Goal: Communication & Community: Answer question/provide support

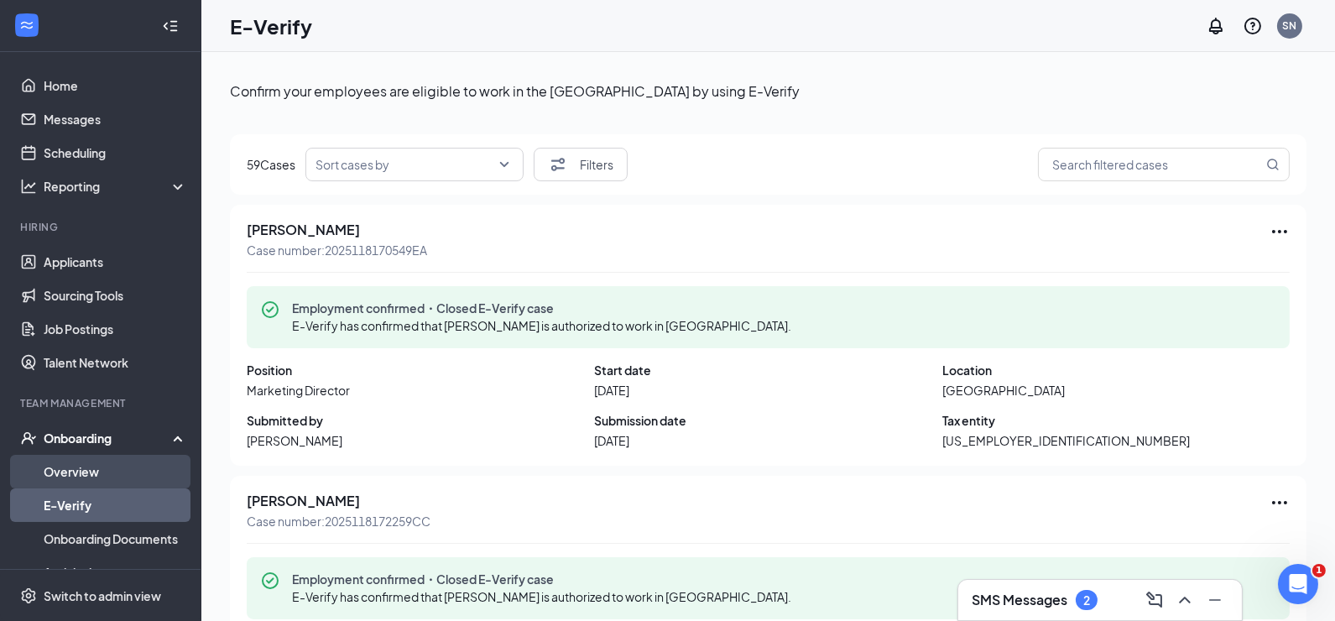
click at [75, 476] on link "Overview" at bounding box center [115, 472] width 143 height 34
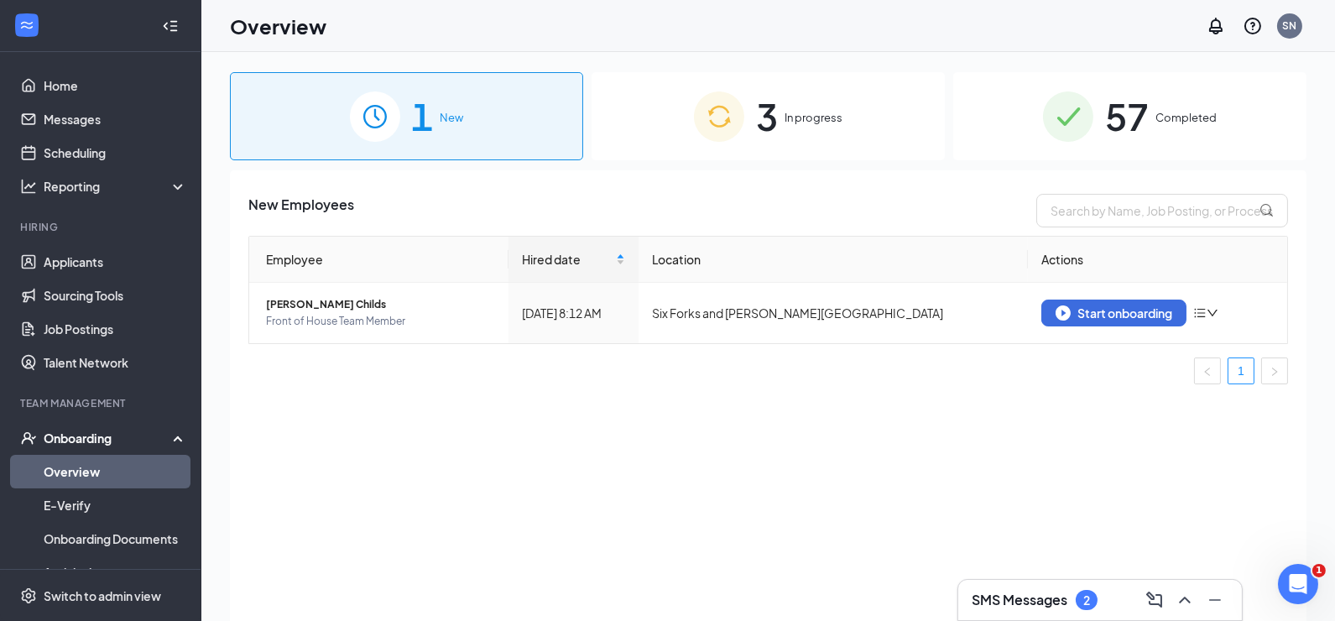
click at [789, 111] on span "In progress" at bounding box center [813, 117] width 58 height 17
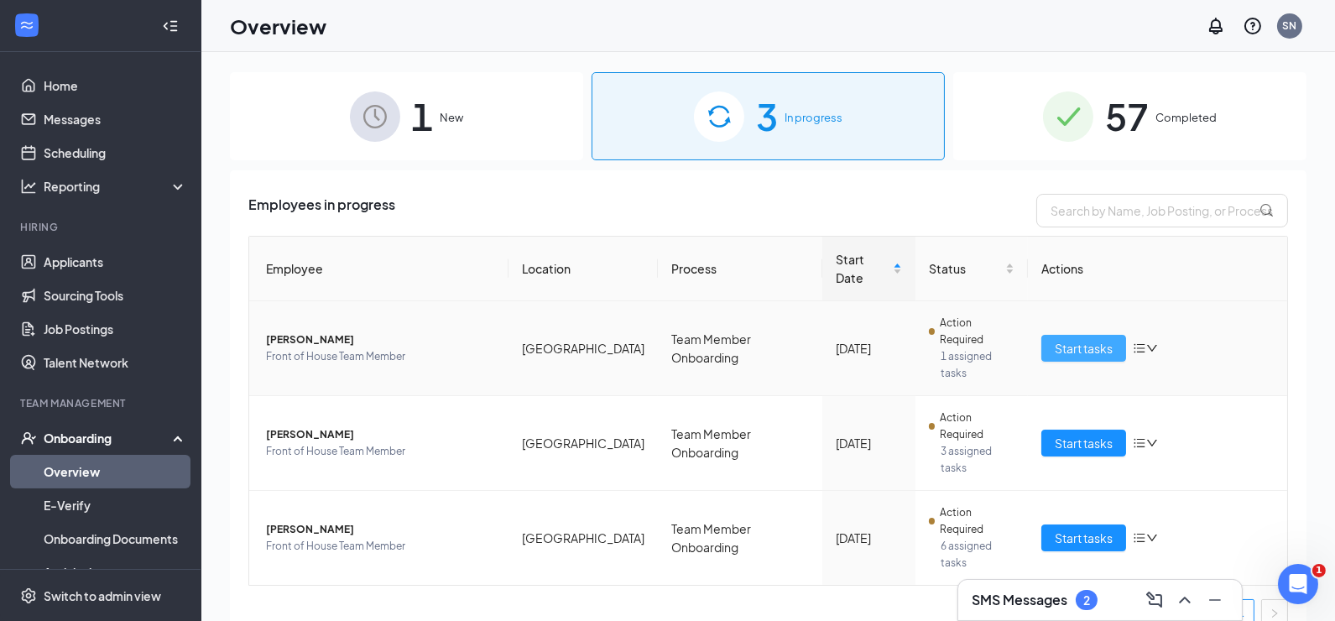
click at [1092, 339] on span "Start tasks" at bounding box center [1083, 348] width 58 height 18
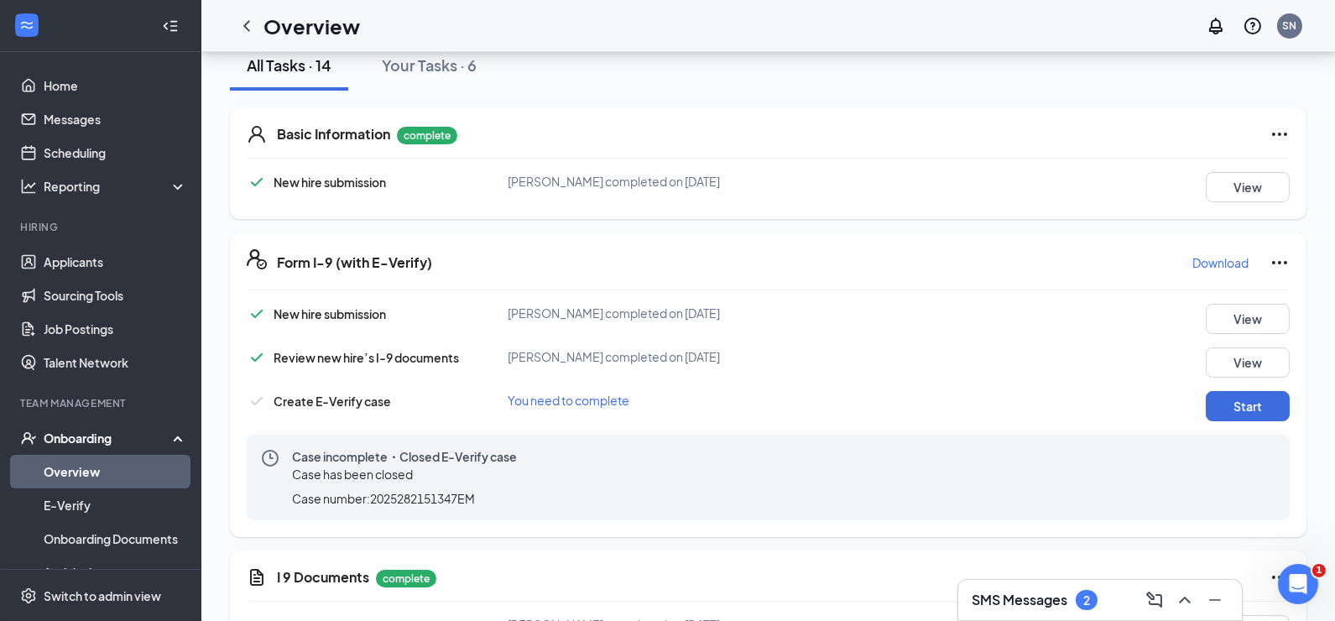
scroll to position [206, 0]
click at [1286, 253] on icon "Ellipses" at bounding box center [1279, 262] width 20 height 20
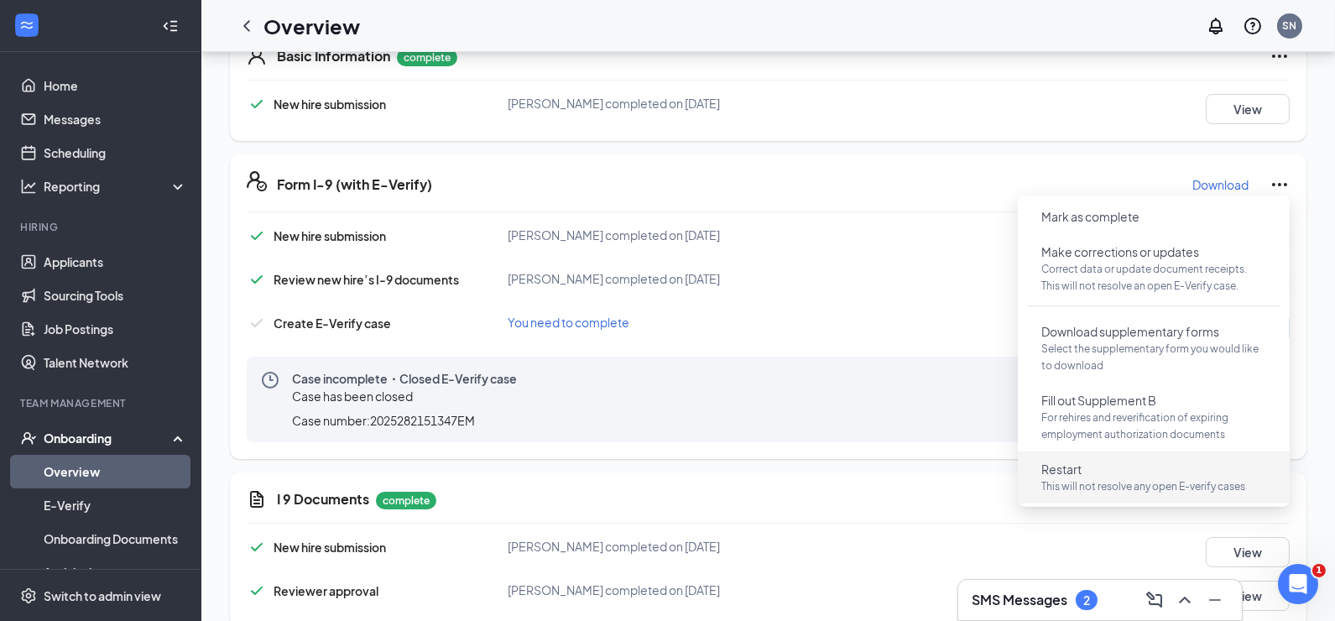
scroll to position [287, 0]
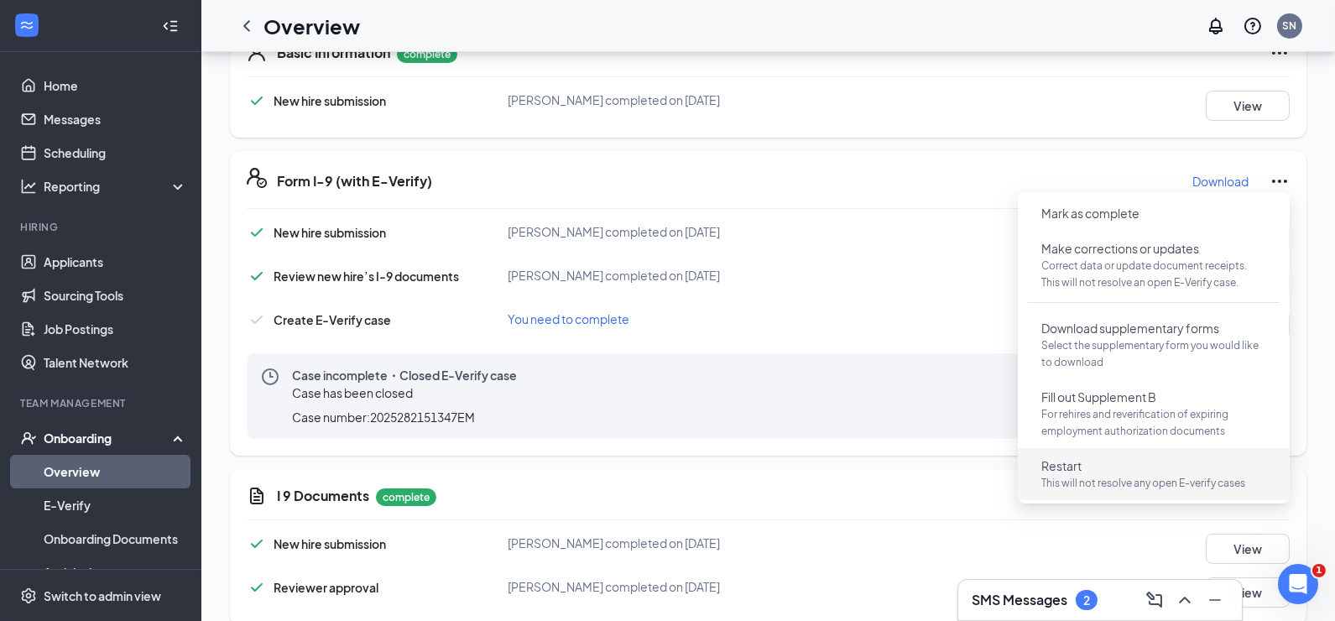
click at [1142, 488] on p "This will not resolve any open E-verify cases" at bounding box center [1153, 483] width 225 height 17
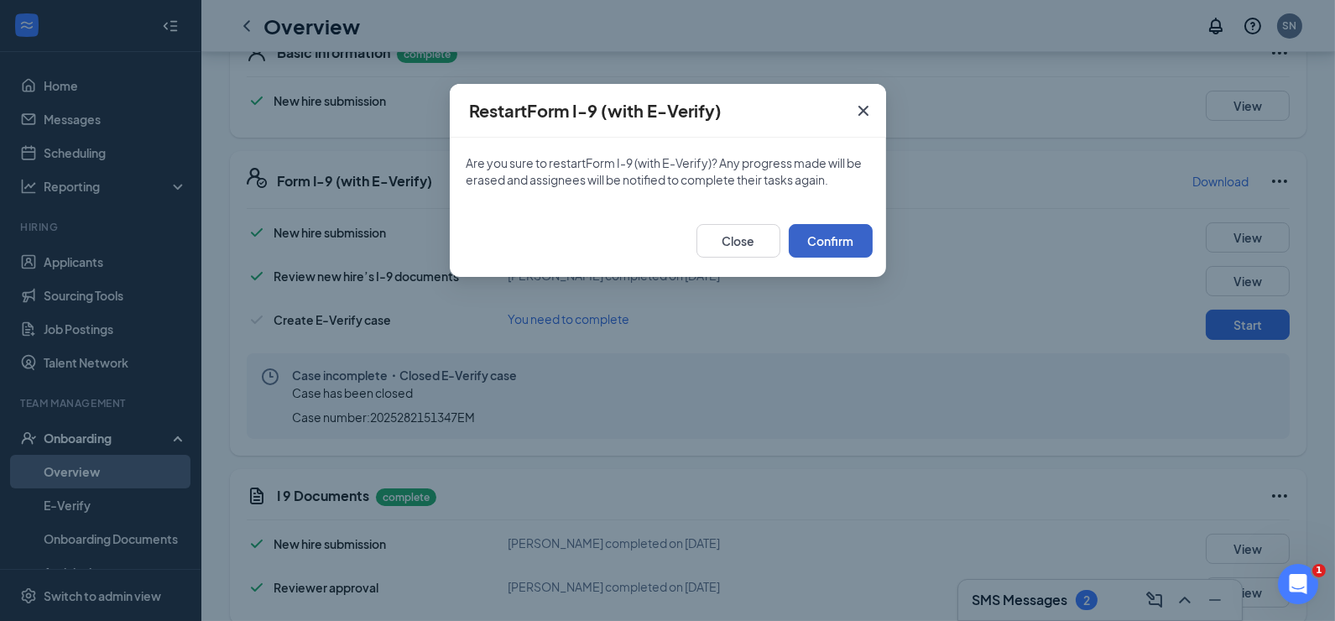
click at [833, 228] on button "Confirm" at bounding box center [830, 241] width 84 height 34
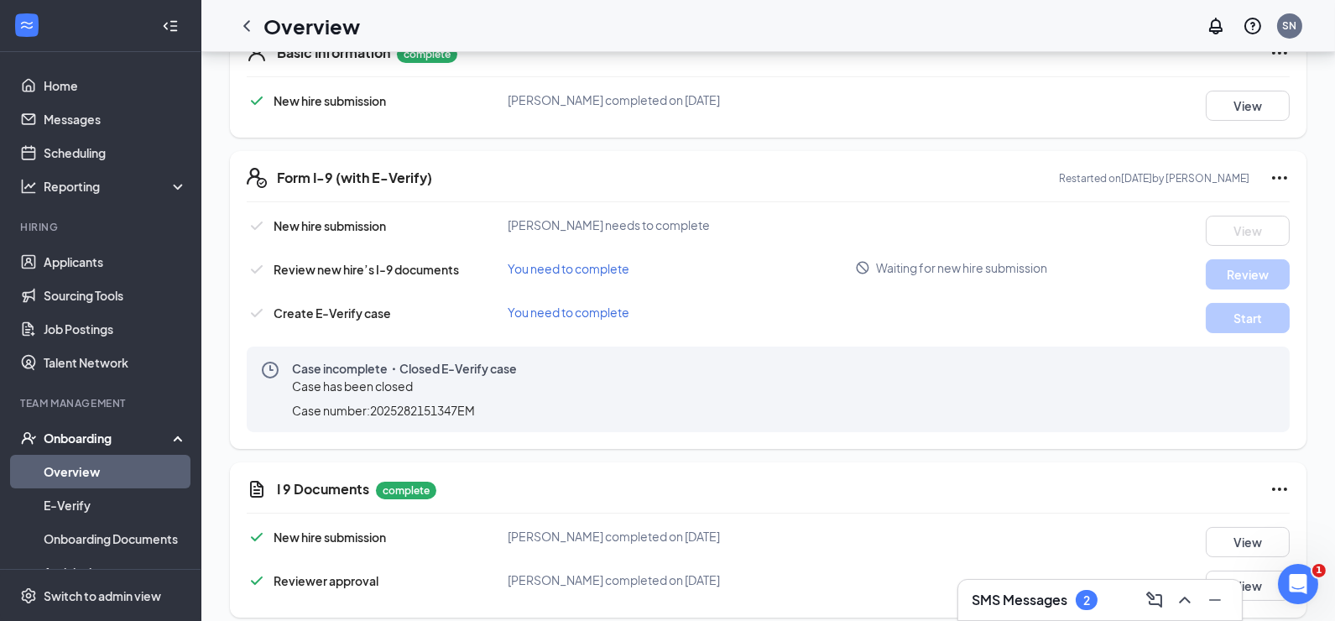
click at [1283, 177] on icon "Ellipses" at bounding box center [1279, 178] width 20 height 20
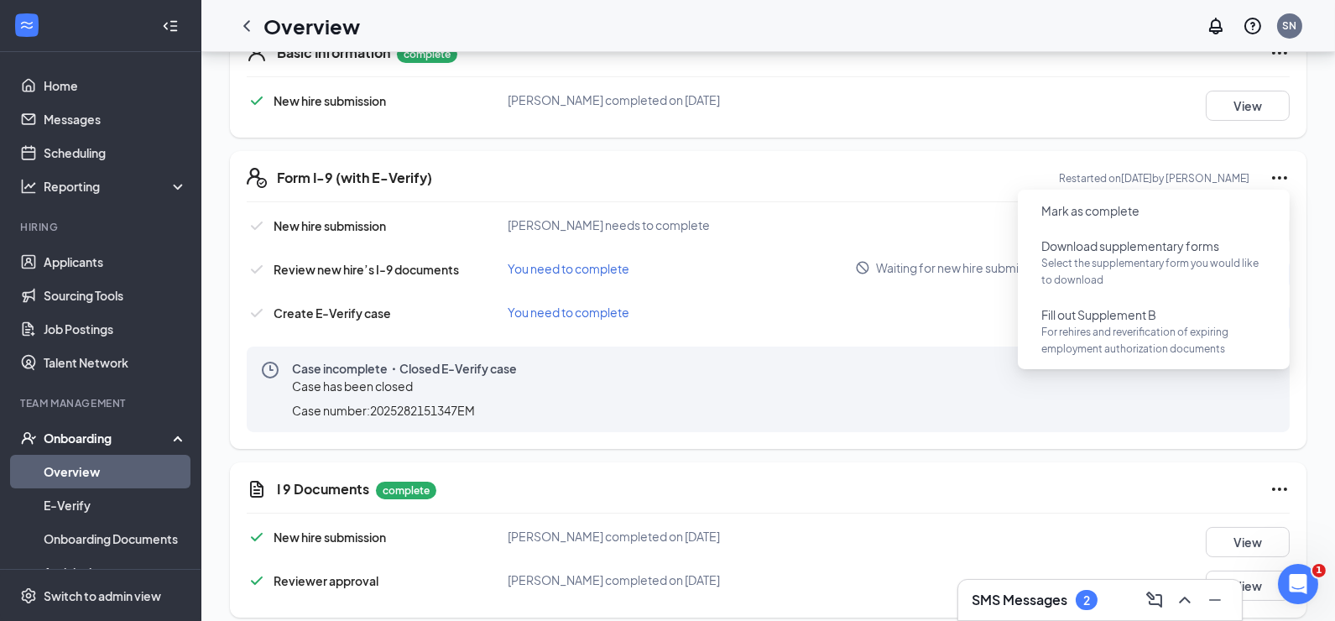
scroll to position [0, 0]
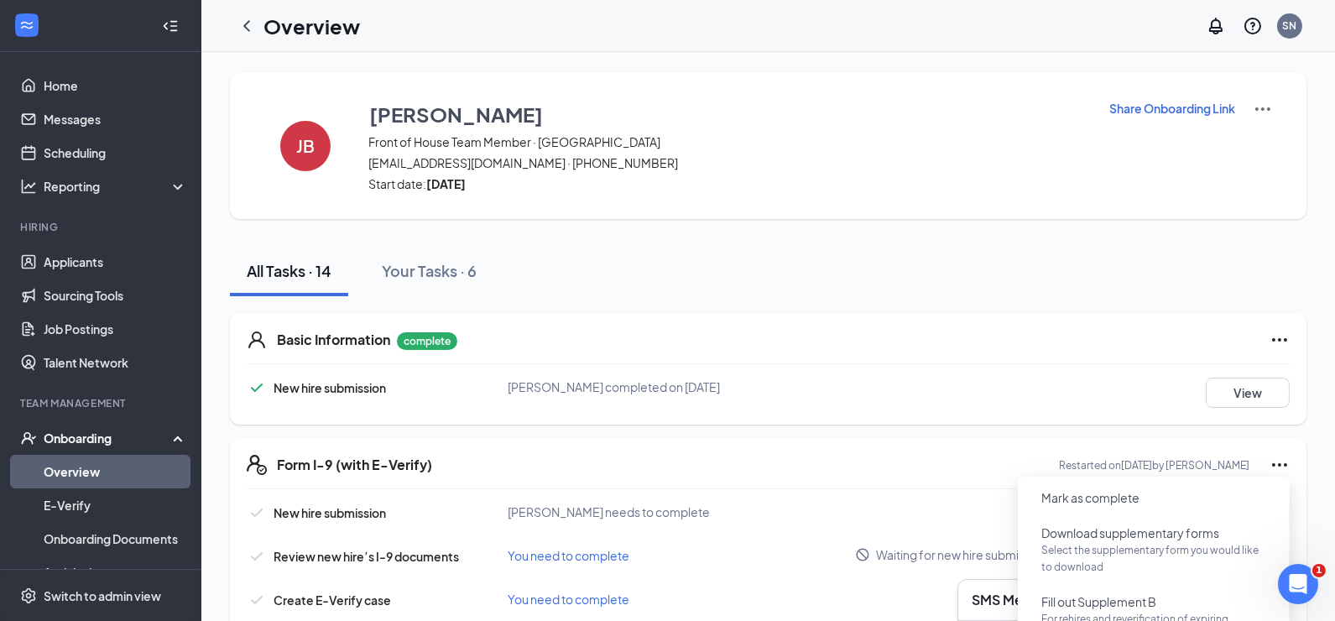
click at [1018, 132] on div "Juliana Boerema Front of House Team Member · Falls Village julianaboerema@gmail…" at bounding box center [727, 145] width 719 height 93
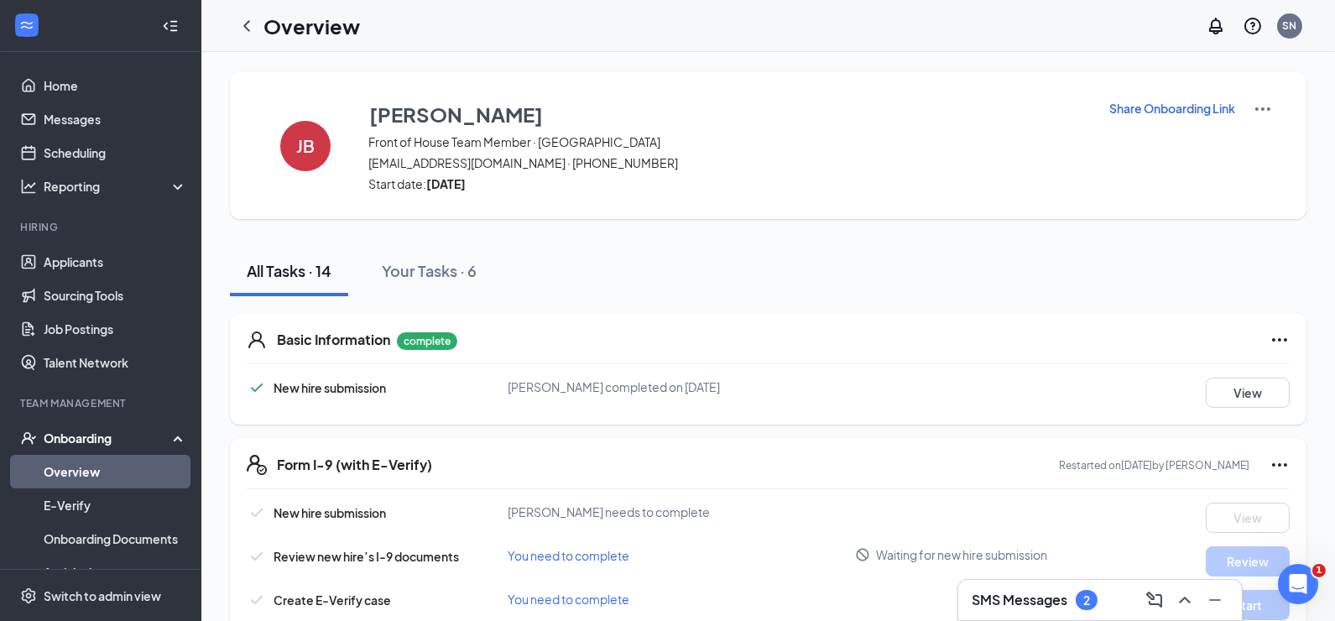
click at [1146, 105] on p "Share Onboarding Link" at bounding box center [1172, 108] width 126 height 17
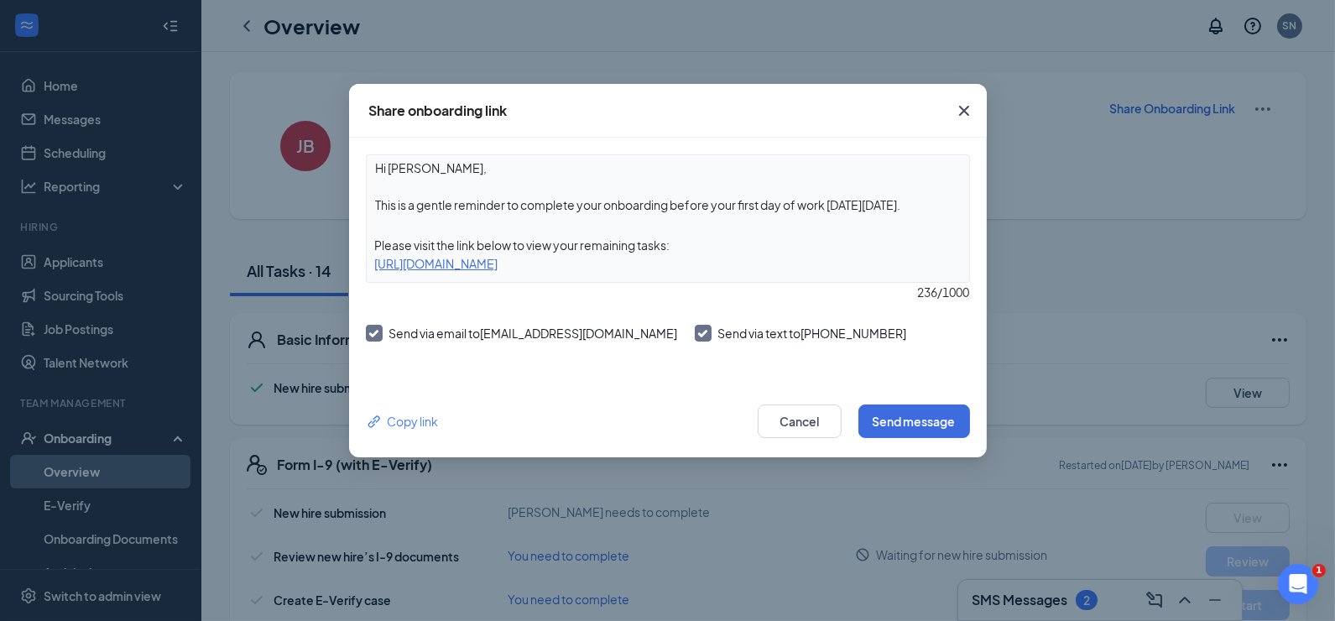
drag, startPoint x: 828, startPoint y: 269, endPoint x: 347, endPoint y: 259, distance: 480.7
click at [347, 259] on div "Share onboarding link Hi Juliana, This is a gentle reminder to complete your on…" at bounding box center [667, 310] width 1335 height 621
copy div "https://www.workstream.us/j/onboarding/09776f3b/employee?locale=en"
click at [962, 96] on span "Close" at bounding box center [963, 110] width 45 height 45
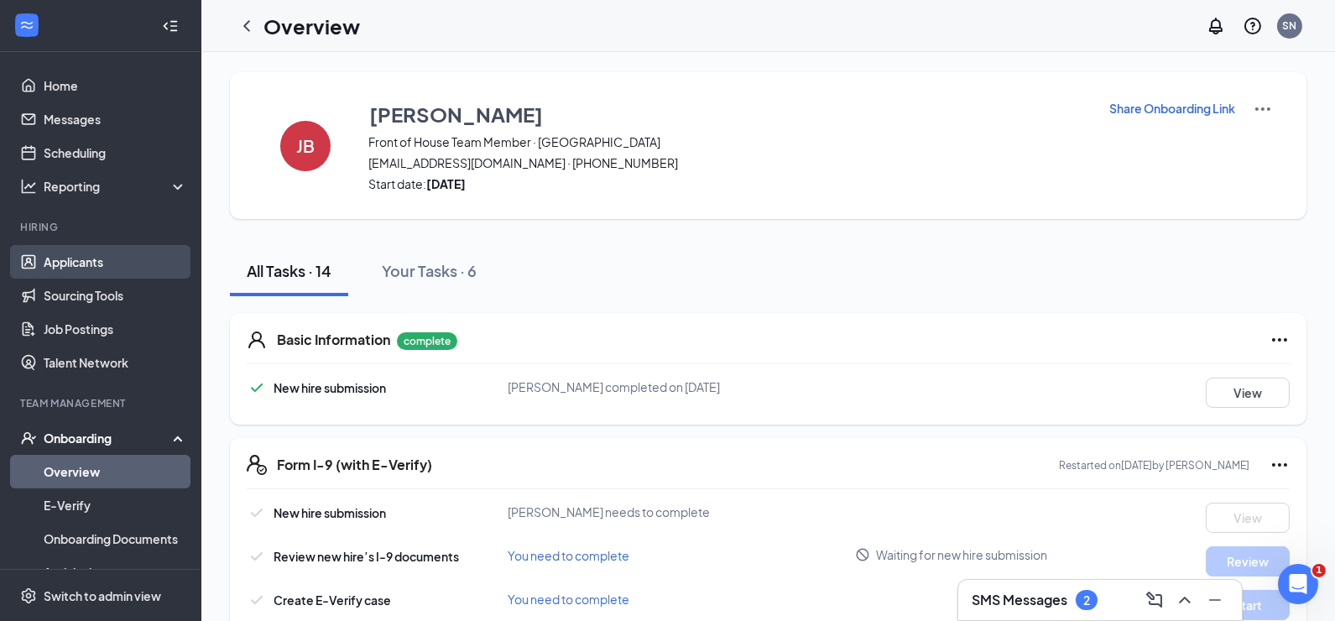
click at [100, 258] on link "Applicants" at bounding box center [115, 262] width 143 height 34
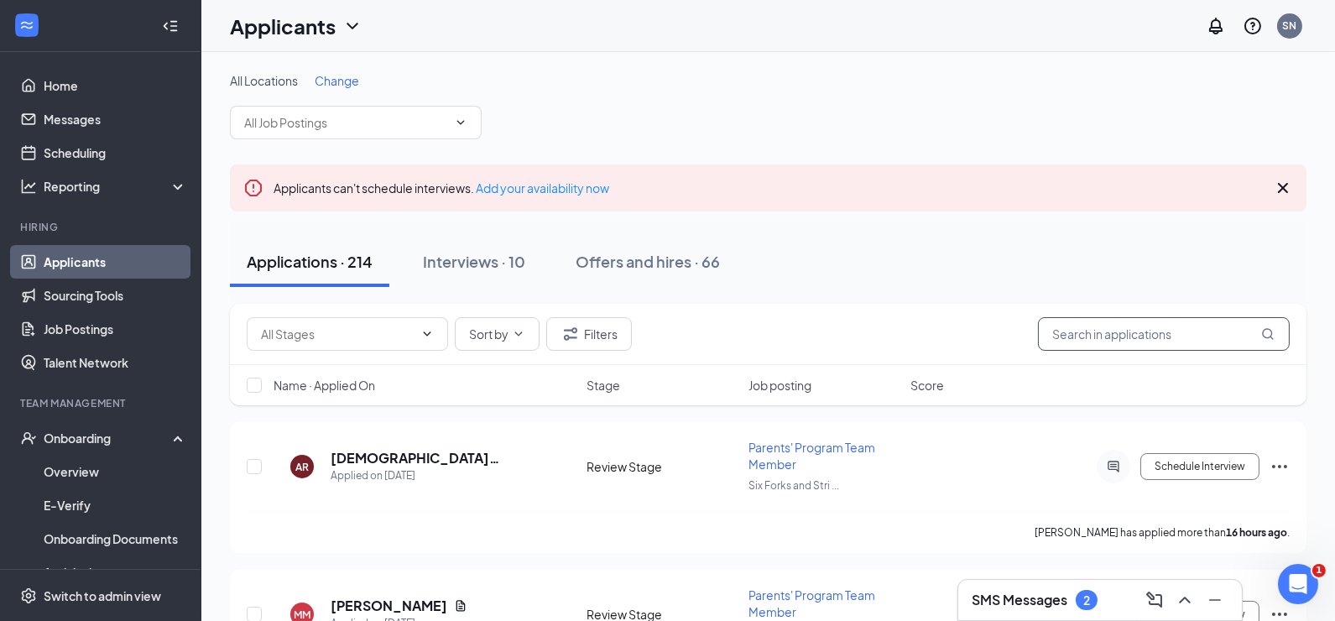
click at [1131, 336] on input "text" at bounding box center [1164, 334] width 252 height 34
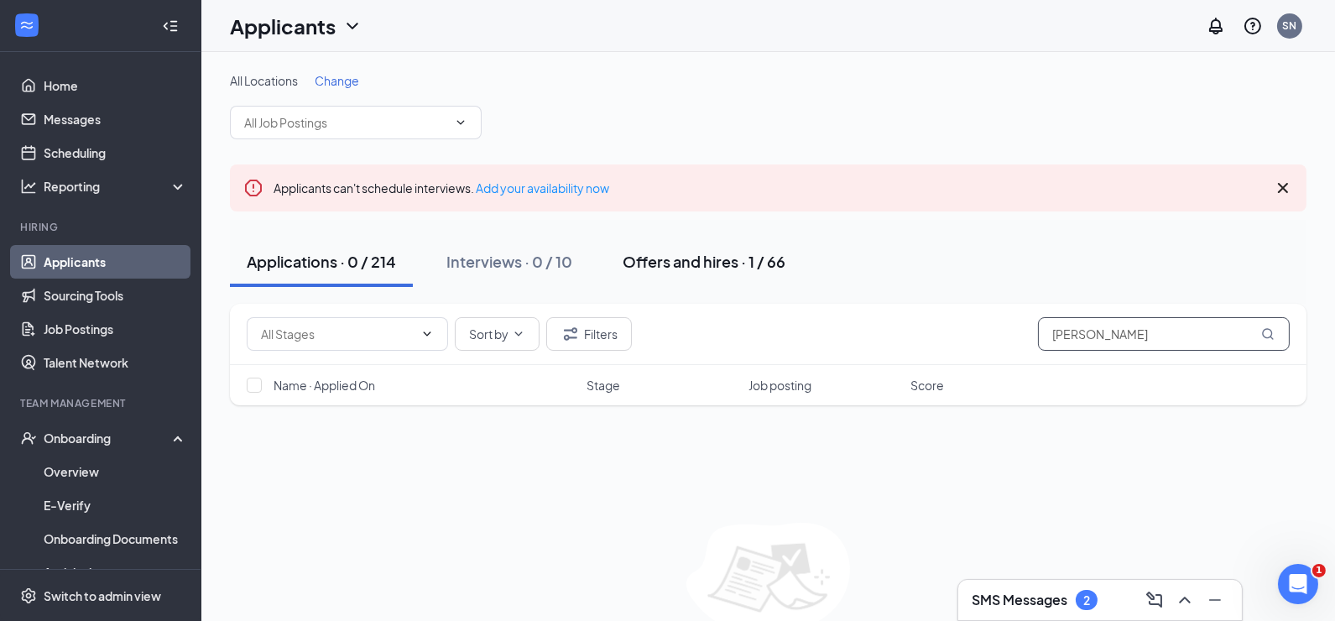
type input "juliana"
click at [655, 262] on div "Offers and hires · 1 / 66" at bounding box center [703, 261] width 163 height 21
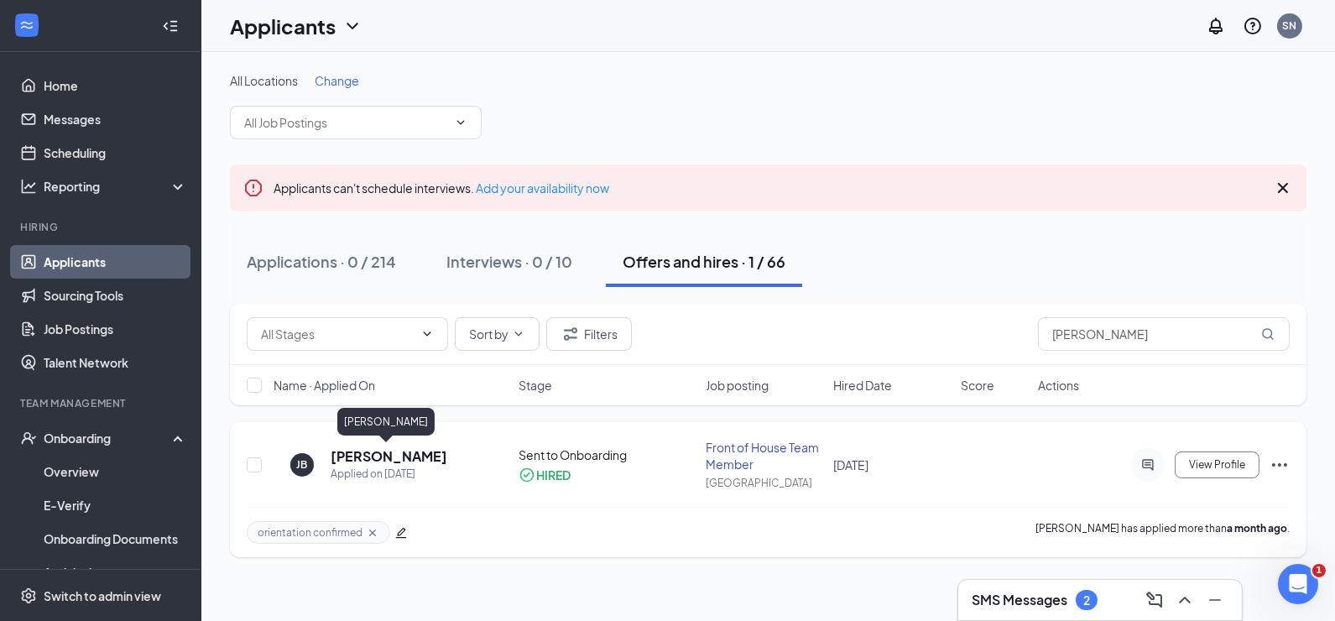
click at [404, 458] on h5 "[PERSON_NAME]" at bounding box center [388, 456] width 117 height 18
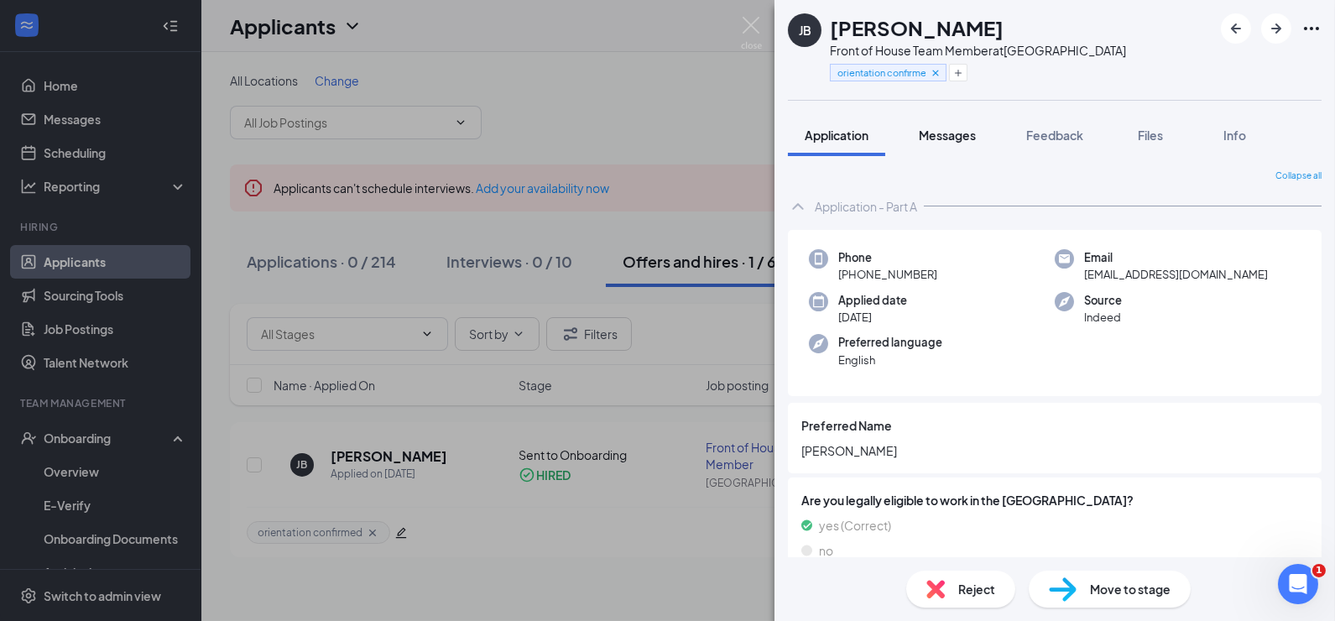
click at [958, 132] on span "Messages" at bounding box center [946, 134] width 57 height 15
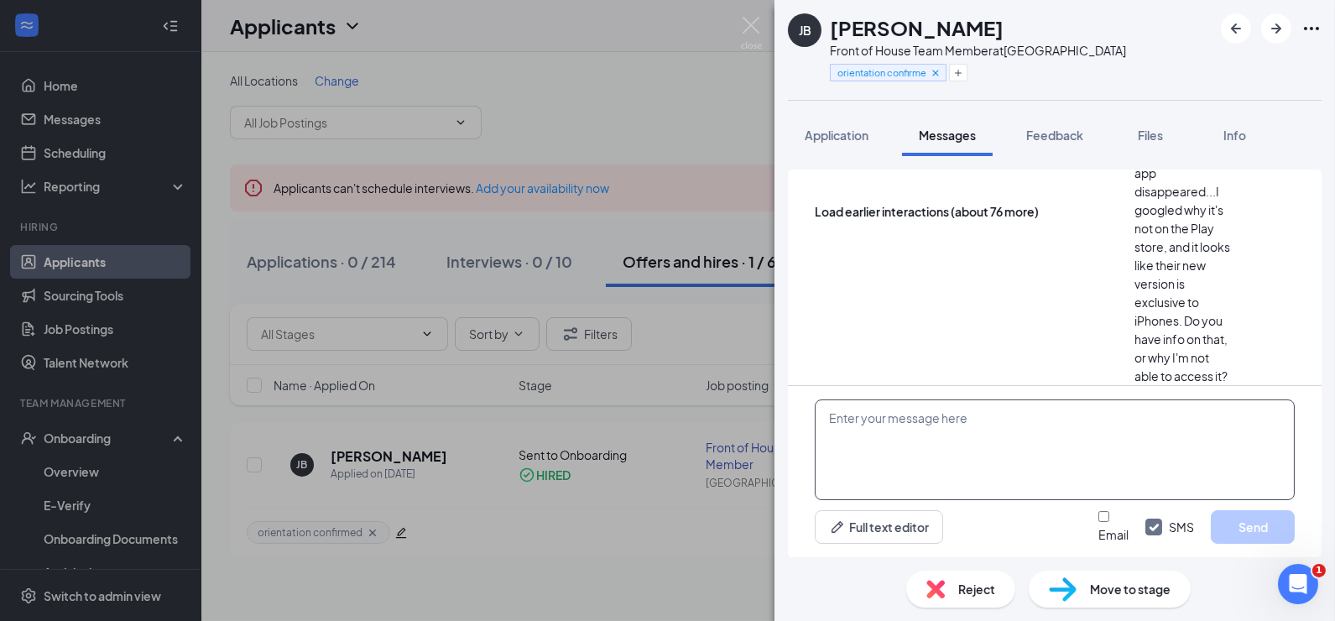
click at [1124, 481] on textarea at bounding box center [1054, 449] width 480 height 101
type textarea "Hey Juliana, this is Shannon. There"
click at [1098, 522] on input "Email" at bounding box center [1103, 516] width 11 height 11
checkbox input "true"
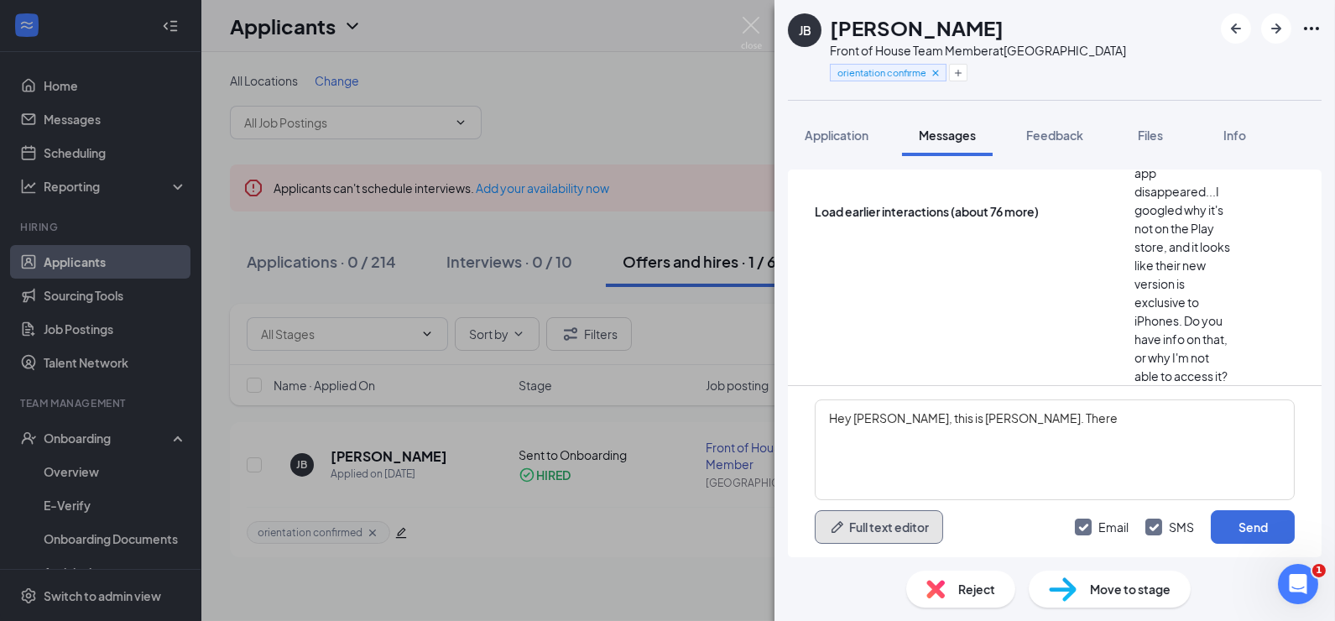
click at [898, 528] on button "Full text editor" at bounding box center [878, 527] width 128 height 34
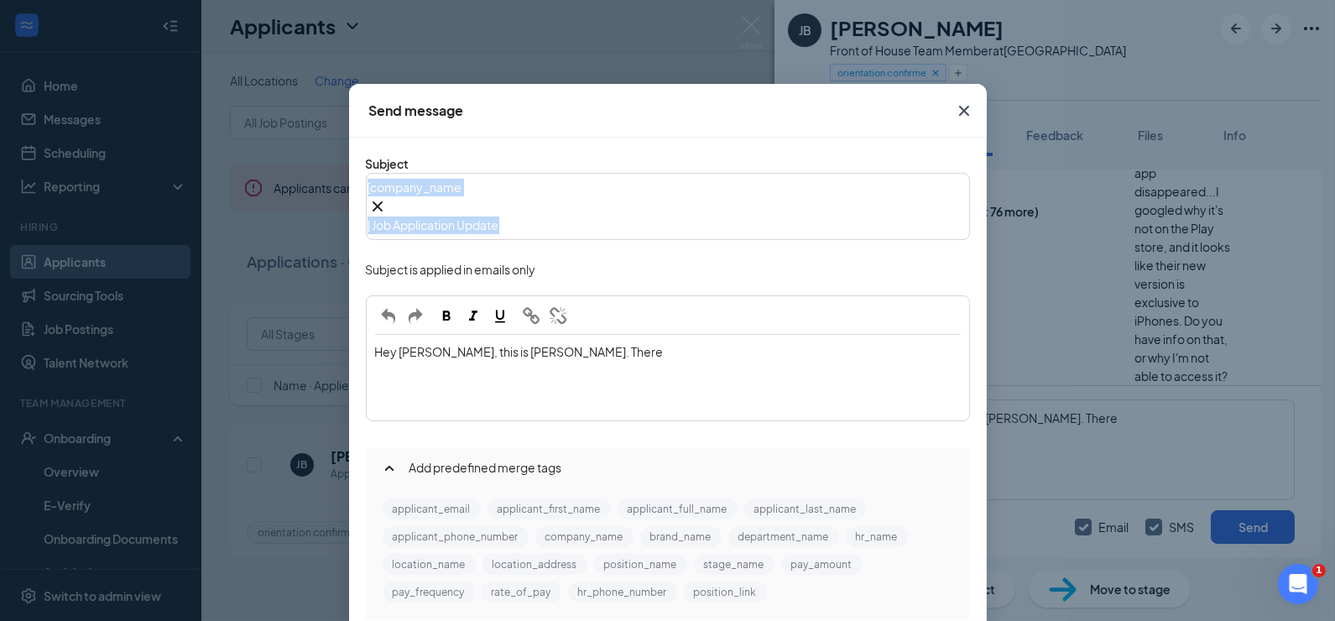
drag, startPoint x: 683, startPoint y: 193, endPoint x: 299, endPoint y: 153, distance: 386.3
click at [305, 153] on div "Send message Subject [ company_name‌‌‌‌ {{company_name}} ] Job Application Upda…" at bounding box center [667, 310] width 1335 height 621
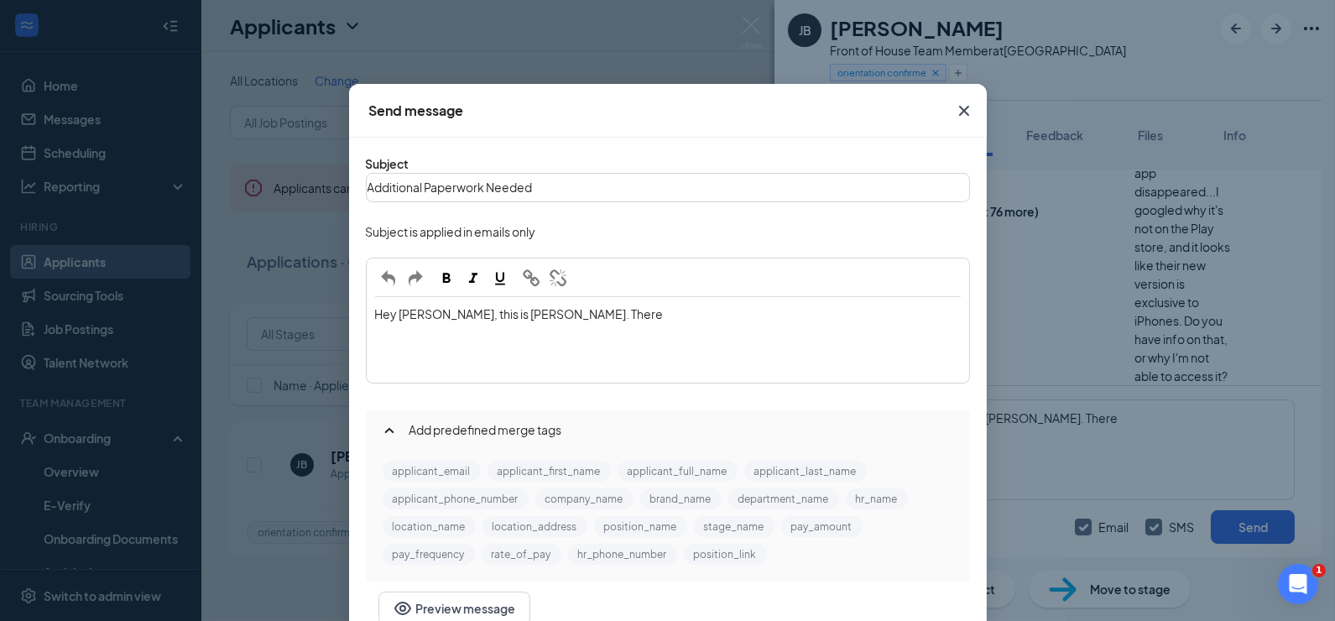
click at [627, 305] on div "Hey Juliana, this is Shannon. There" at bounding box center [667, 314] width 585 height 18
click at [577, 306] on span "Hey Juliana, this is Shannon. Becaus ethe government shut down during your orie…" at bounding box center [667, 322] width 585 height 33
click at [894, 305] on div "Hey Juliana, this is Shannon. Because the government shut down during your orie…" at bounding box center [667, 322] width 585 height 35
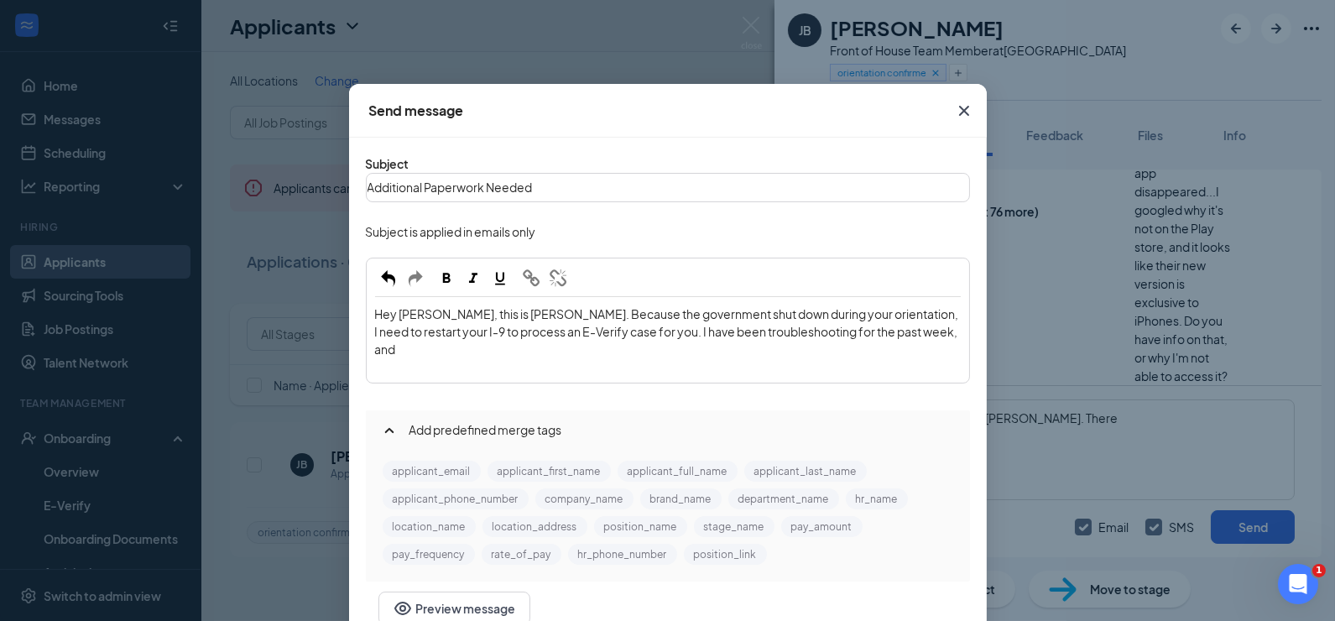
drag, startPoint x: 1030, startPoint y: 316, endPoint x: 981, endPoint y: 316, distance: 48.6
click at [1007, 316] on div "Send message Subject Additional Paperwork Needed Subject is applied in emails o…" at bounding box center [667, 310] width 1335 height 621
drag, startPoint x: 907, startPoint y: 284, endPoint x: 873, endPoint y: 286, distance: 33.6
click at [872, 305] on div "Hey Juliana, this is Shannon. Because the government shut down during your orie…" at bounding box center [667, 331] width 585 height 53
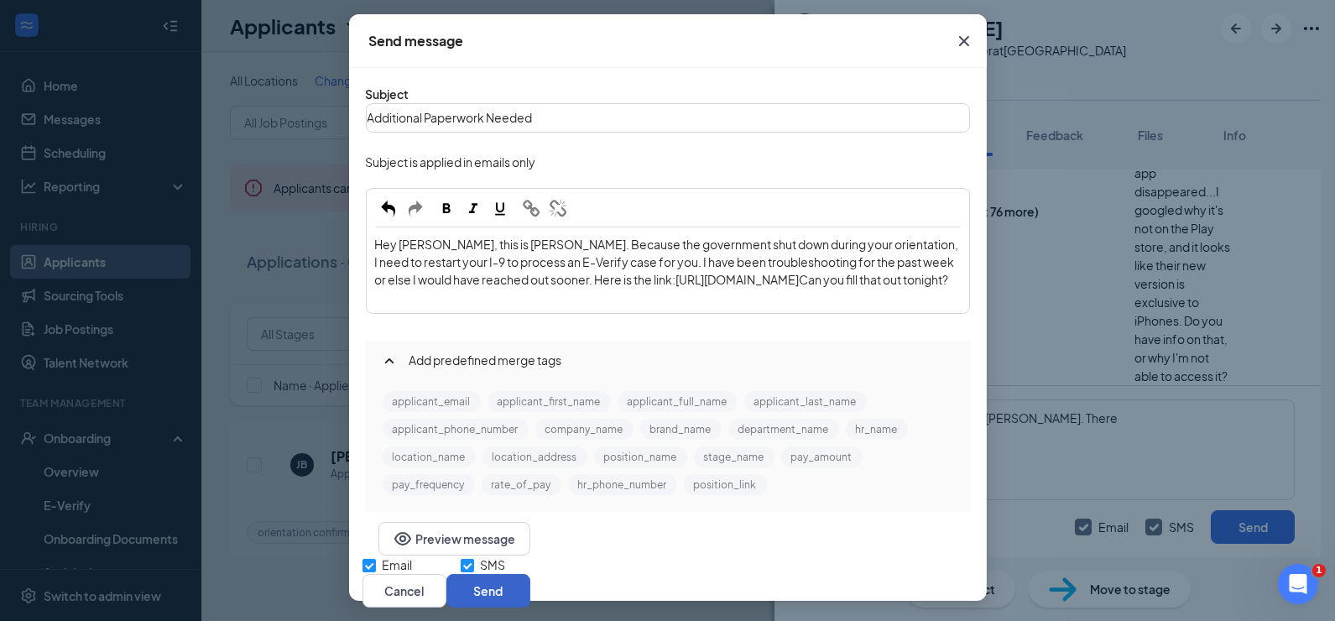
click at [530, 574] on button "Send" at bounding box center [488, 591] width 84 height 34
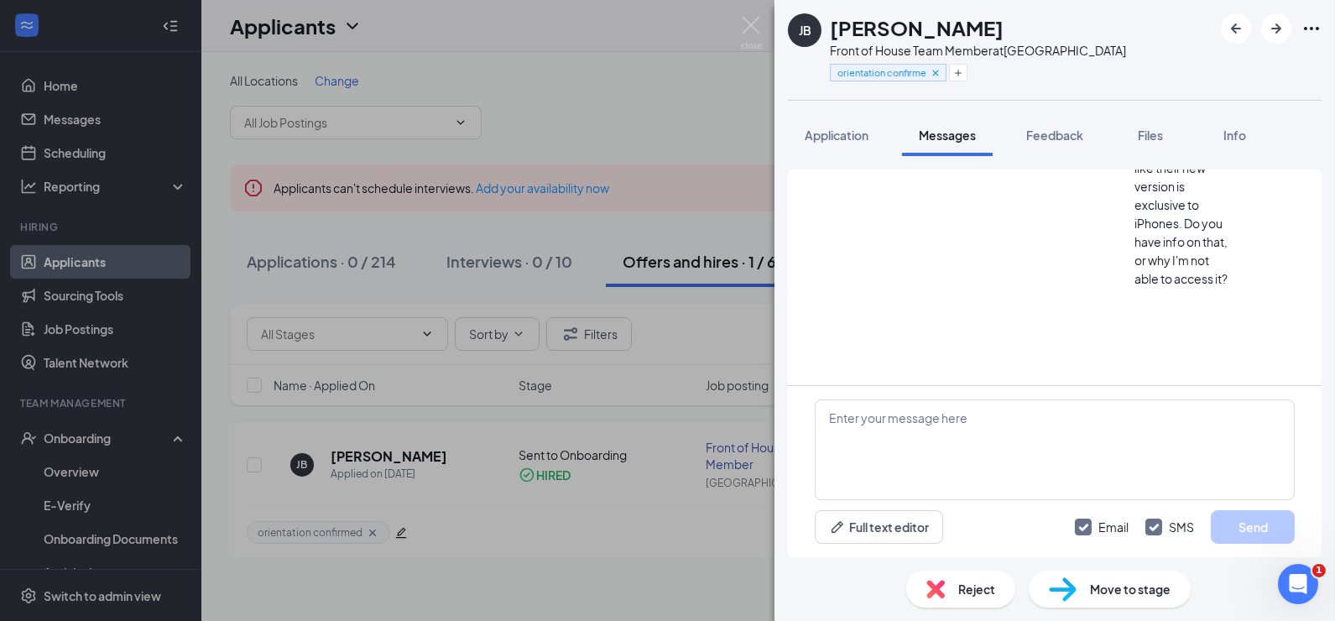
scroll to position [1742, 0]
click at [751, 23] on img at bounding box center [751, 33] width 21 height 33
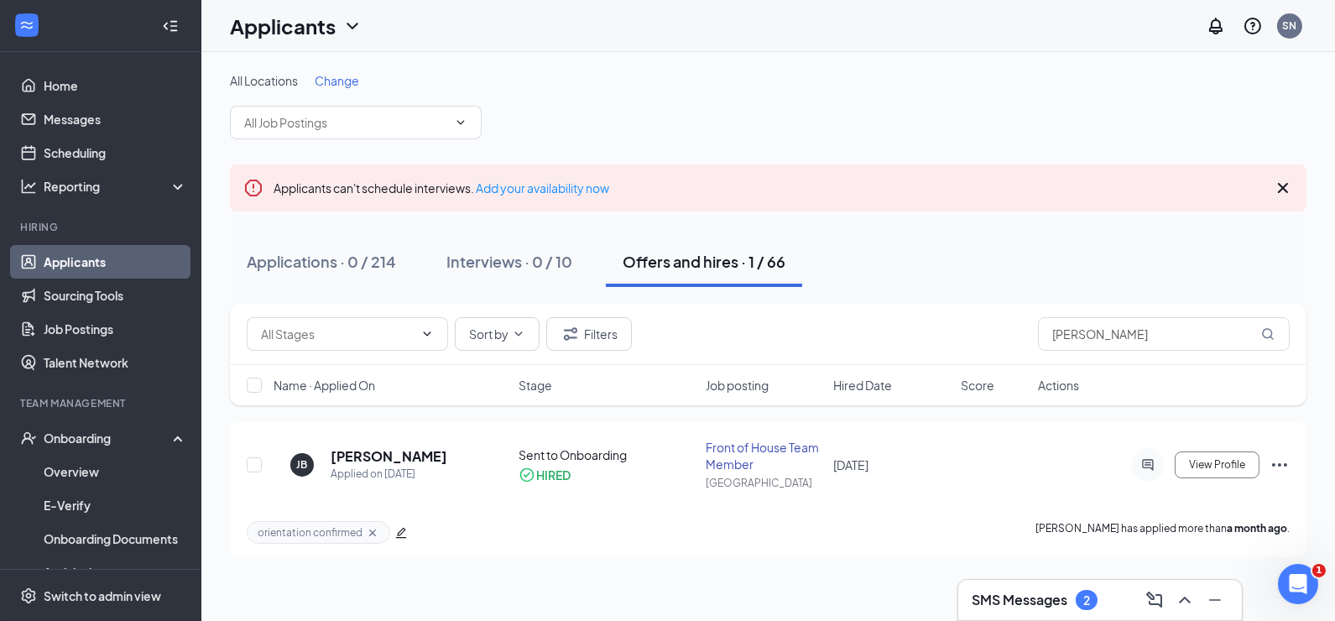
click at [1084, 607] on div "2" at bounding box center [1086, 600] width 22 height 20
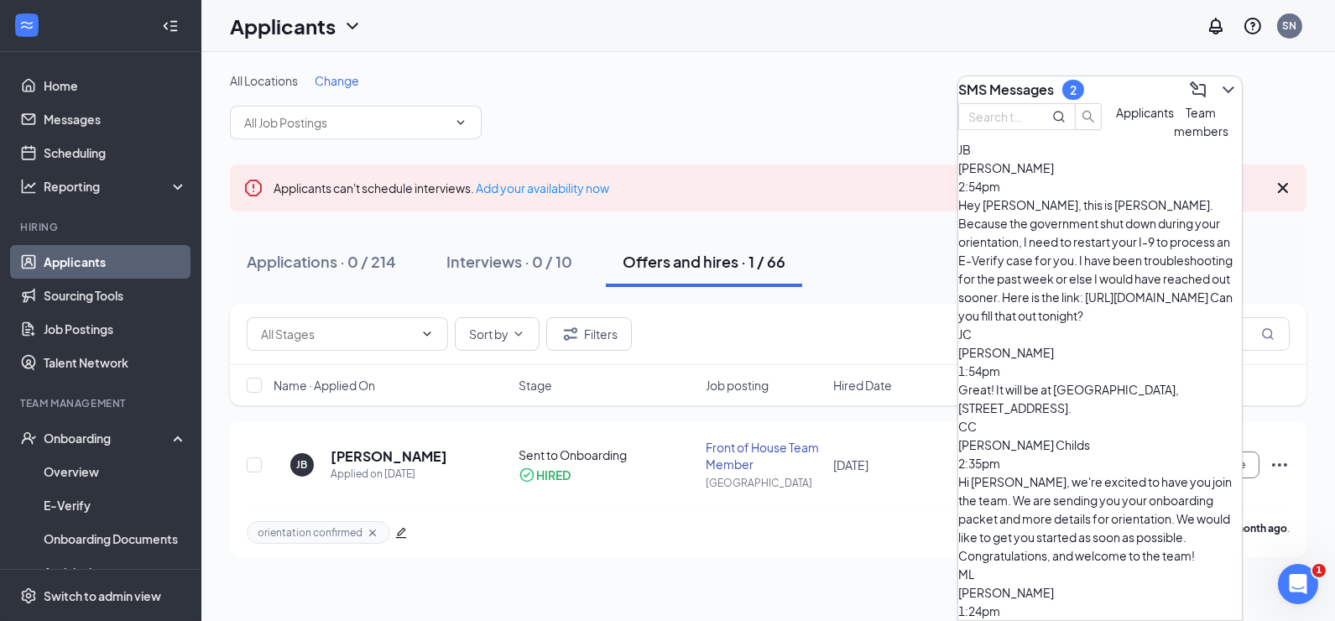
click at [1116, 120] on span "Applicants" at bounding box center [1145, 112] width 58 height 15
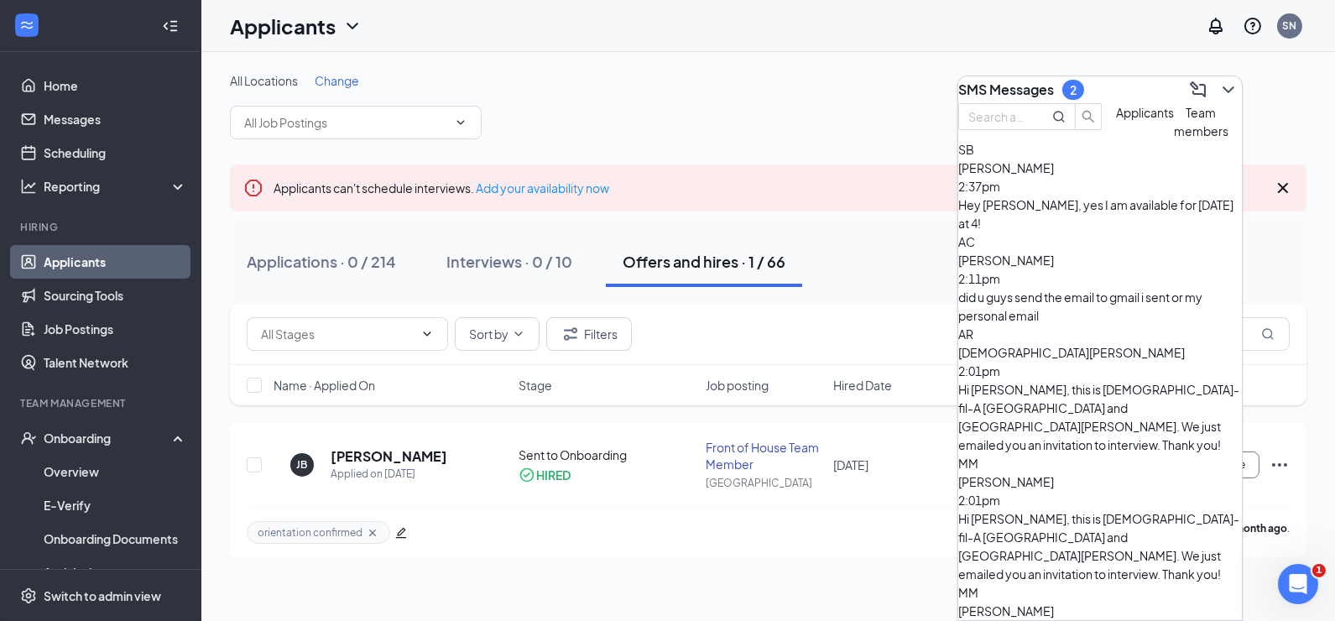
click at [1147, 195] on div "Sydney Bizzell 2:37pm" at bounding box center [1100, 177] width 284 height 37
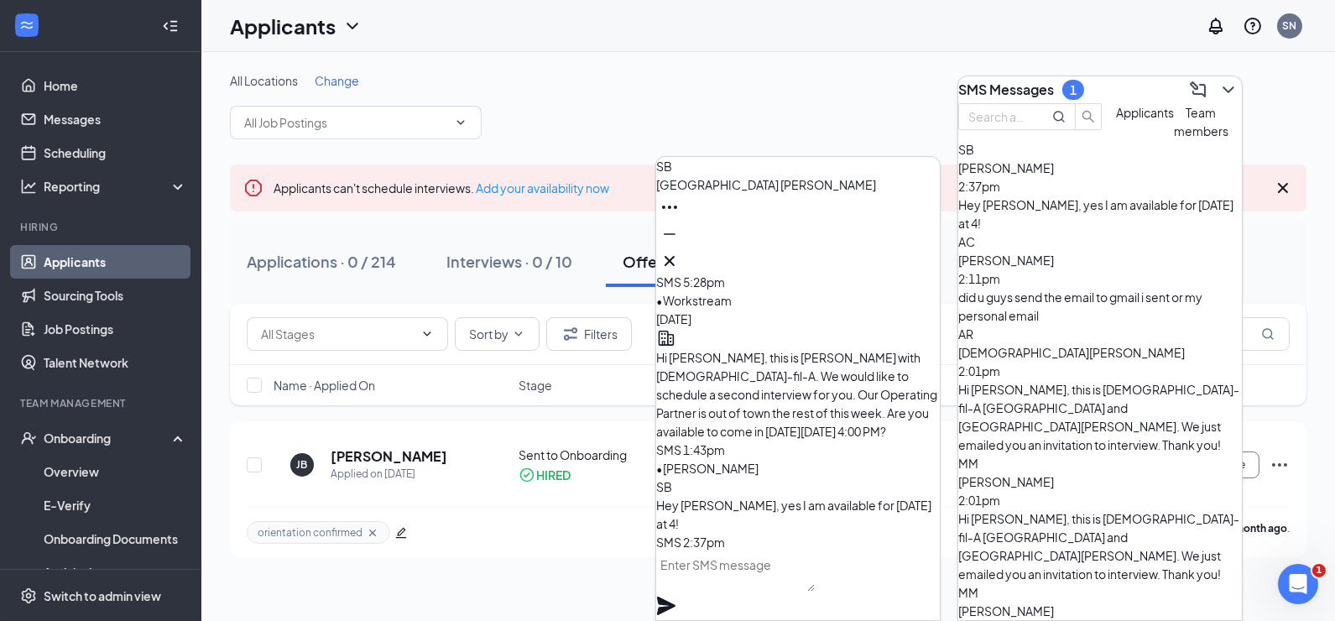
click at [814, 589] on textarea at bounding box center [735, 571] width 159 height 40
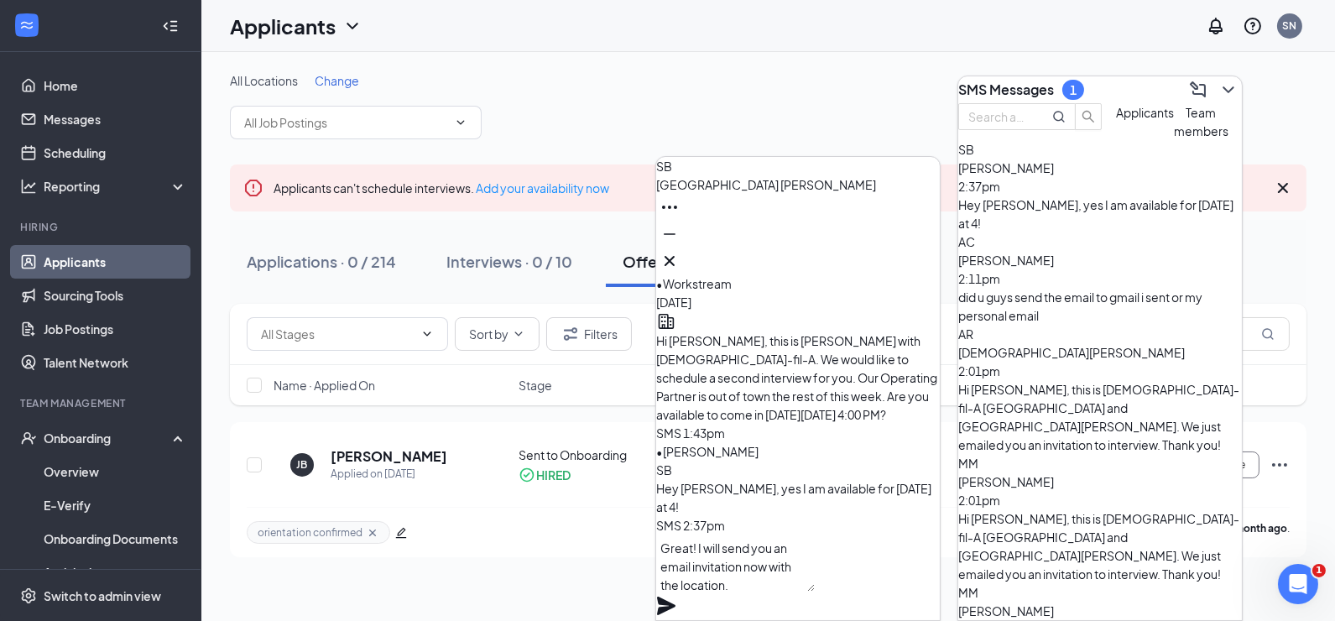
type textarea "Great! I will send you an email invitation now with the location."
click at [915, 565] on div "Great! I will send you an email invitation now with the location." at bounding box center [798, 577] width 284 height 86
click at [675, 596] on icon "Plane" at bounding box center [666, 605] width 18 height 18
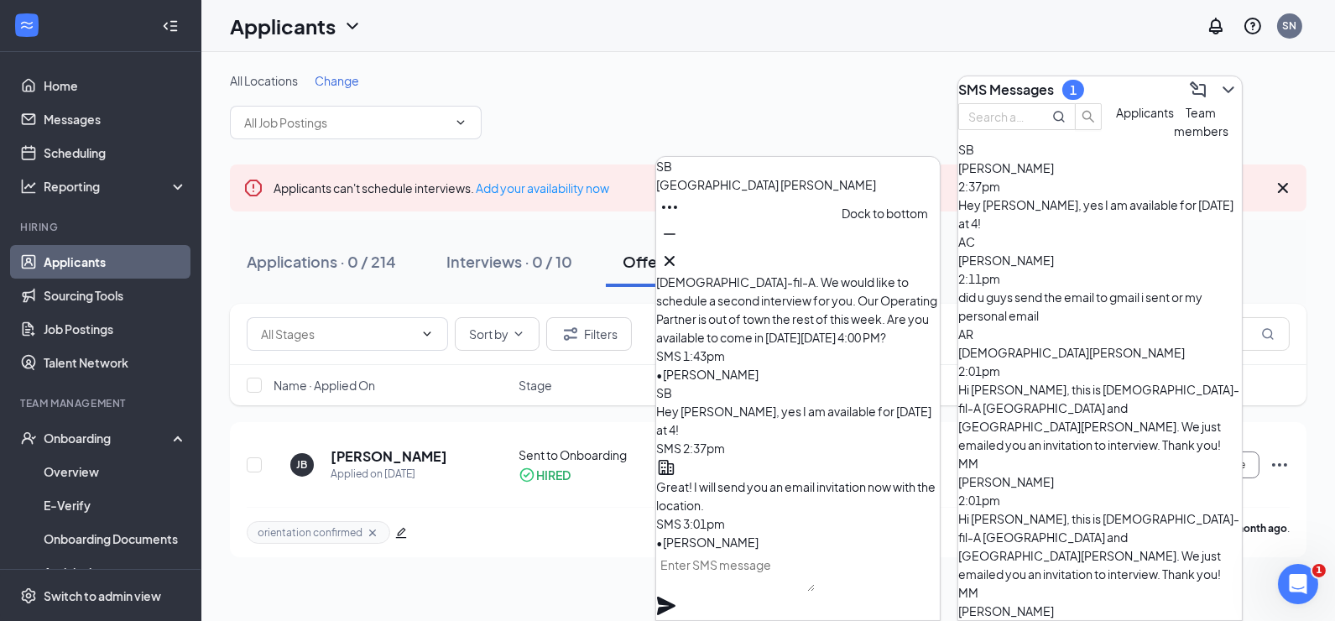
click at [679, 244] on icon "Minimize" at bounding box center [669, 234] width 20 height 20
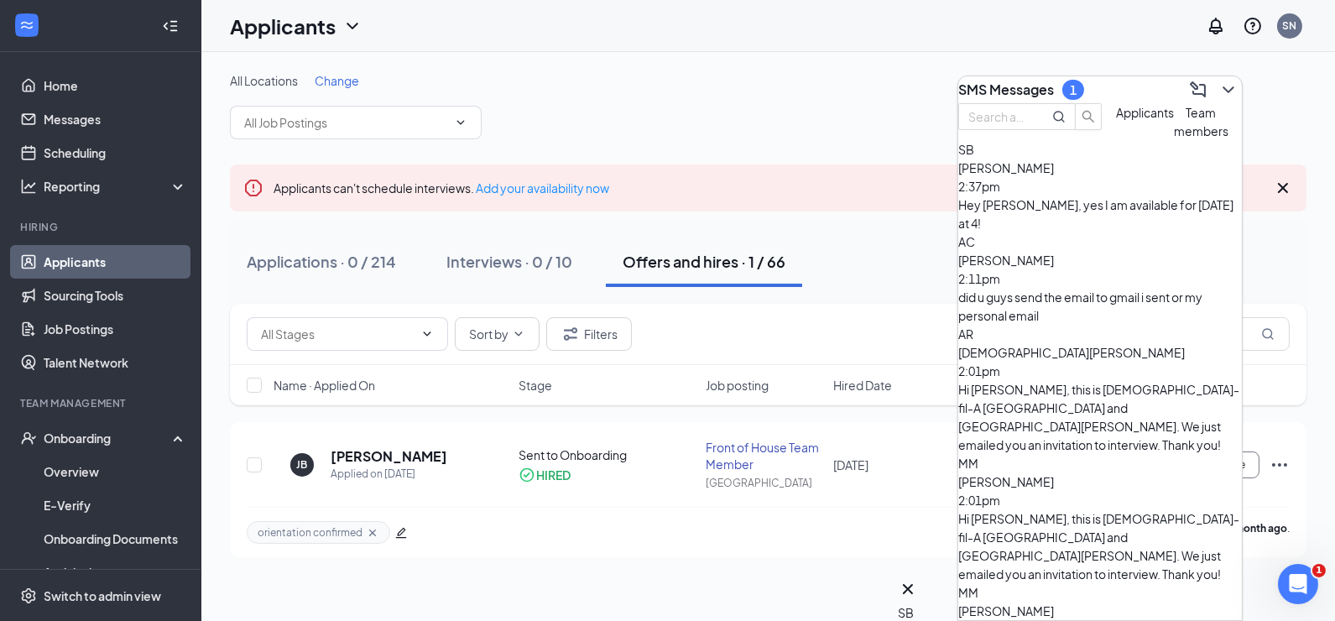
click at [1216, 98] on div "SMS Messages 1" at bounding box center [1100, 89] width 284 height 27
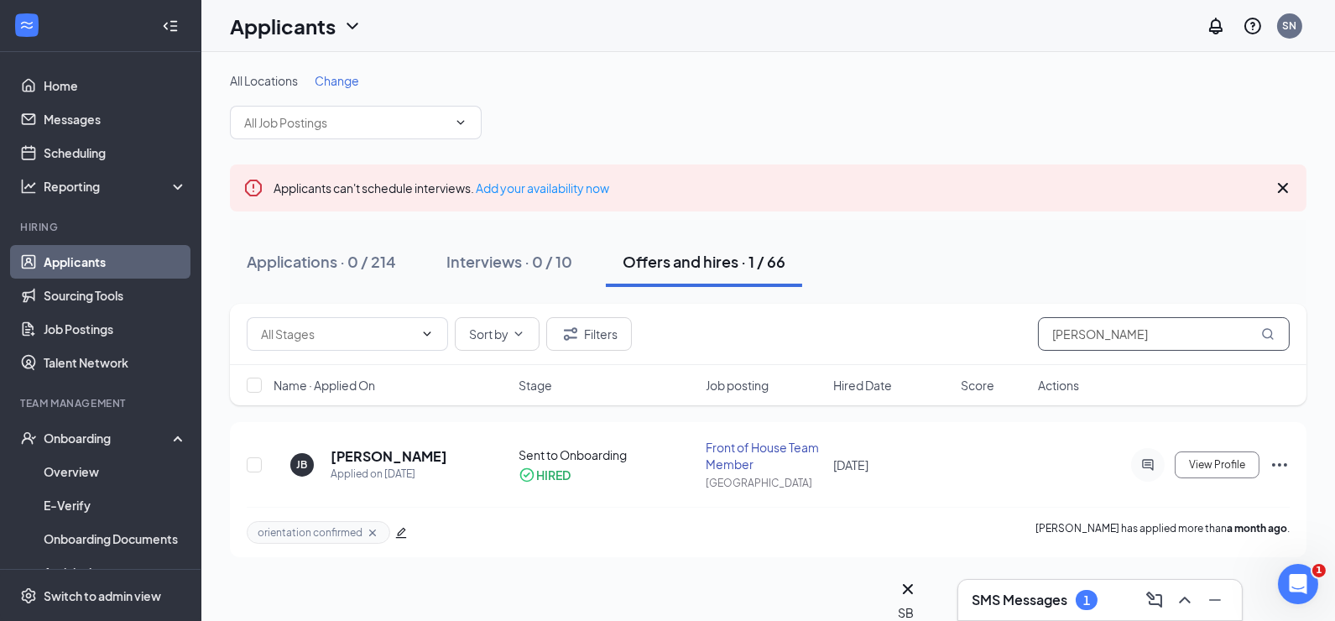
drag, startPoint x: 1182, startPoint y: 336, endPoint x: 960, endPoint y: 332, distance: 222.3
click at [965, 332] on div "Sort by Filters juliana" at bounding box center [768, 334] width 1043 height 34
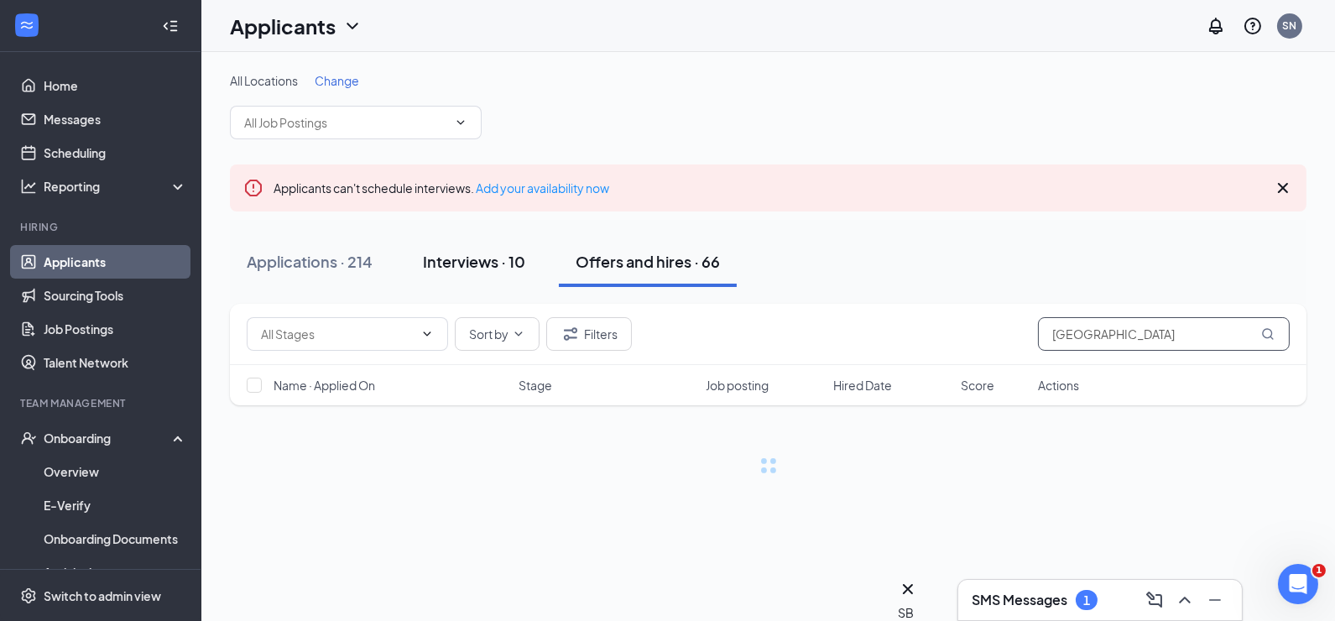
type input "sydney"
click at [513, 273] on button "Interviews · 10" at bounding box center [474, 262] width 136 height 50
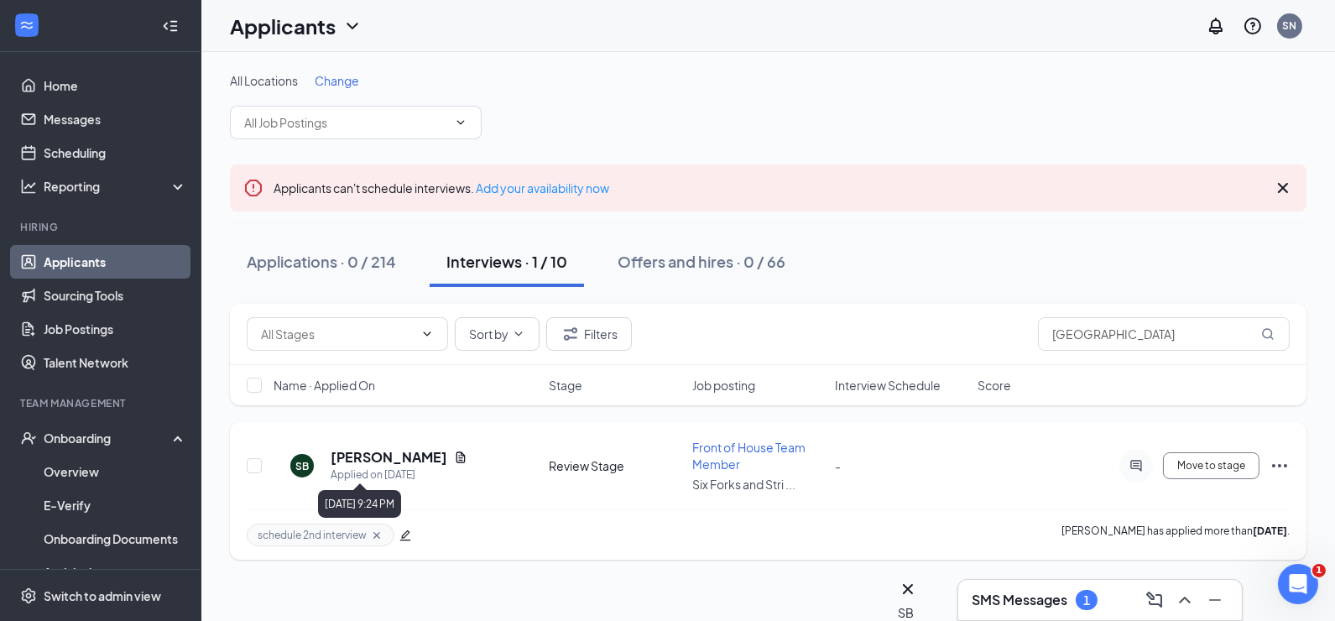
click at [351, 458] on h5 "[PERSON_NAME]" at bounding box center [388, 457] width 117 height 18
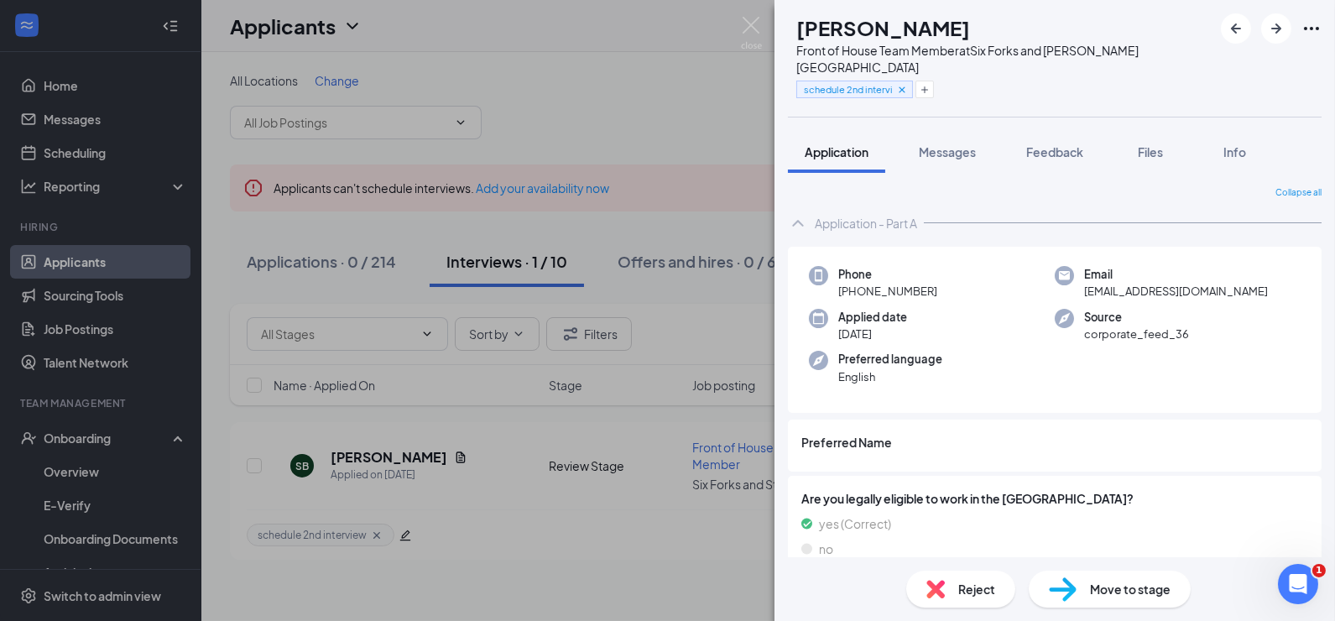
click at [1126, 583] on span "Move to stage" at bounding box center [1130, 589] width 81 height 18
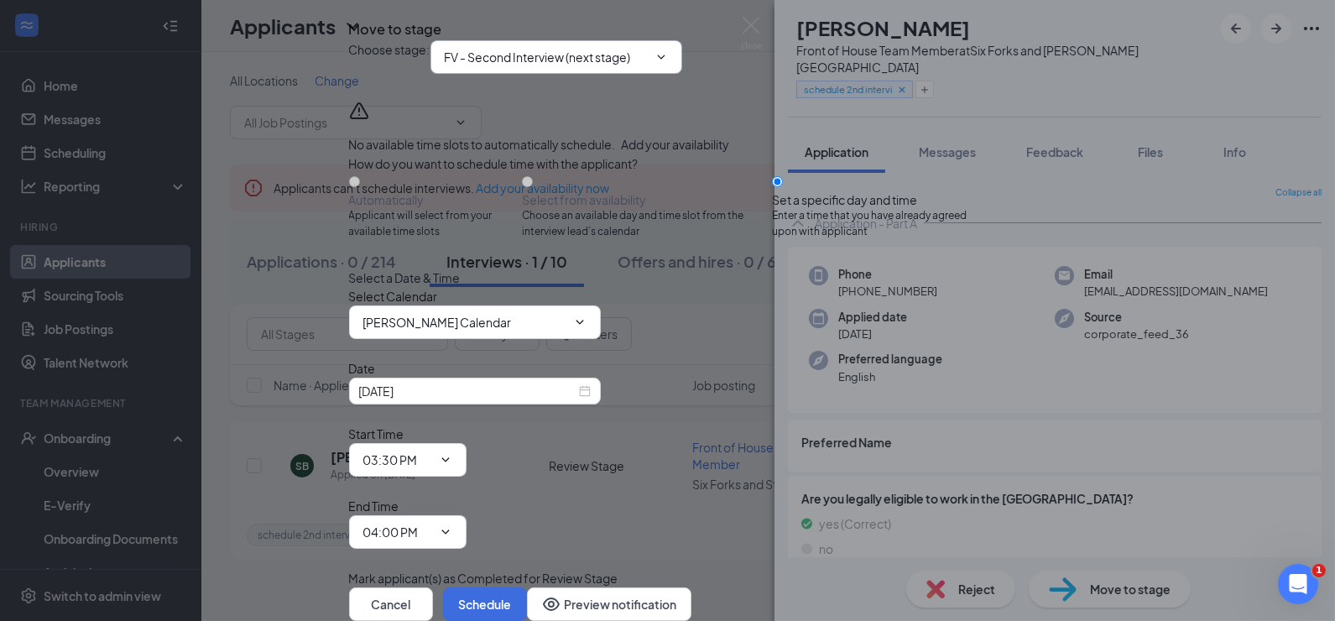
click at [611, 74] on span "FV - Second Interview (next stage)" at bounding box center [556, 57] width 252 height 34
click at [593, 66] on input "FV - Second Interview (next stage)" at bounding box center [546, 57] width 203 height 18
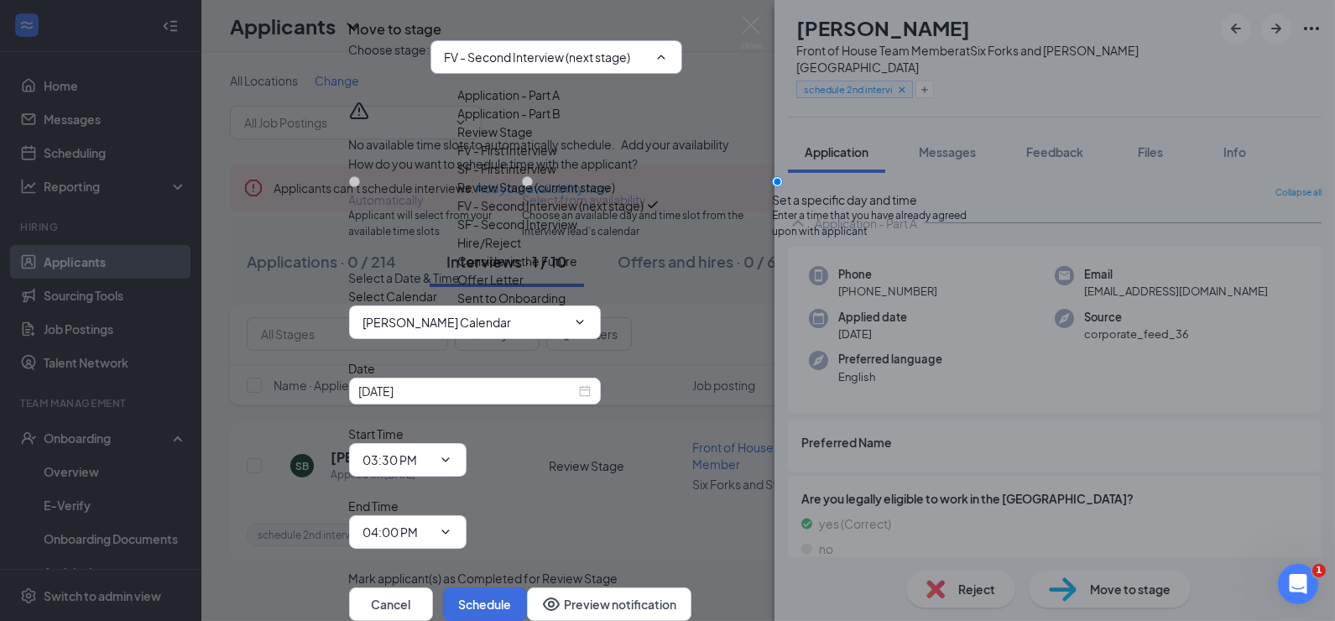
scroll to position [89, 0]
click at [578, 233] on div "SF - Second Interview" at bounding box center [518, 224] width 120 height 18
type input "SF - Second Interview"
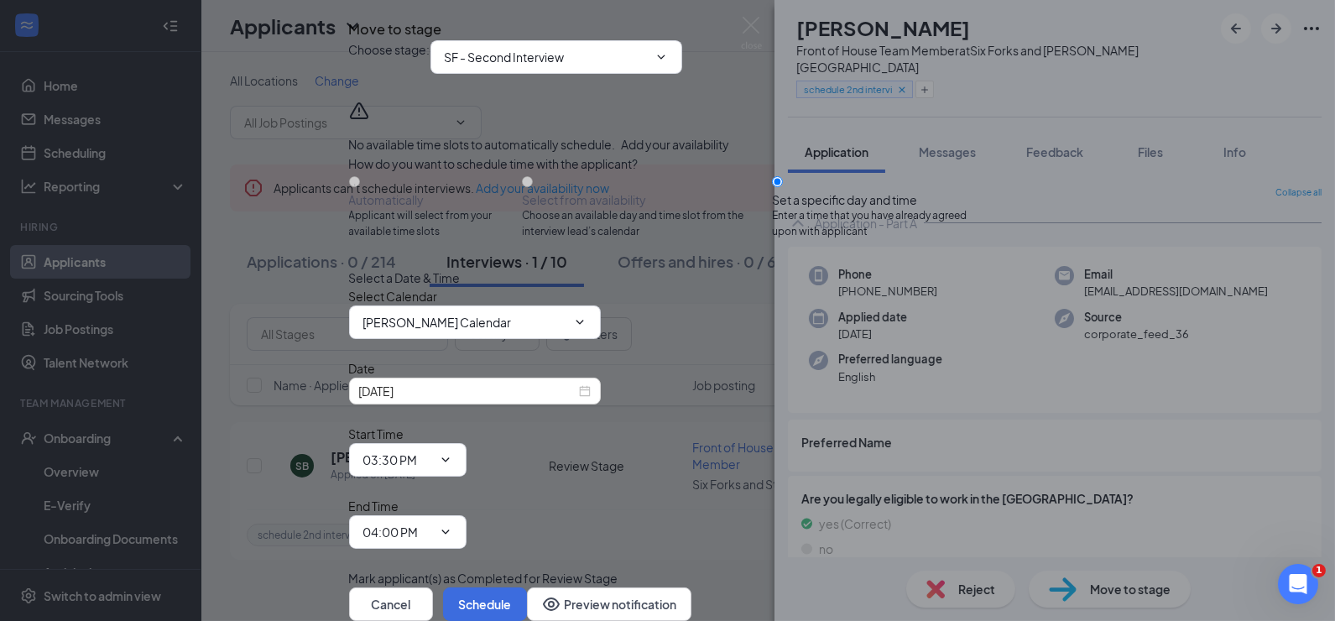
scroll to position [86, 0]
click at [562, 332] on span "Shannon Nolette's Calendar" at bounding box center [475, 322] width 252 height 34
click at [549, 331] on input "Shannon Nolette's Calendar" at bounding box center [464, 322] width 203 height 18
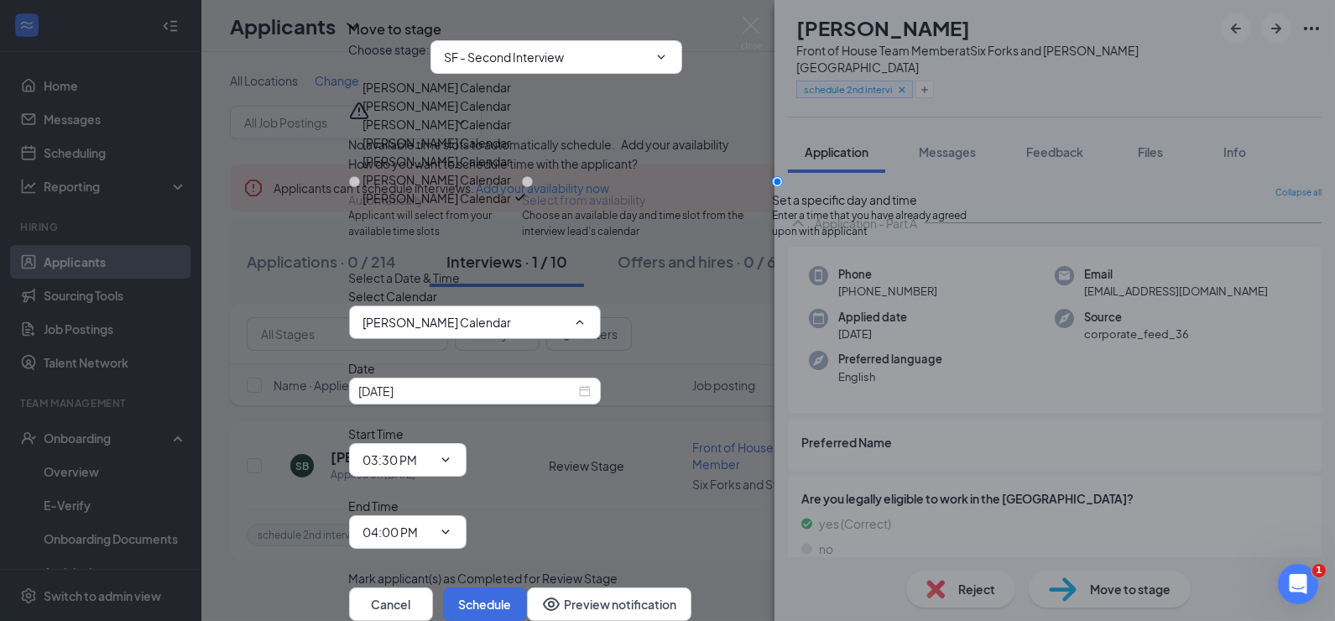
click at [495, 189] on div "Rachel Barnes's Calendar" at bounding box center [437, 179] width 148 height 18
type input "Rachel Barnes's Calendar"
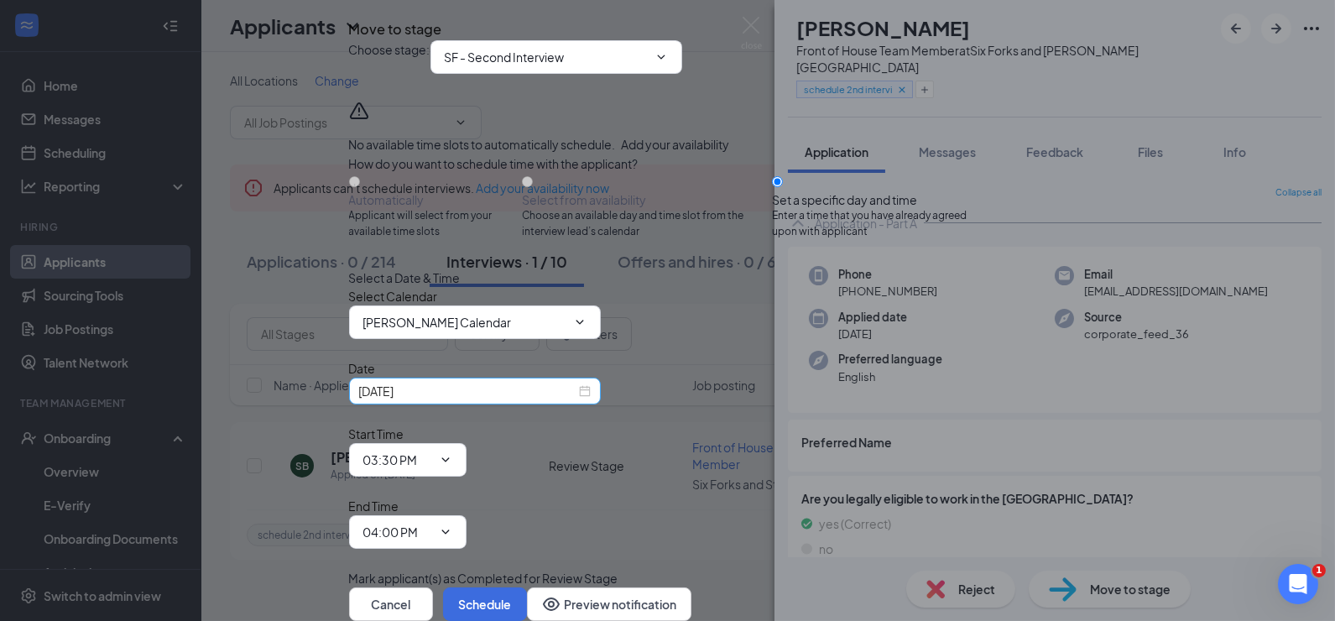
click at [591, 400] on div "Oct 15, 2025" at bounding box center [475, 391] width 232 height 18
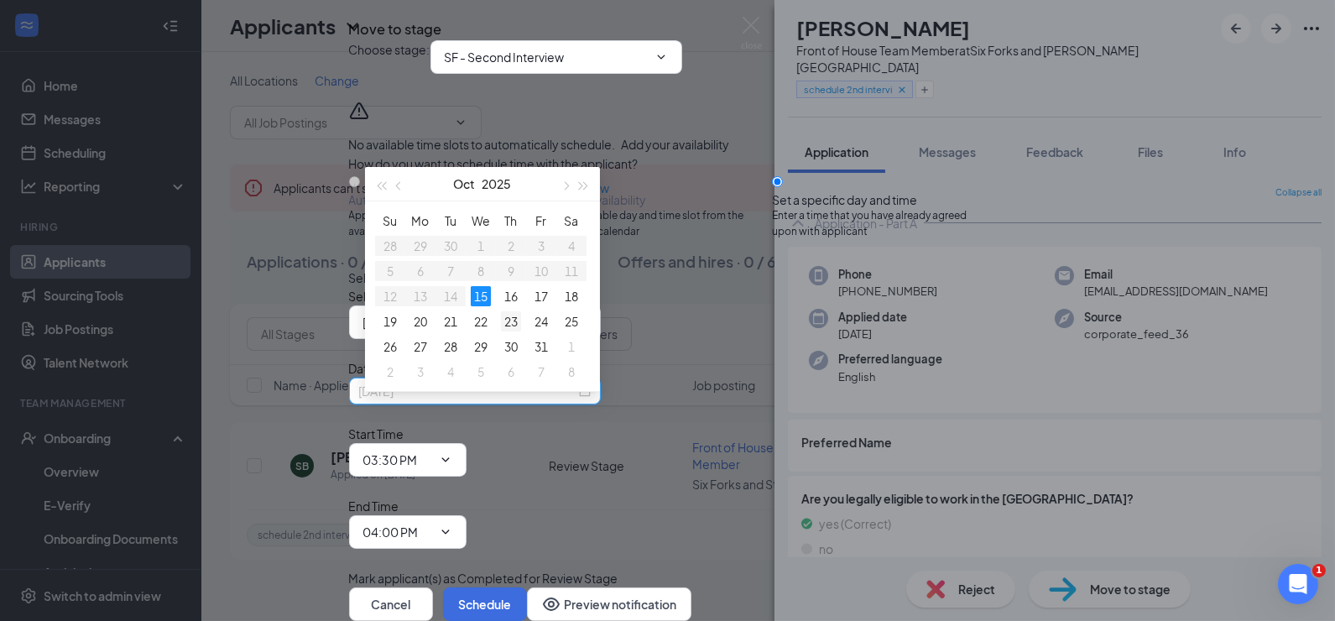
type input "Oct 23, 2025"
click at [510, 316] on div "23" at bounding box center [511, 321] width 20 height 20
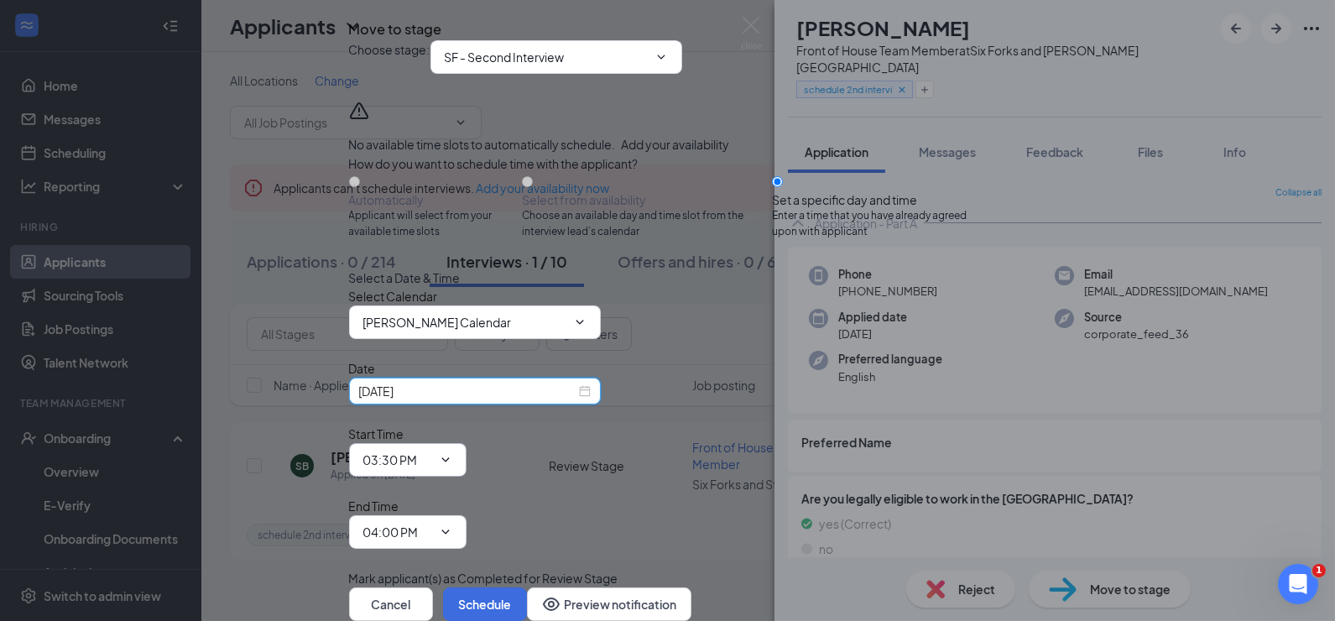
click at [452, 453] on icon "ChevronDown" at bounding box center [445, 459] width 13 height 13
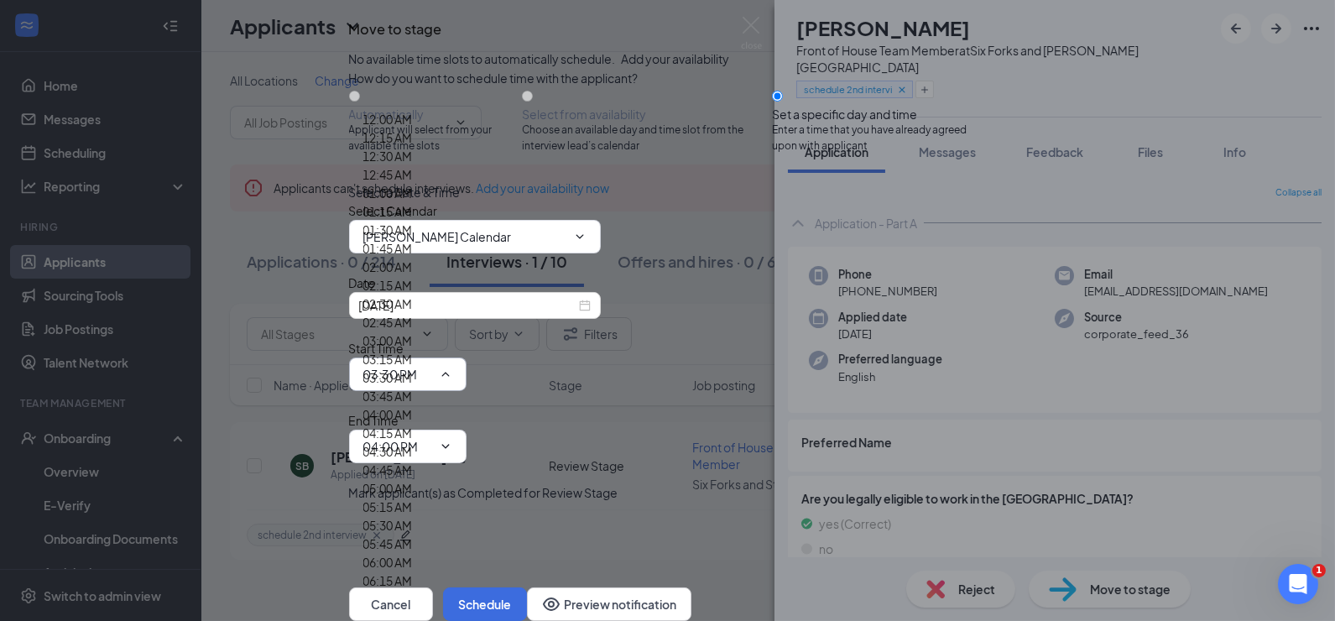
scroll to position [2363, 0]
type input "04:00 PM"
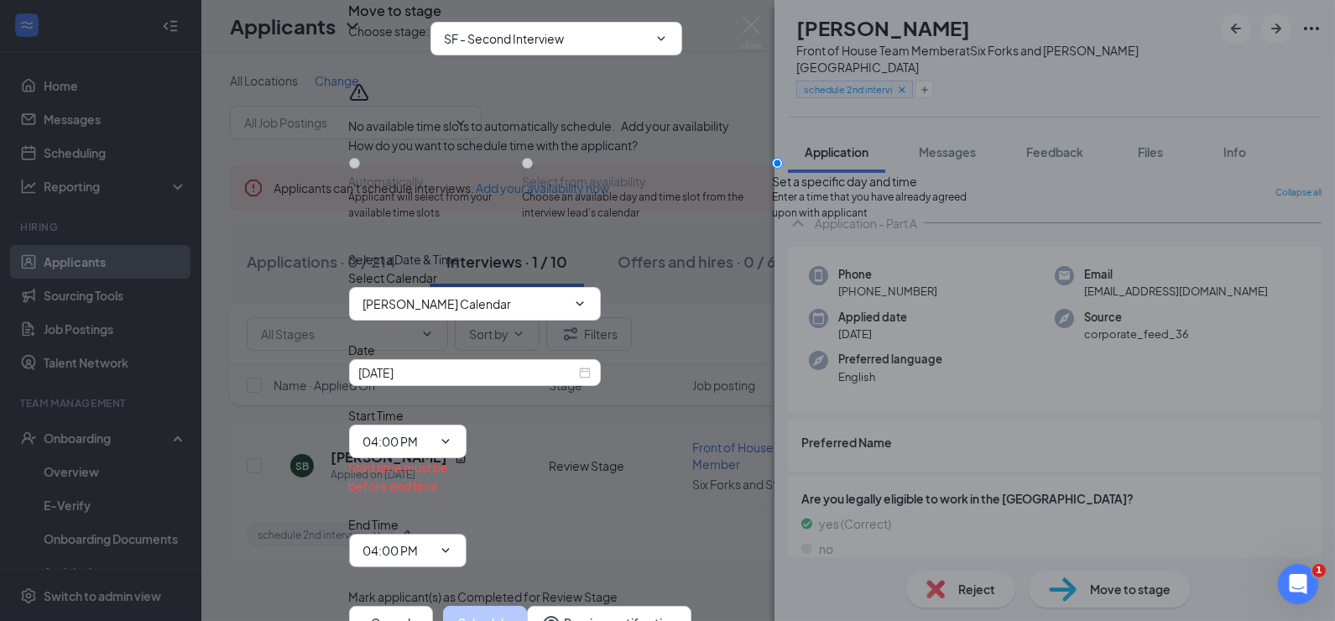
click at [432, 541] on input "04:00 PM" at bounding box center [397, 550] width 69 height 18
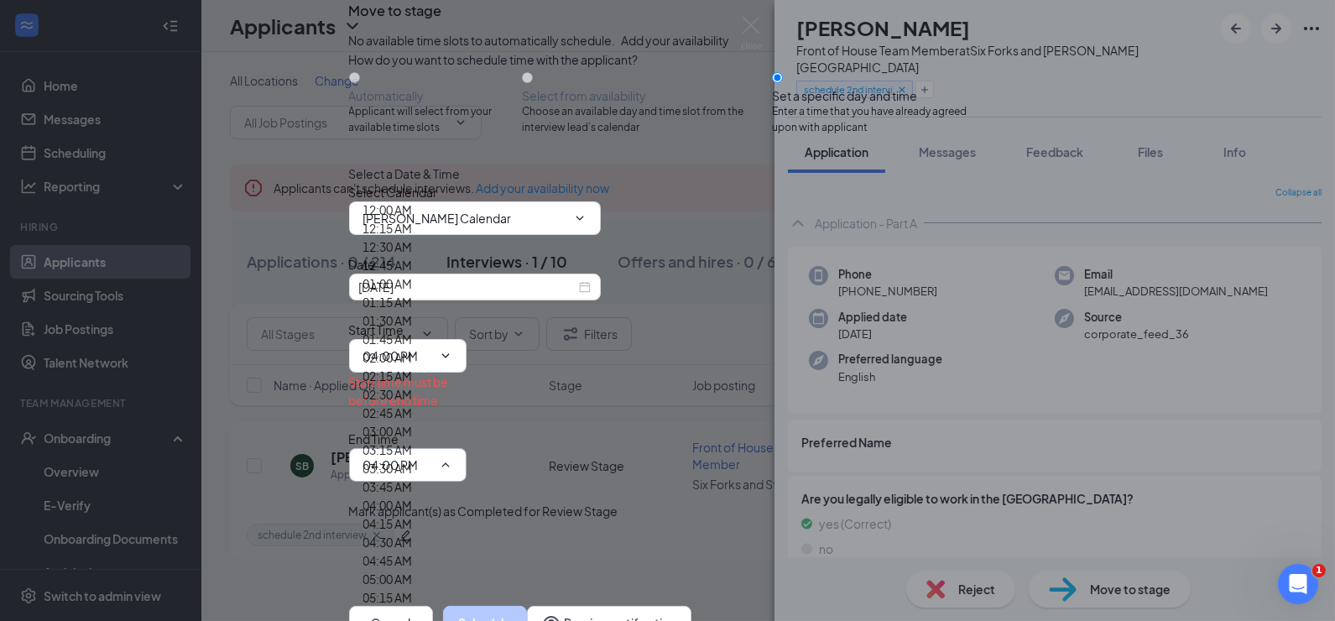
scroll to position [2394, 0]
type input "04:15 PM"
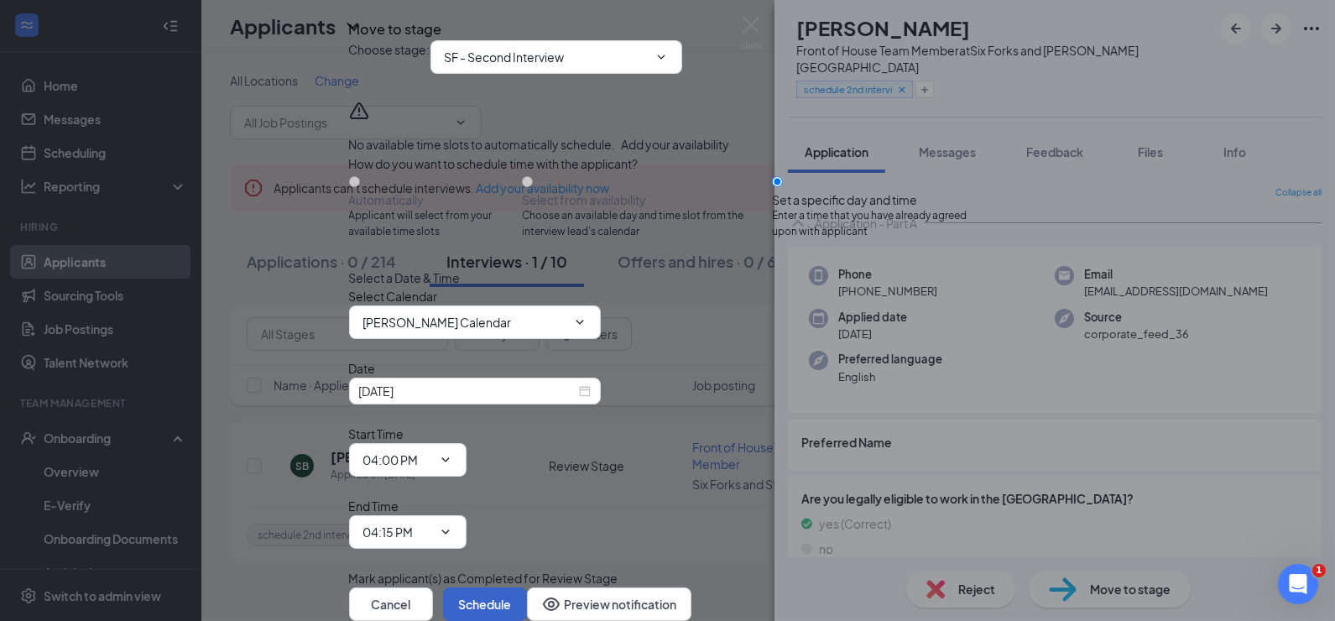
click at [527, 587] on button "Schedule" at bounding box center [485, 604] width 84 height 34
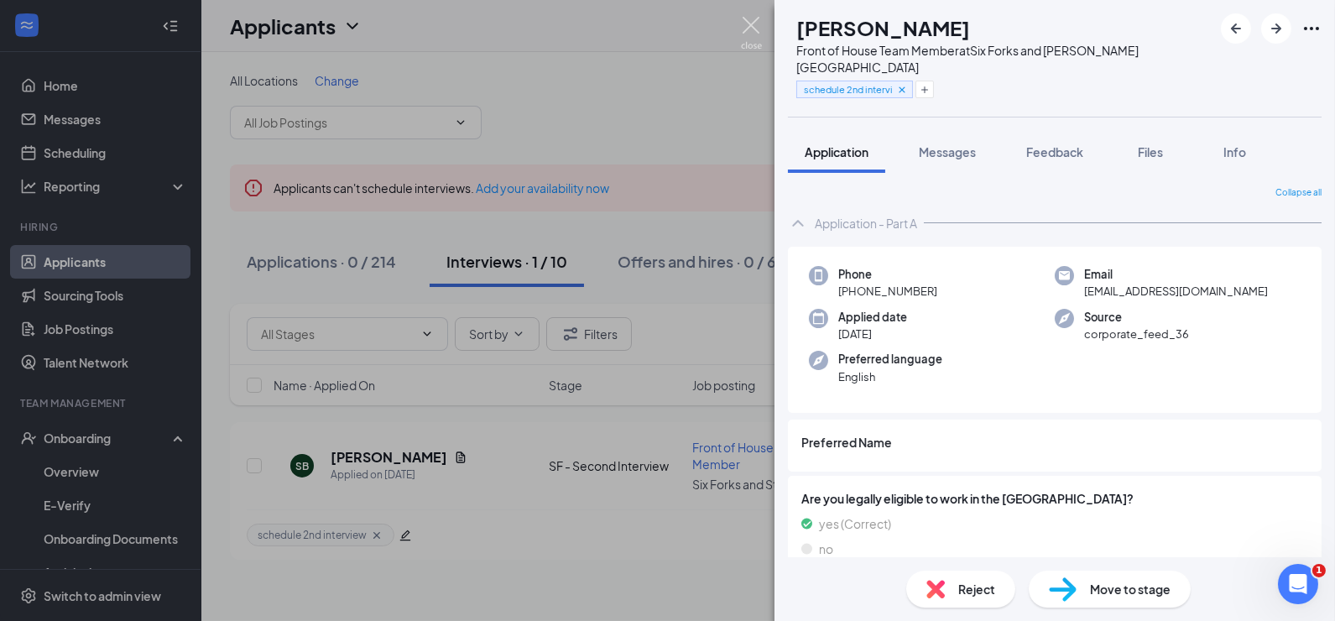
click at [753, 21] on img at bounding box center [751, 33] width 21 height 33
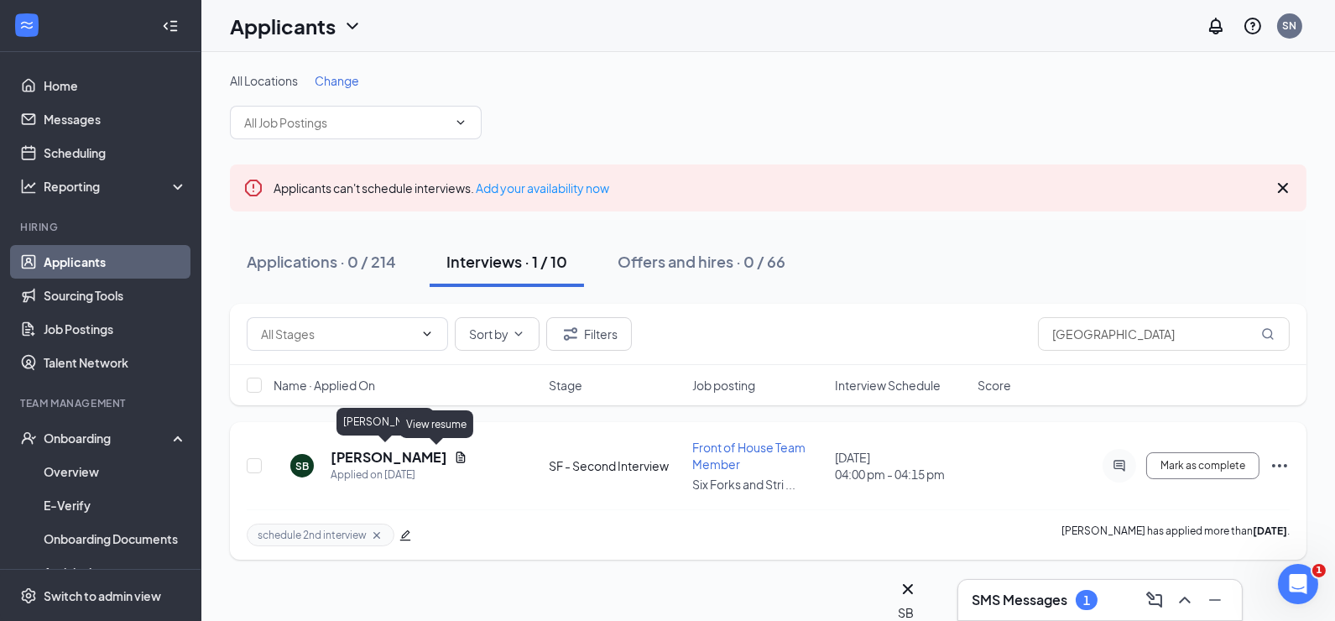
click at [372, 466] on div "Applied on Oct 13" at bounding box center [398, 474] width 137 height 17
click at [372, 455] on h5 "[PERSON_NAME]" at bounding box center [388, 457] width 117 height 18
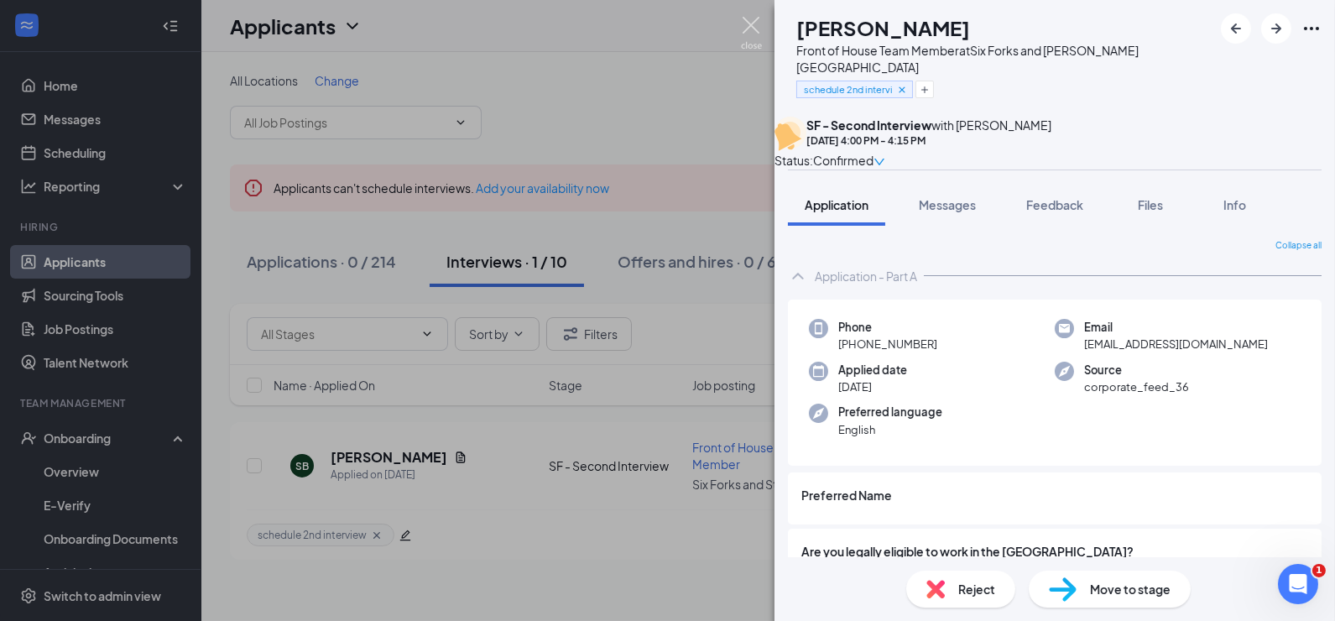
click at [757, 22] on img at bounding box center [751, 33] width 21 height 33
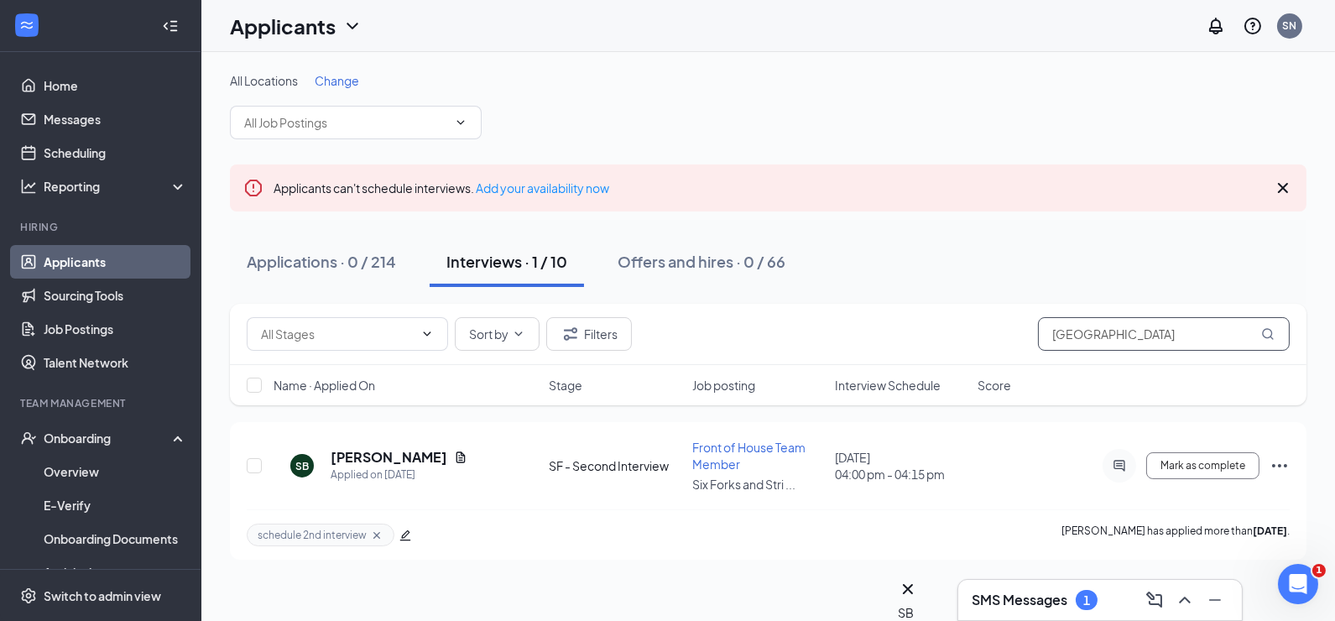
drag, startPoint x: 1137, startPoint y: 329, endPoint x: 939, endPoint y: 324, distance: 198.9
click at [946, 323] on div "Sort by Filters sydney" at bounding box center [768, 334] width 1043 height 34
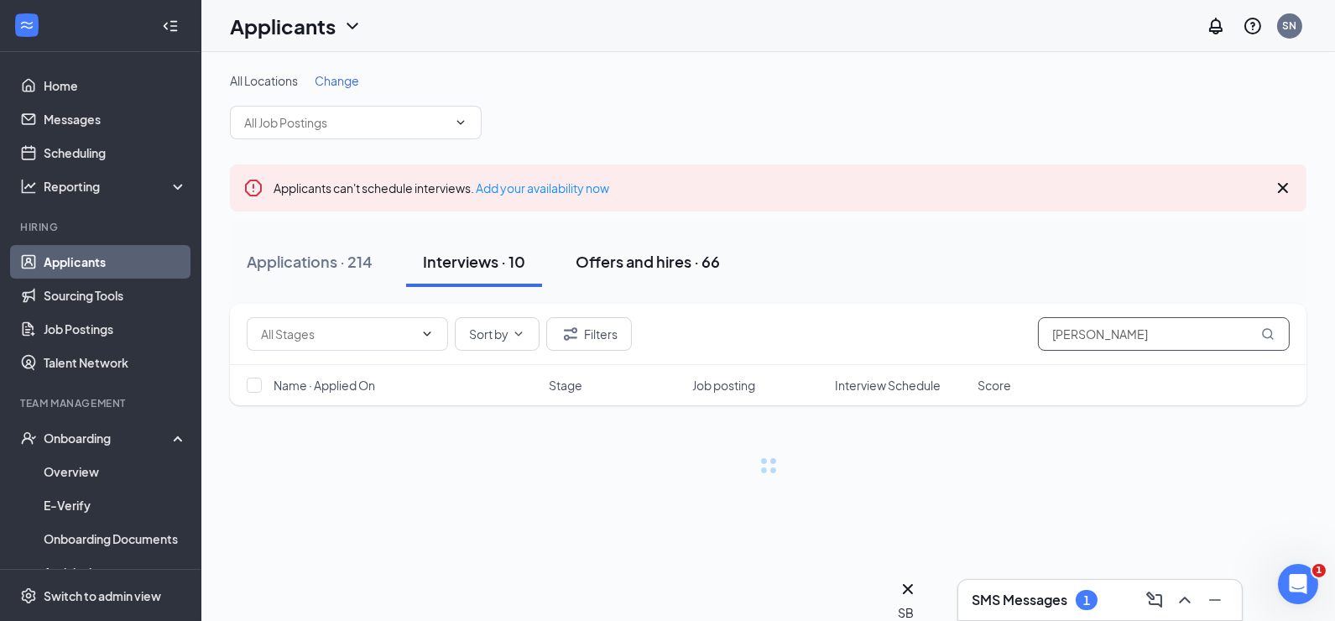
type input "[PERSON_NAME]"
click at [632, 256] on div "Offers and hires · 66" at bounding box center [647, 261] width 144 height 21
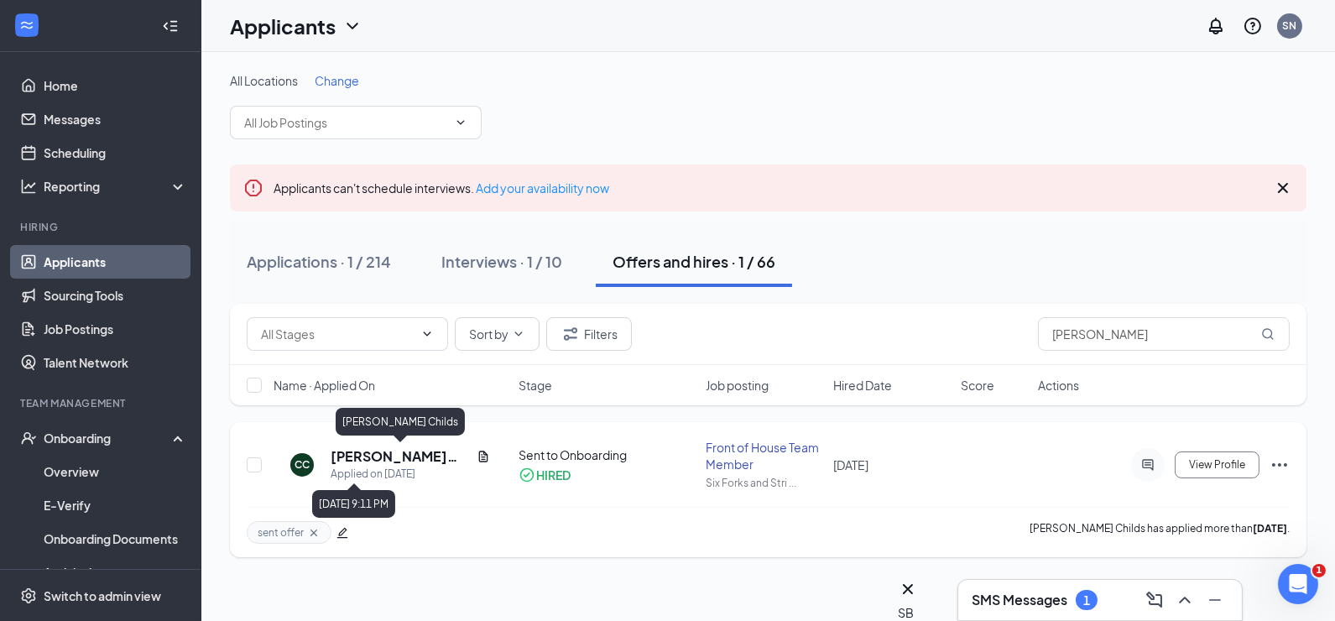
click at [404, 455] on h5 "[PERSON_NAME] Childs" at bounding box center [399, 456] width 139 height 18
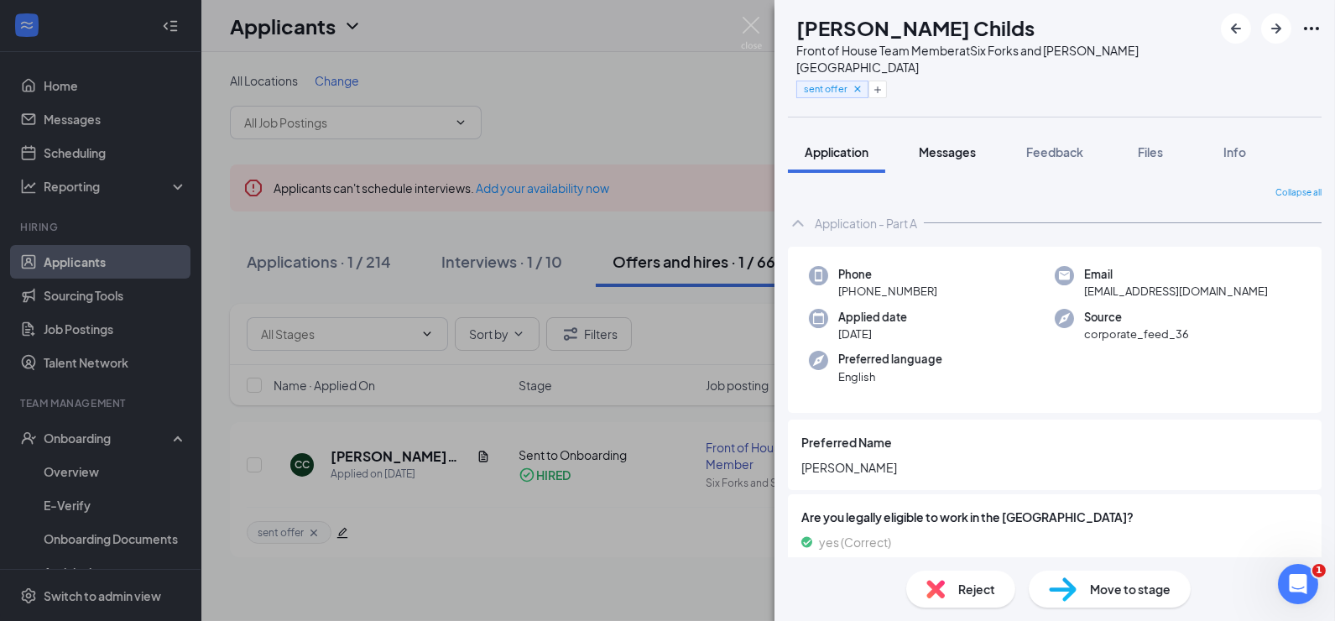
click at [960, 144] on span "Messages" at bounding box center [946, 151] width 57 height 15
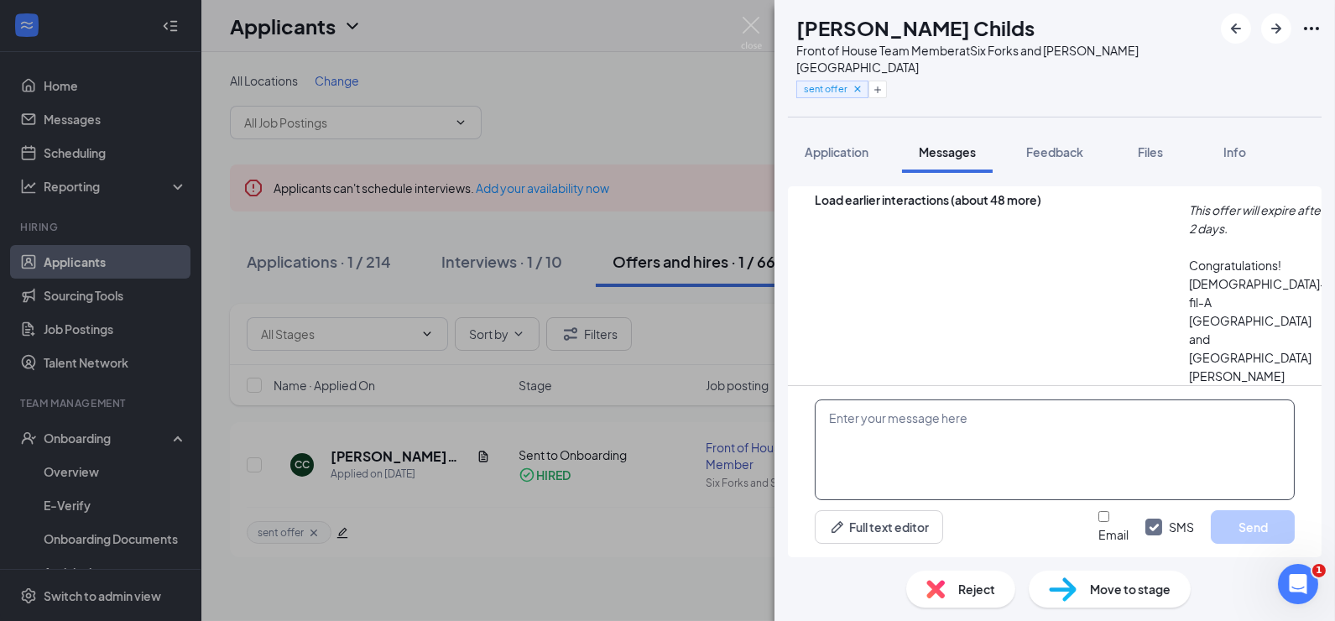
scroll to position [461, 0]
click at [1160, 464] on textarea at bounding box center [1054, 449] width 480 height 101
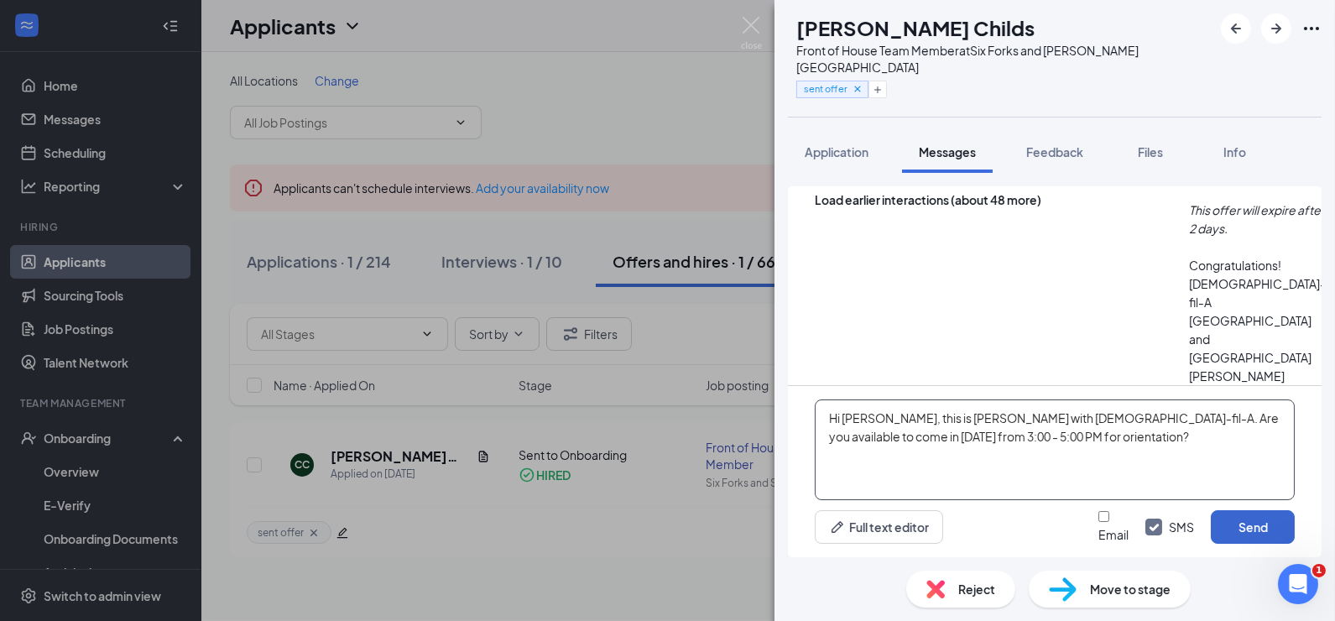
type textarea "Hi [PERSON_NAME], this is [PERSON_NAME] with [DEMOGRAPHIC_DATA]-fil-A. Are you …"
click at [1257, 517] on button "Send" at bounding box center [1252, 527] width 84 height 34
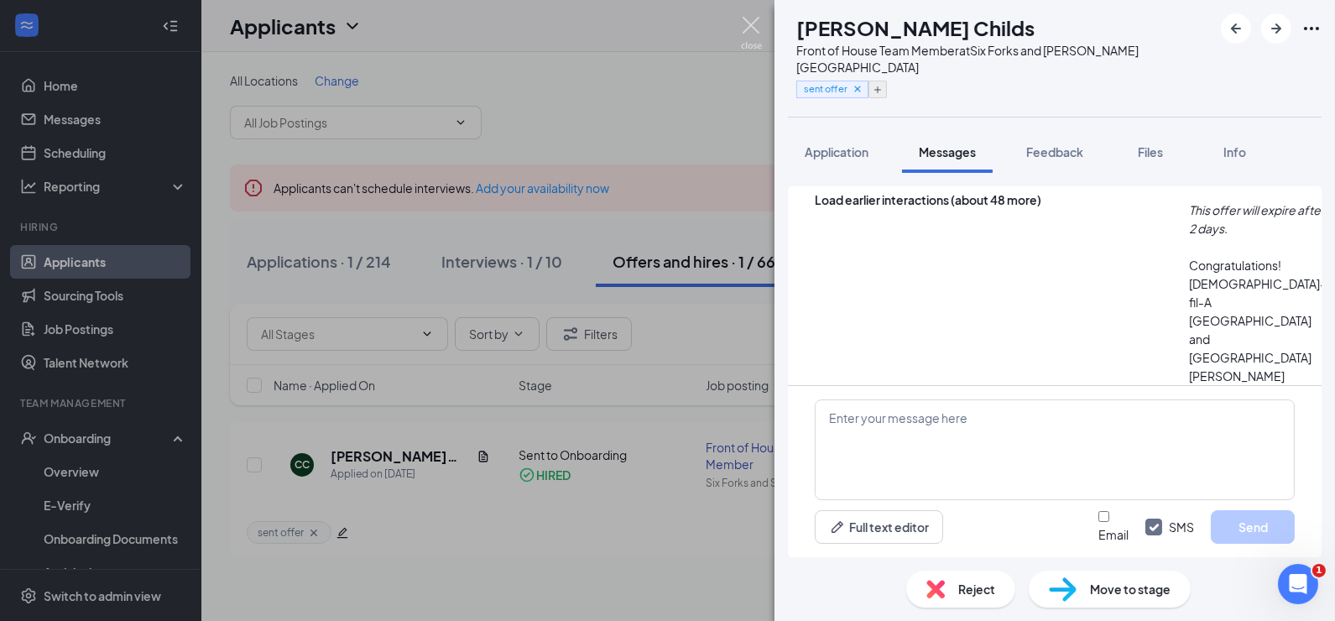
scroll to position [605, 0]
click at [863, 83] on icon "Cross" at bounding box center [857, 89] width 12 height 12
click at [856, 81] on button "Add a tag" at bounding box center [833, 90] width 75 height 18
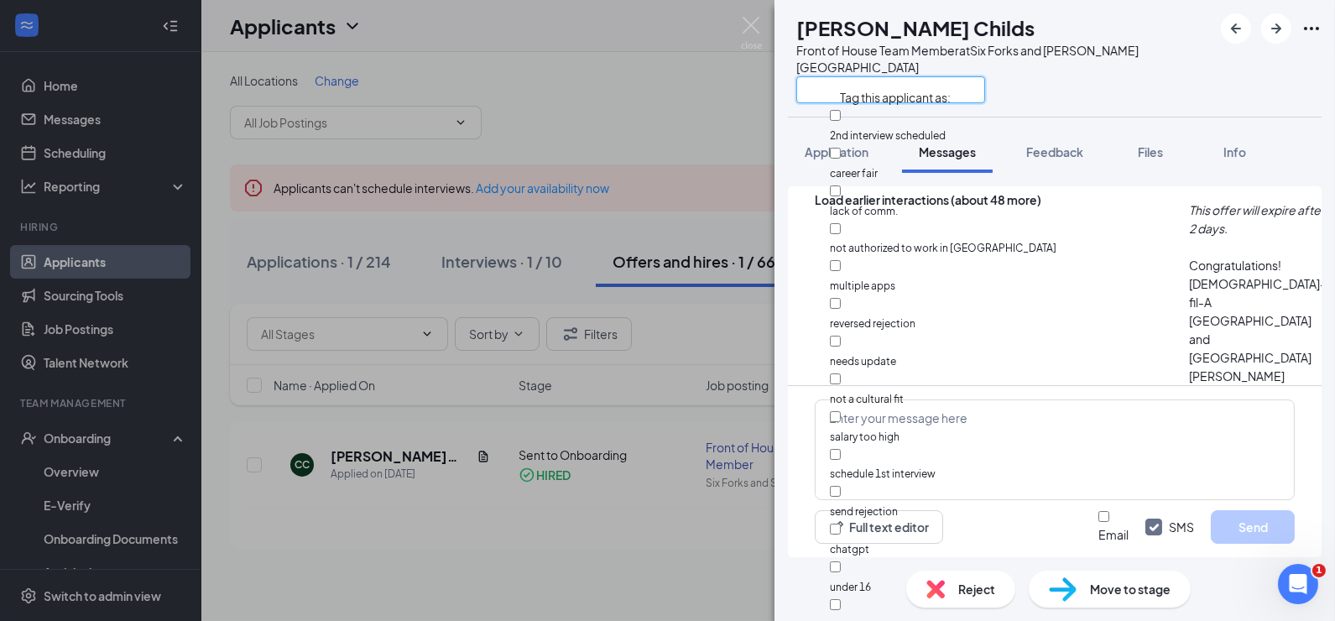
click at [856, 76] on input "text" at bounding box center [890, 89] width 189 height 27
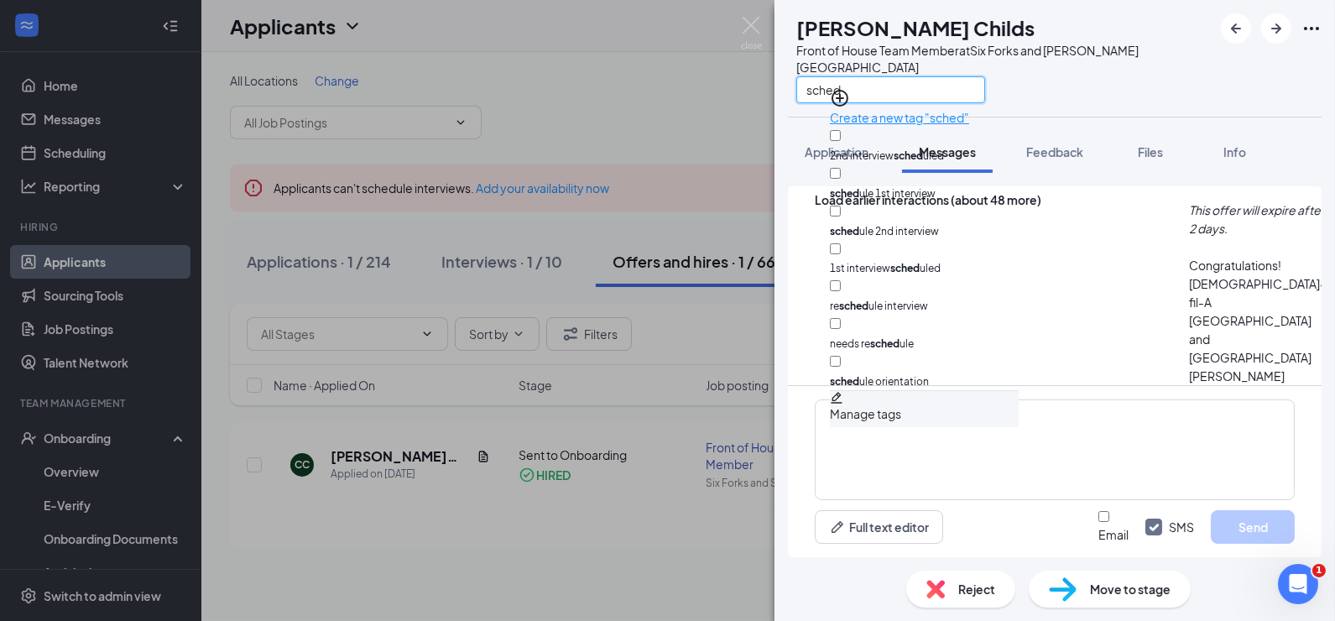
type input "sched"
click at [840, 356] on input "sched ule orientation" at bounding box center [835, 361] width 11 height 11
checkbox input "true"
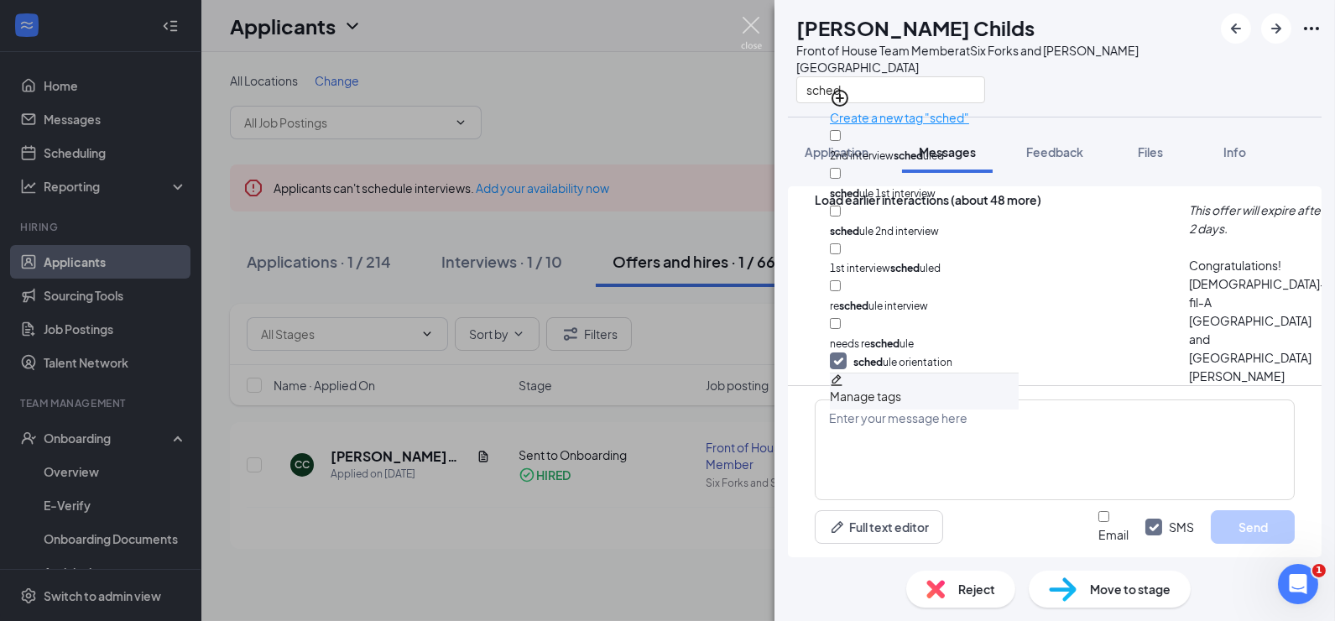
click at [751, 20] on img at bounding box center [751, 33] width 21 height 33
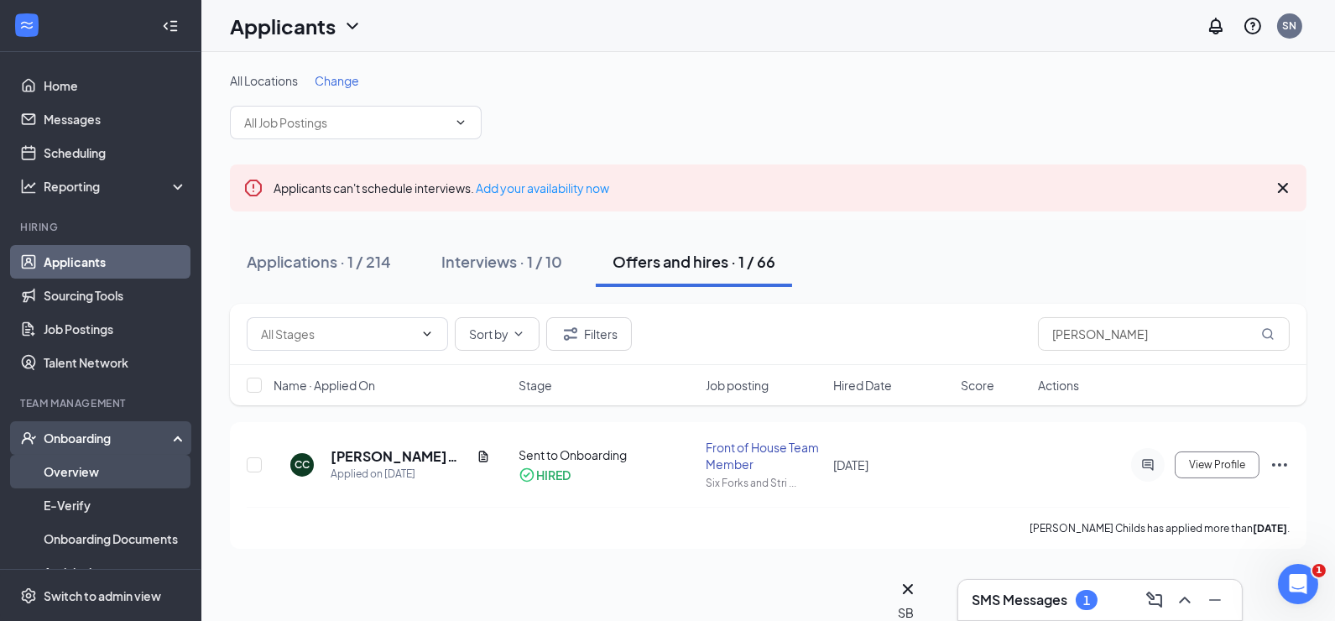
click at [93, 476] on link "Overview" at bounding box center [115, 472] width 143 height 34
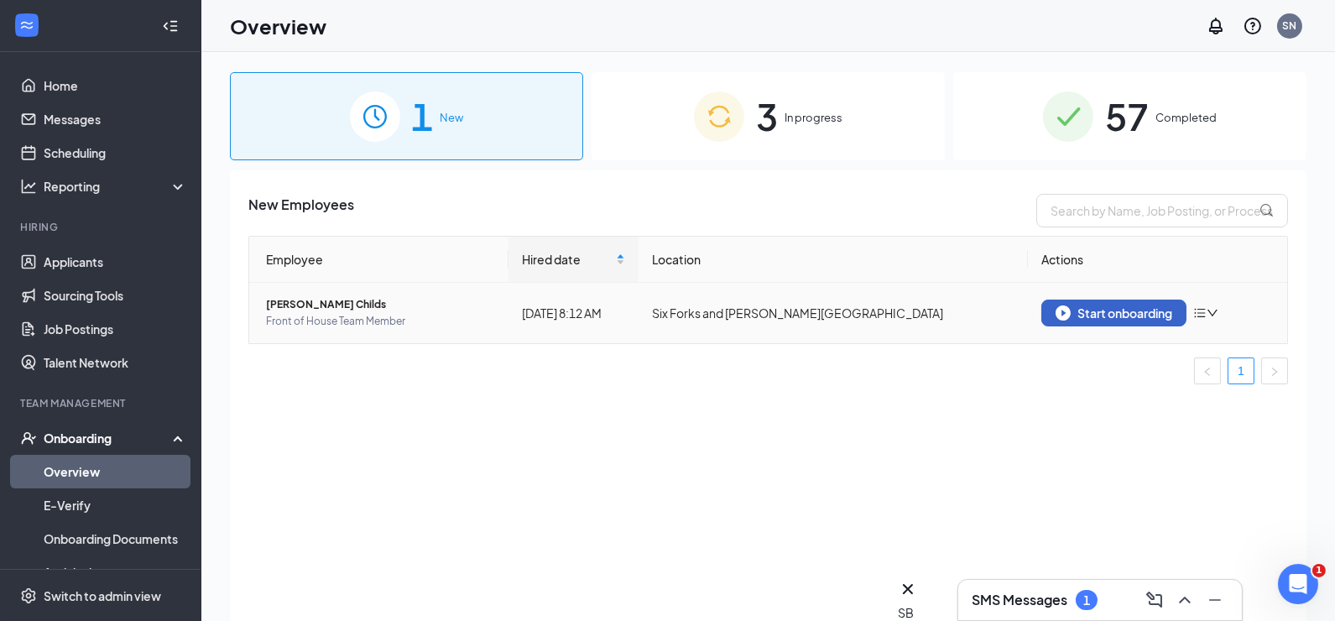
click at [1117, 318] on div "Start onboarding" at bounding box center [1113, 312] width 117 height 15
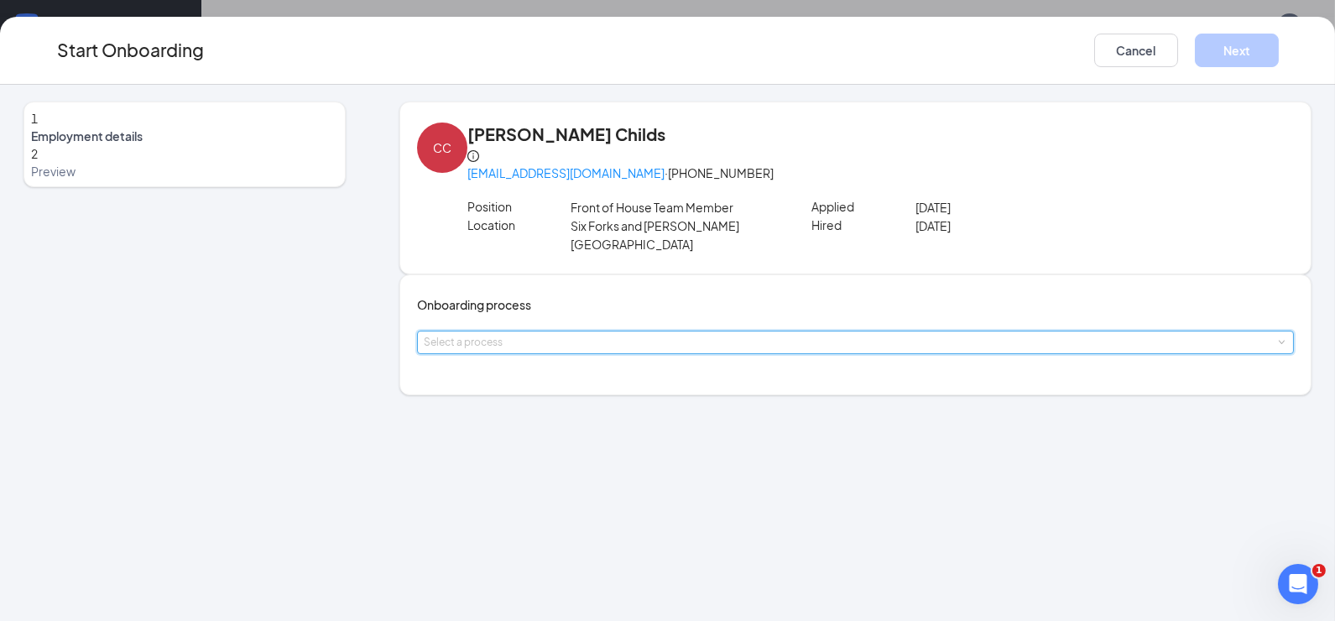
click at [639, 346] on div "Select a process" at bounding box center [856, 342] width 864 height 22
click at [553, 379] on span "Team Member Onboarding" at bounding box center [510, 372] width 148 height 15
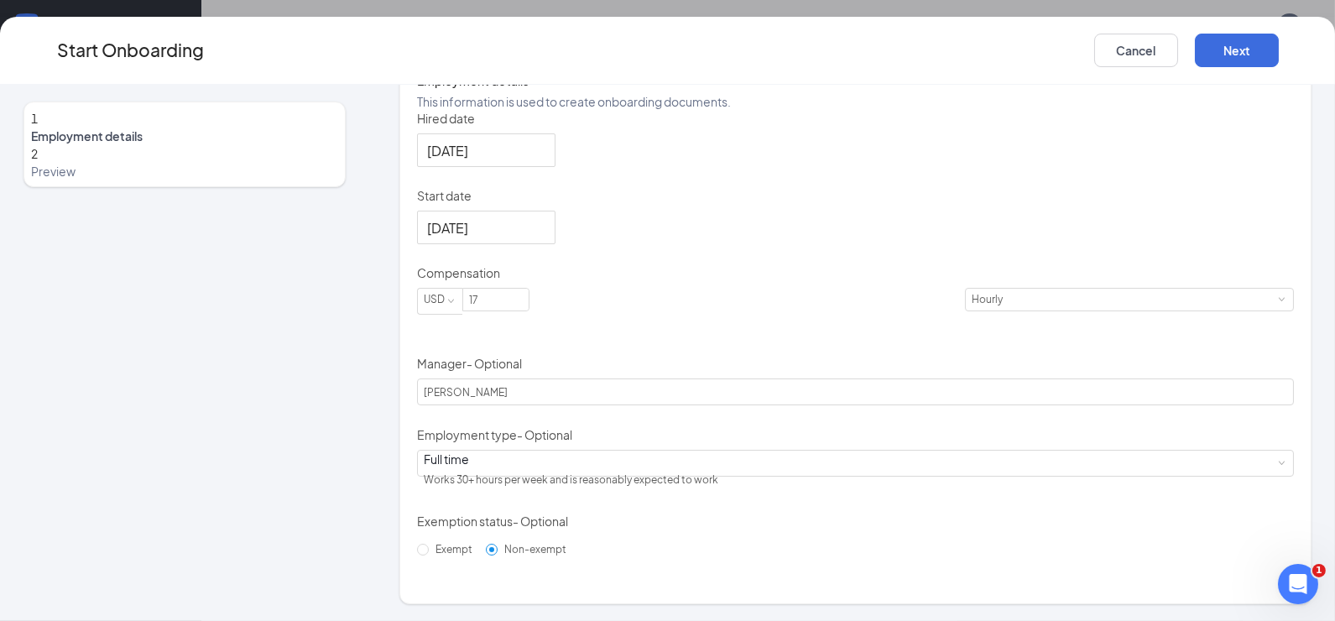
scroll to position [359, 0]
click at [545, 230] on div at bounding box center [486, 227] width 118 height 21
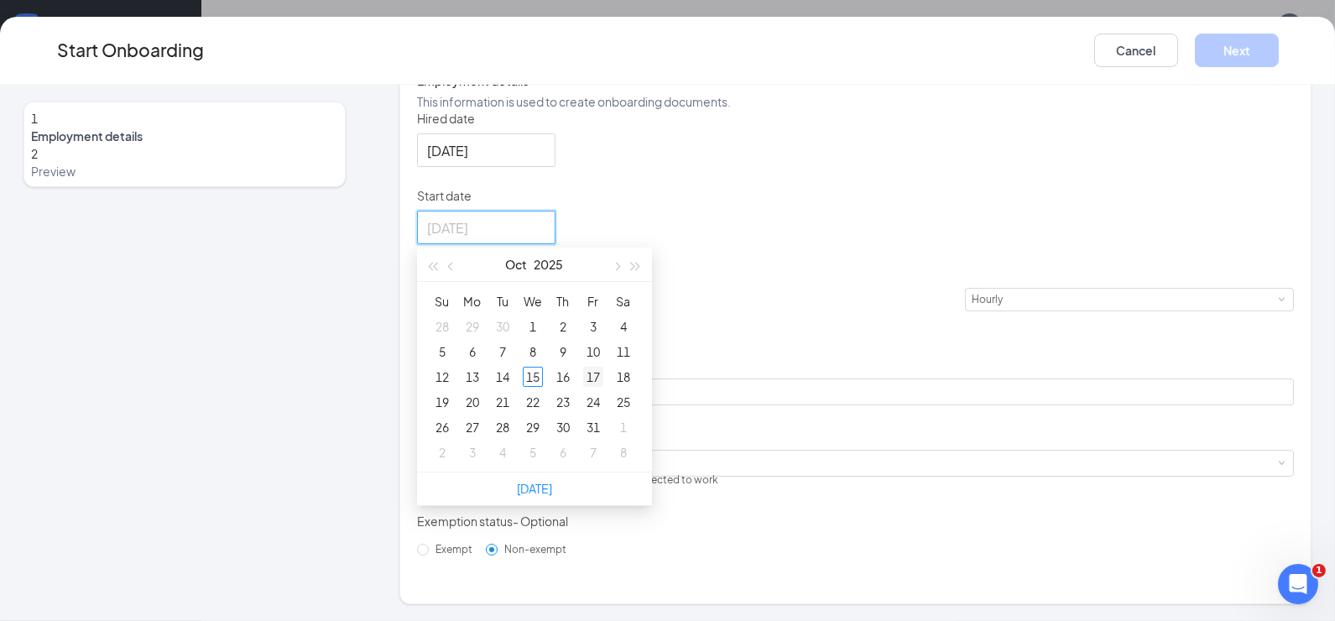
type input "Oct 17, 2025"
click at [603, 382] on div "17" at bounding box center [593, 377] width 20 height 20
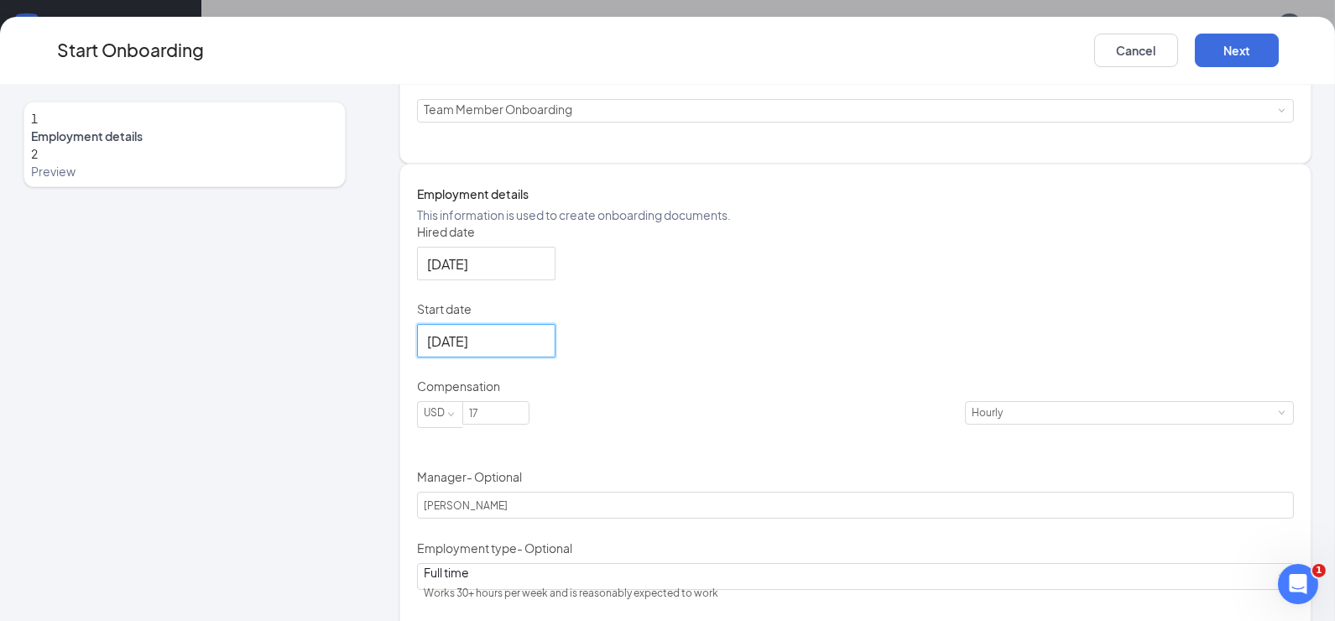
scroll to position [228, 0]
click at [544, 278] on div at bounding box center [486, 267] width 118 height 21
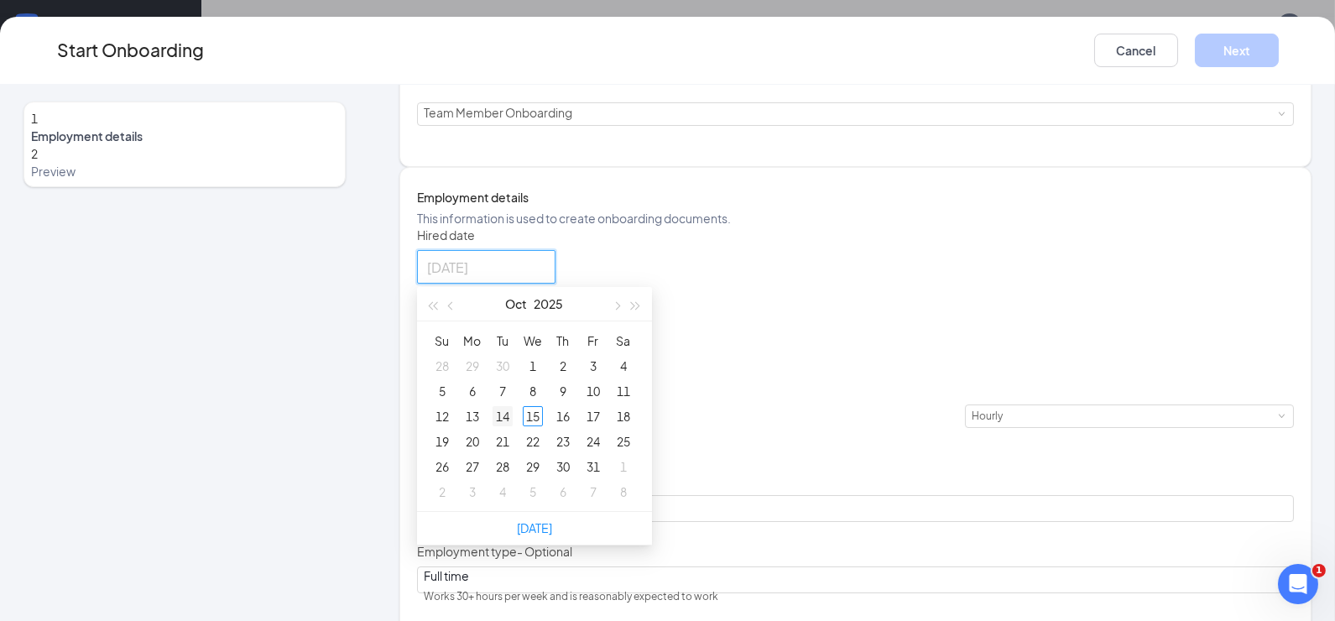
type input "Oct 14, 2025"
click at [512, 426] on div "14" at bounding box center [502, 416] width 20 height 20
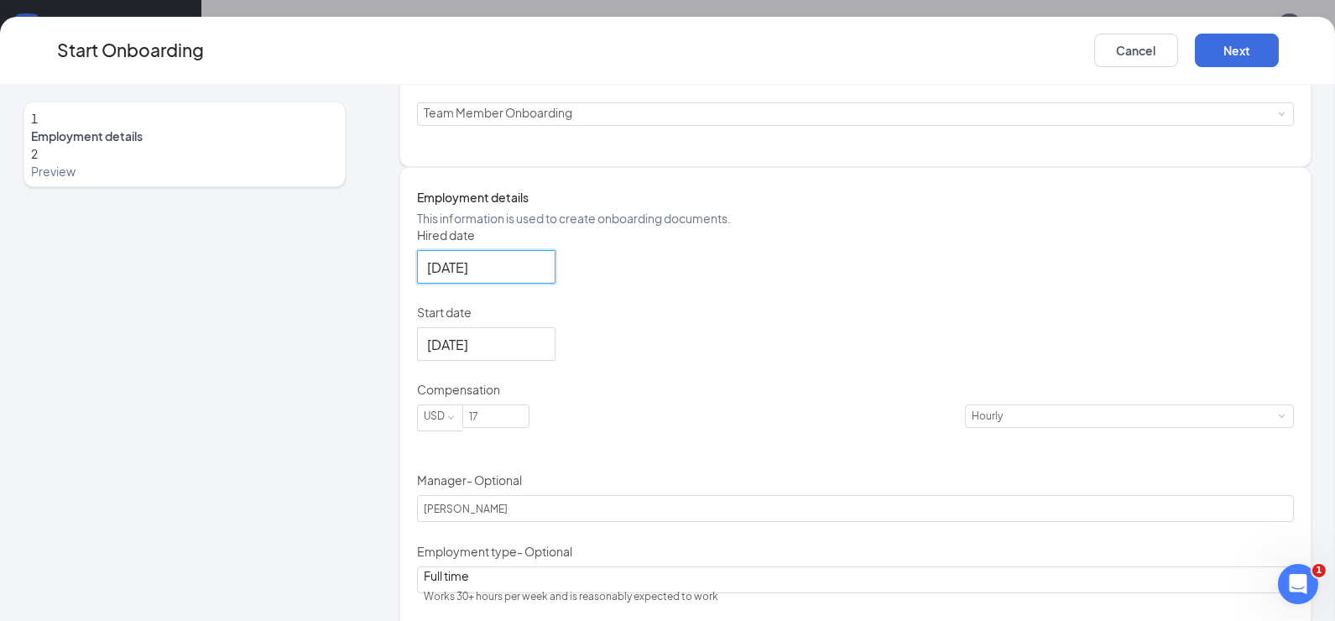
scroll to position [359, 0]
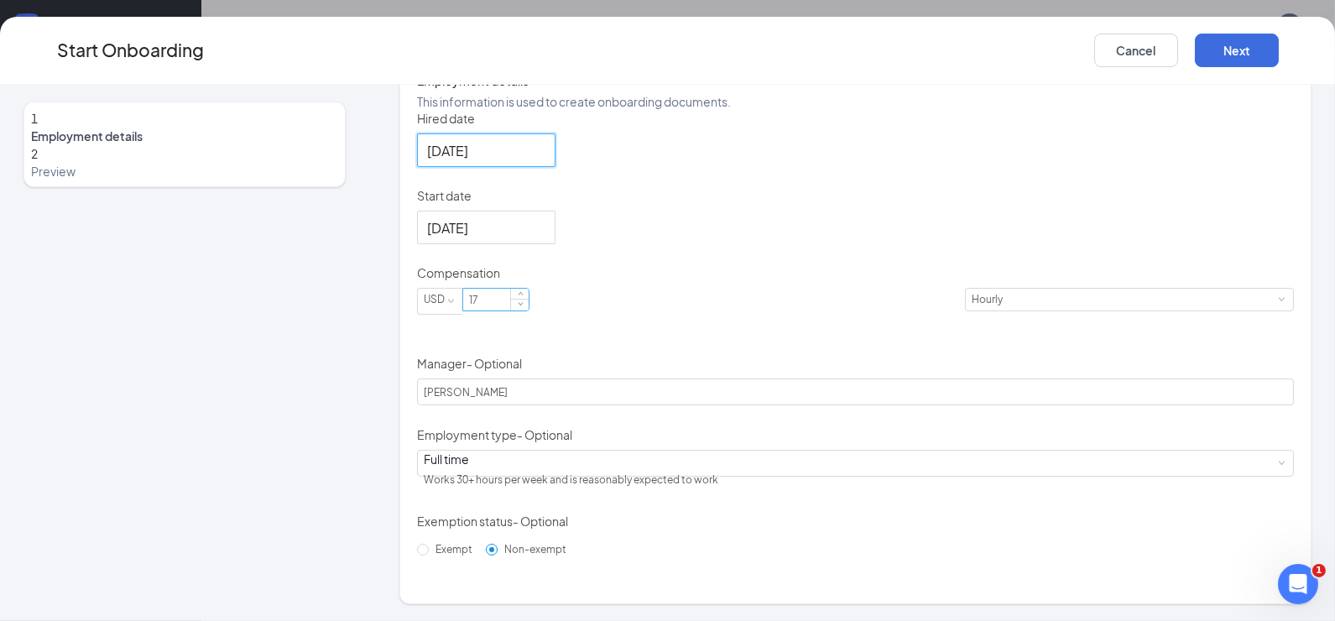
click at [528, 310] on input "17" at bounding box center [495, 300] width 65 height 22
type input "13"
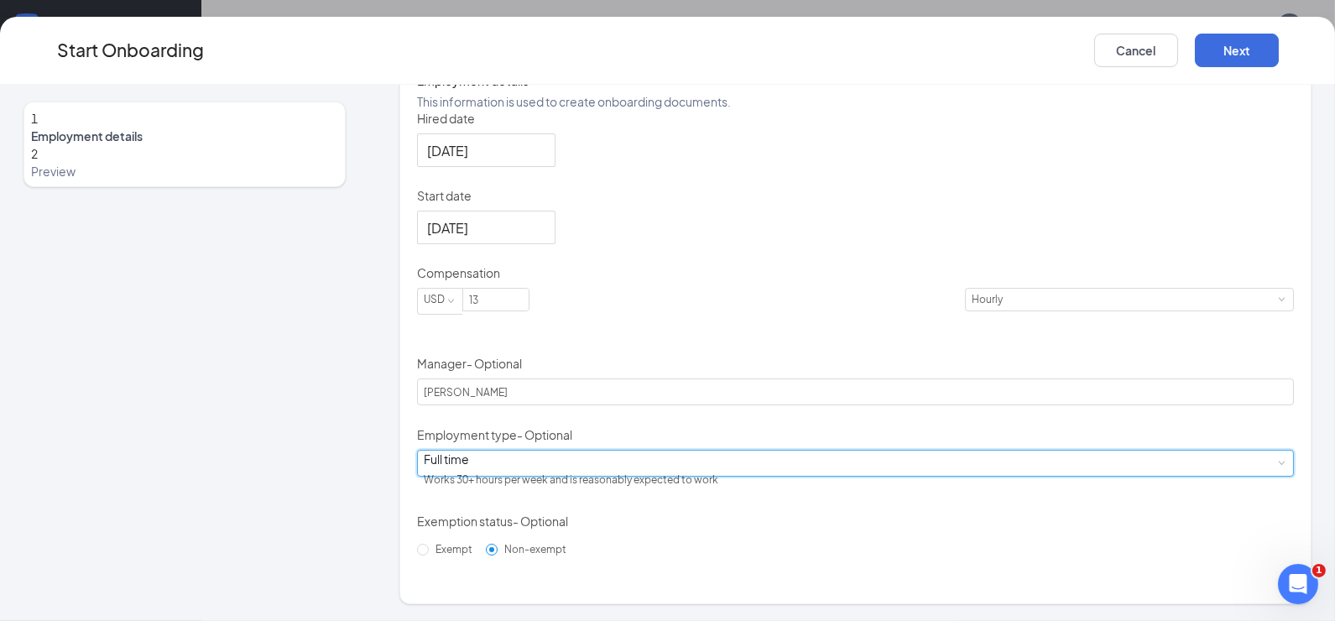
click at [511, 465] on div "Full time Works 30+ hours per week and is reasonably expected to work" at bounding box center [856, 462] width 864 height 25
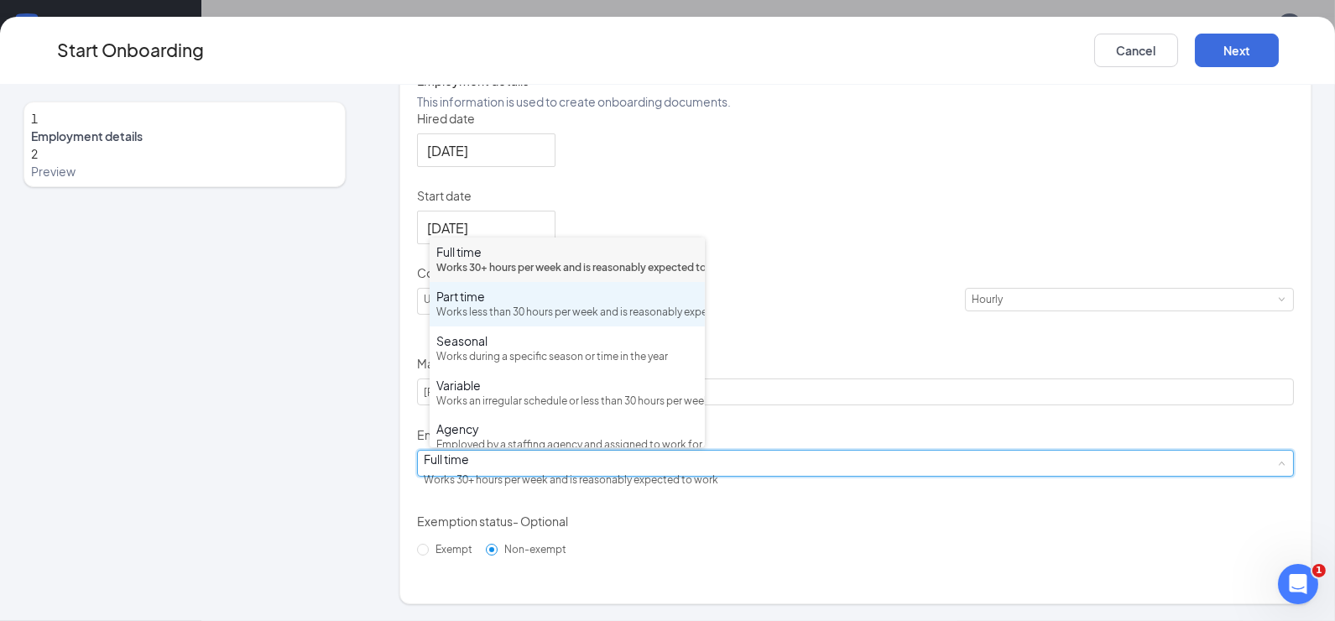
click at [497, 320] on div "Part time Works less than 30 hours per week and is reasonably expected to work" at bounding box center [567, 304] width 262 height 33
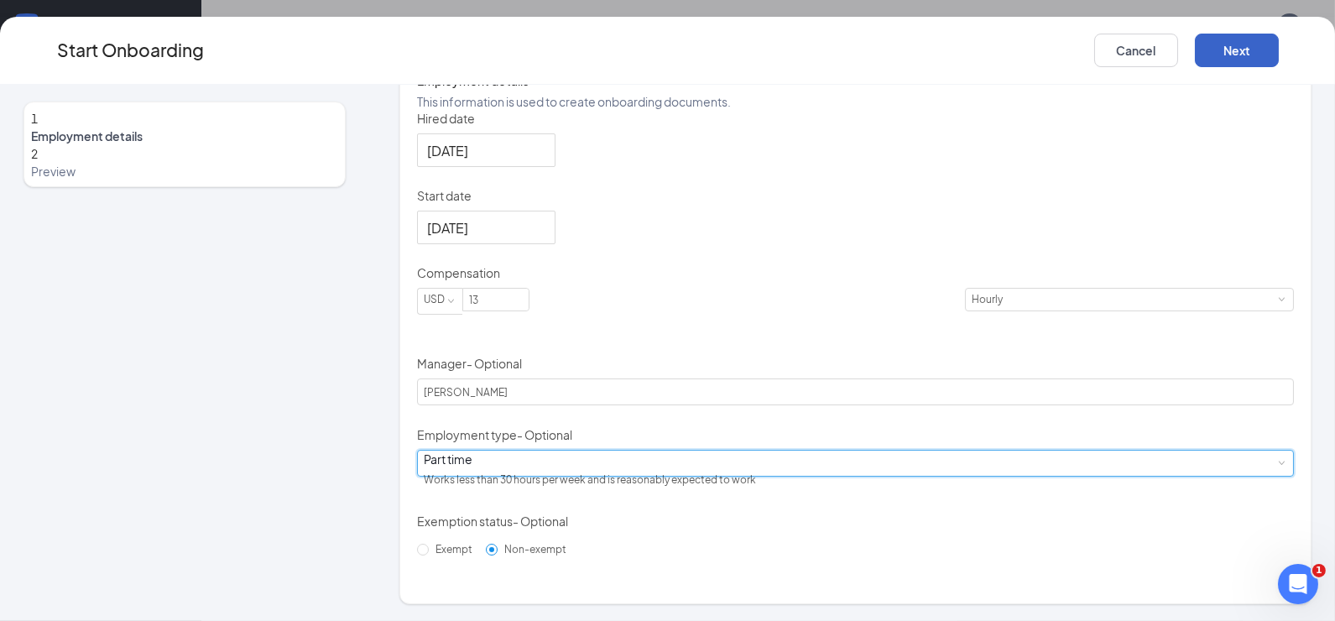
click at [1255, 55] on button "Next" at bounding box center [1236, 51] width 84 height 34
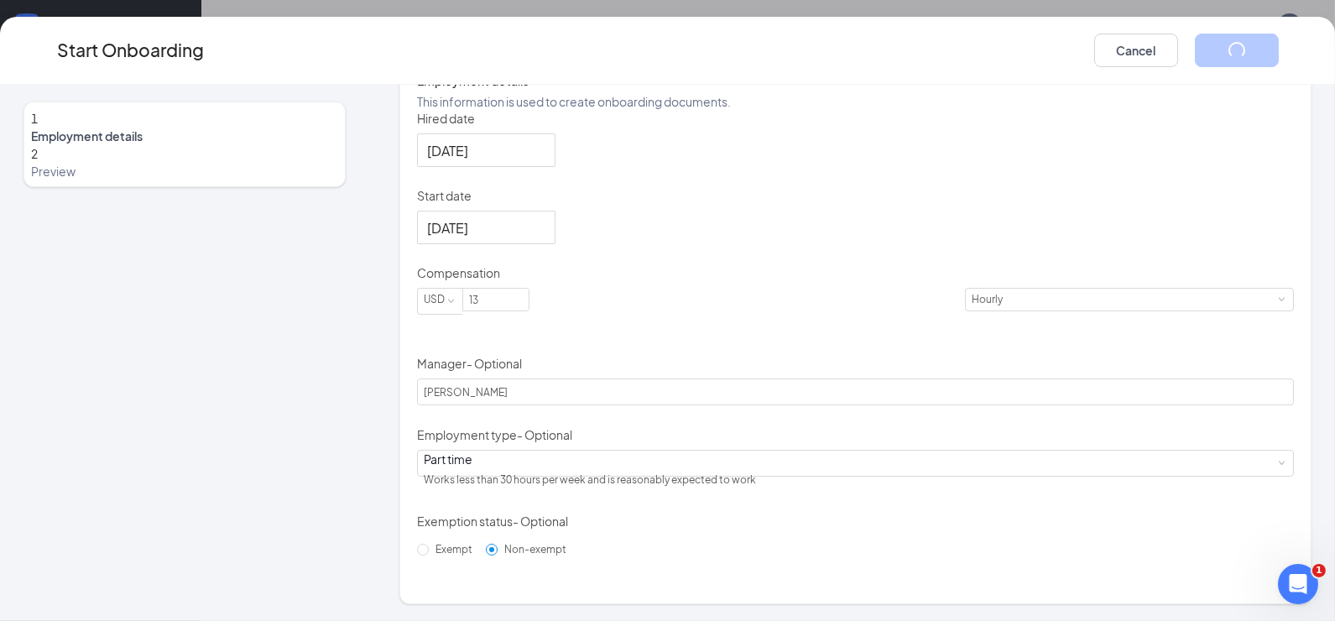
scroll to position [0, 0]
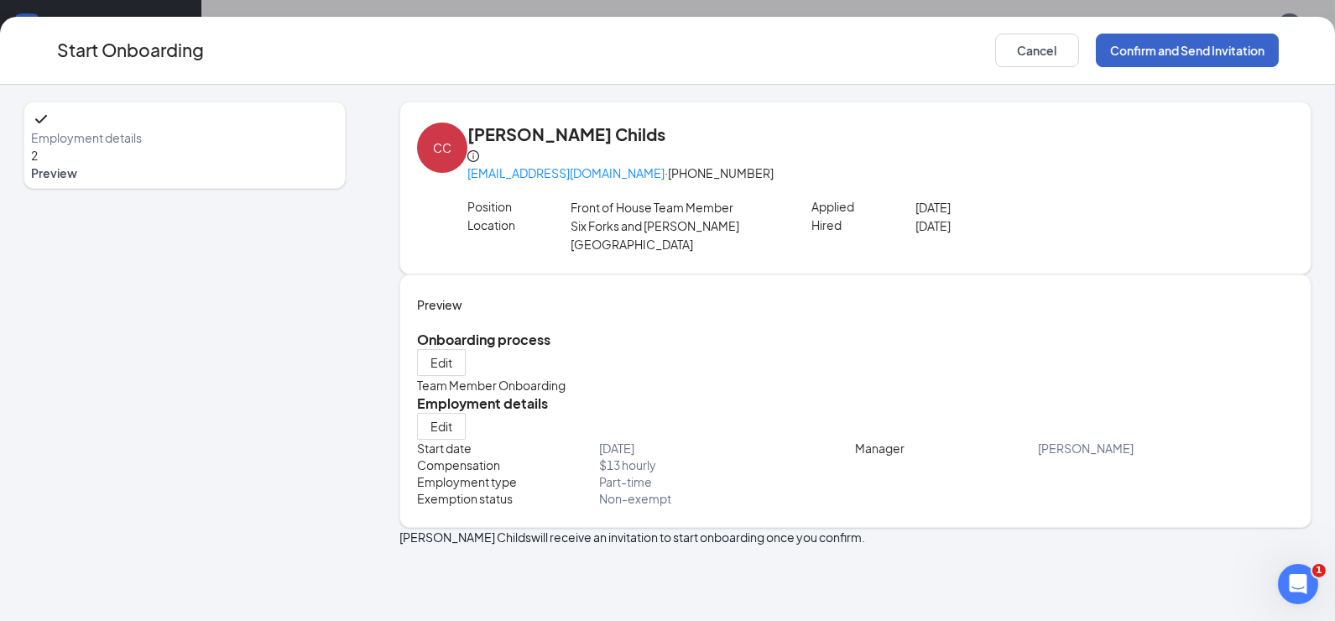
click at [1210, 48] on button "Confirm and Send Invitation" at bounding box center [1186, 51] width 183 height 34
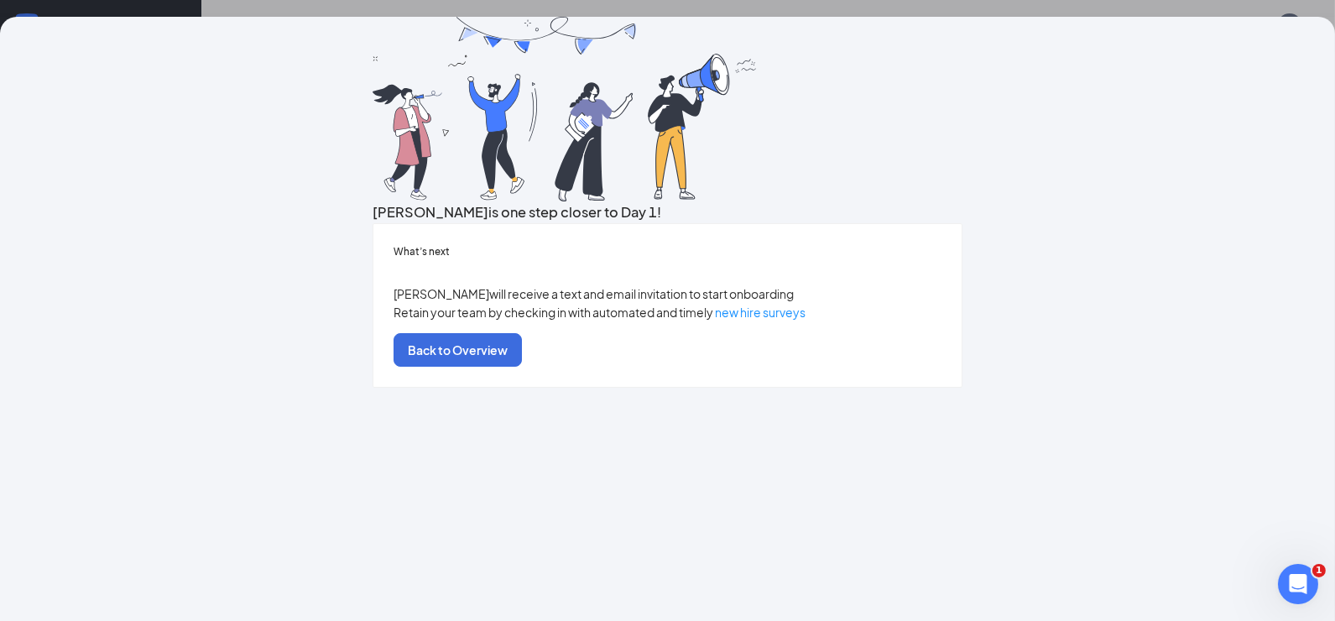
scroll to position [67, 0]
click at [522, 367] on button "Back to Overview" at bounding box center [457, 350] width 128 height 34
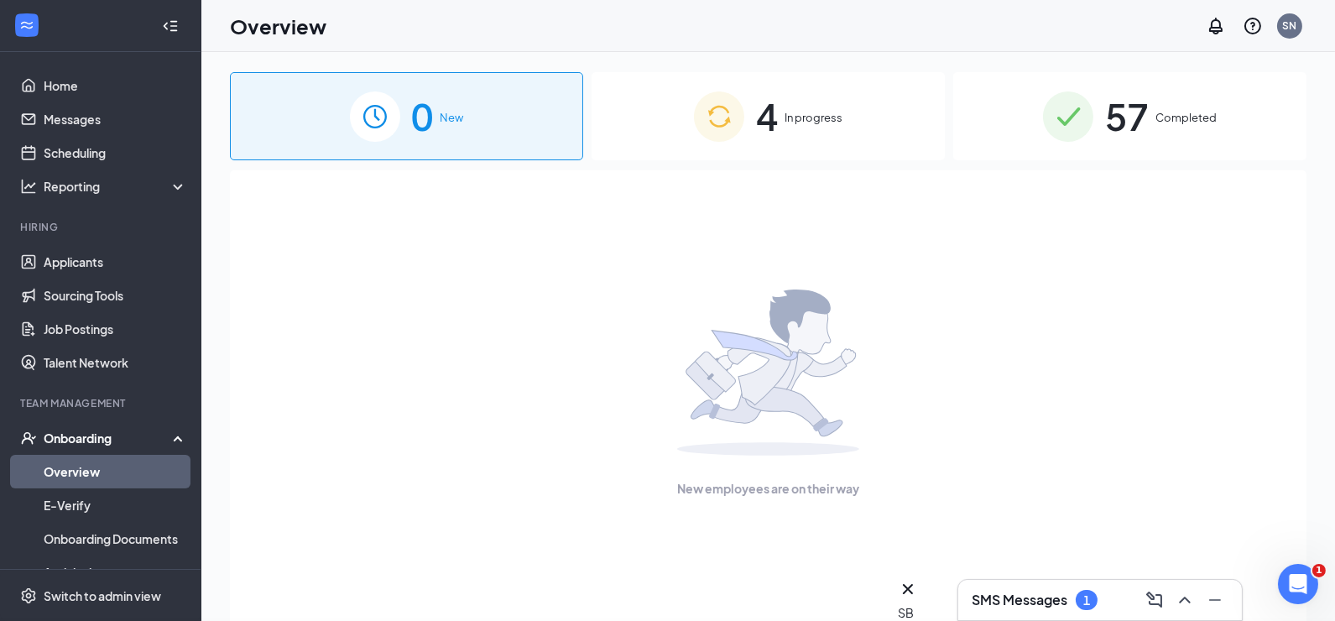
scroll to position [0, 0]
click at [770, 114] on span "4" at bounding box center [767, 116] width 22 height 58
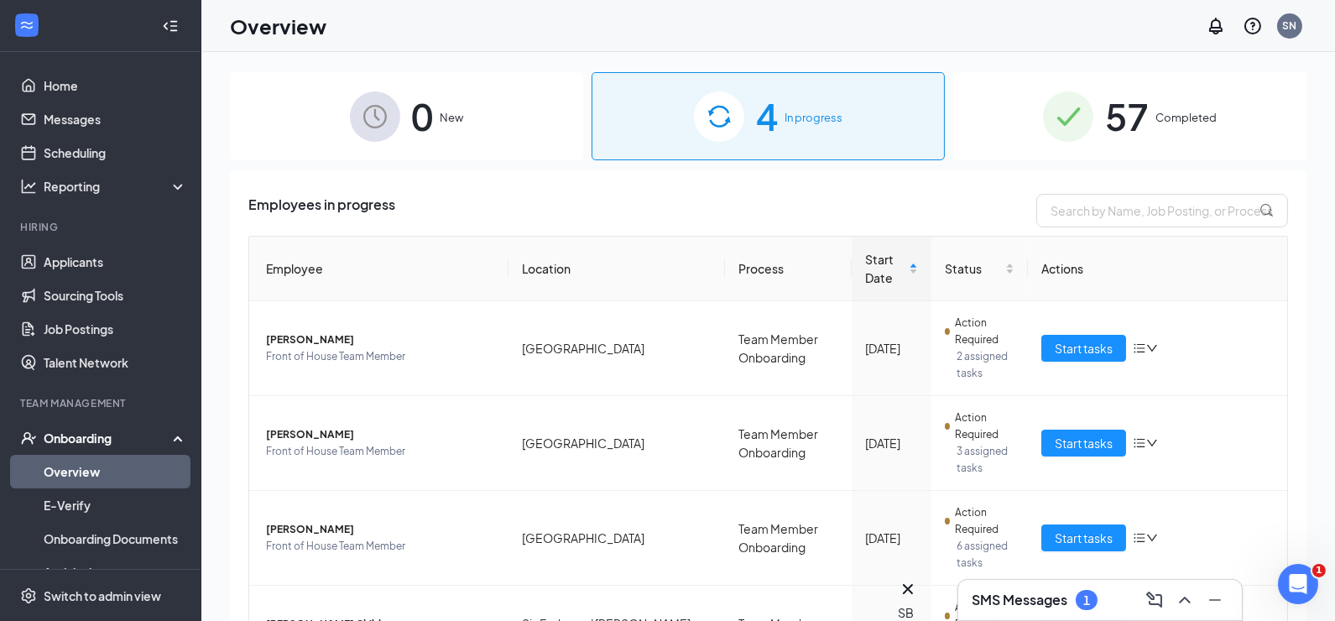
click at [1042, 614] on div "SMS Messages 1" at bounding box center [1100, 600] width 284 height 40
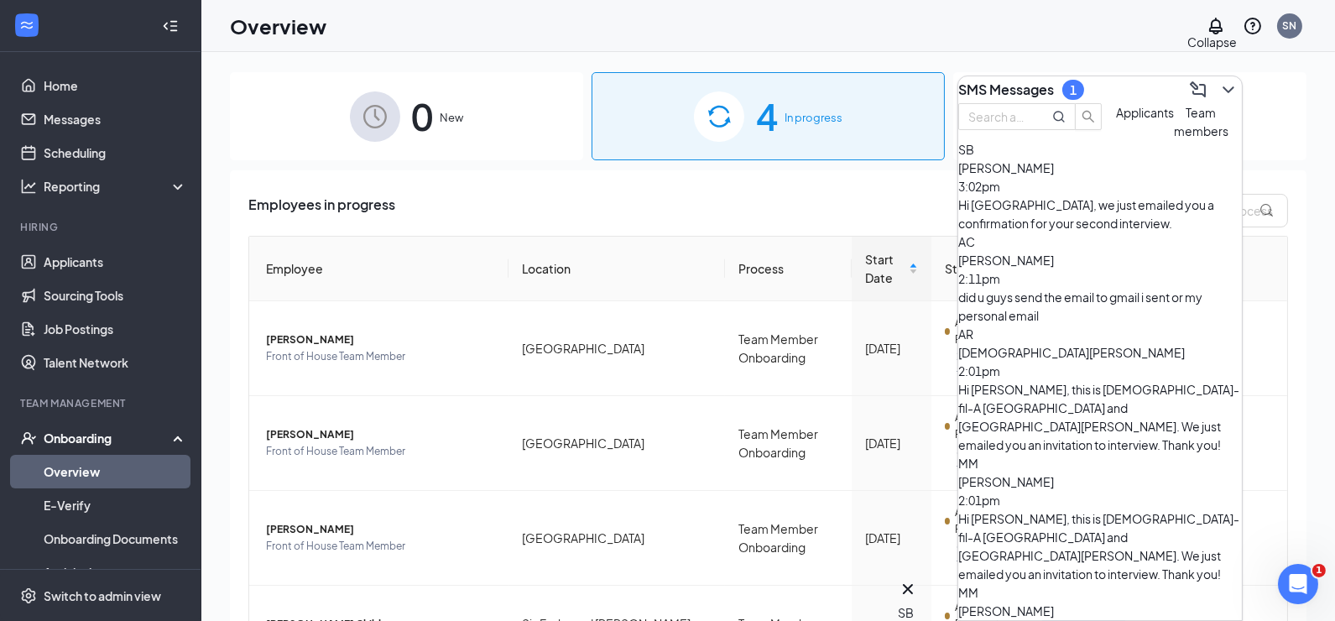
click at [1218, 80] on icon "ChevronDown" at bounding box center [1228, 90] width 20 height 20
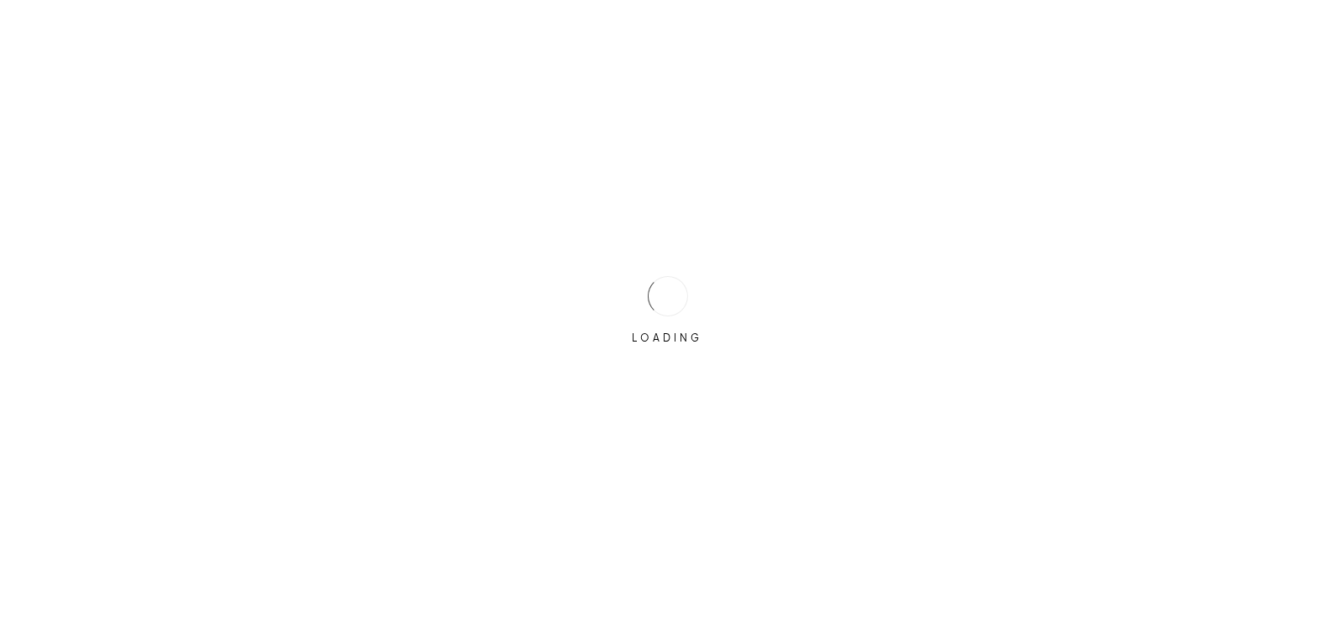
click at [1316, 22] on div "LOADING" at bounding box center [667, 310] width 1335 height 621
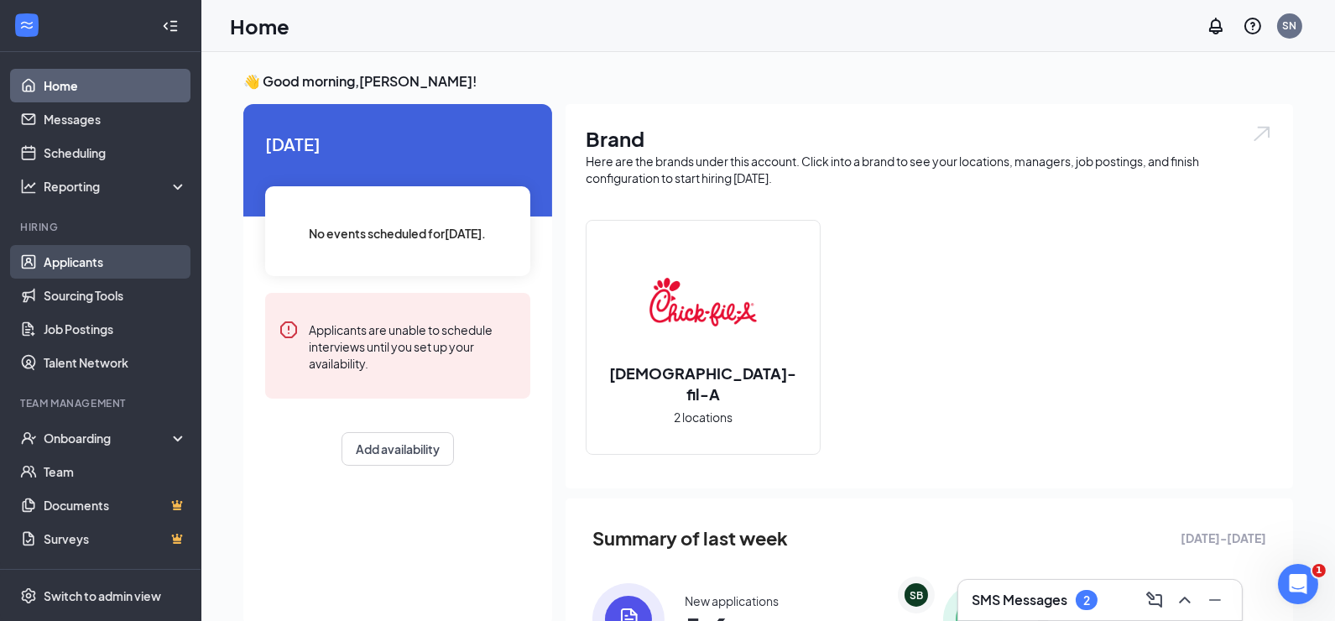
click at [102, 258] on link "Applicants" at bounding box center [115, 262] width 143 height 34
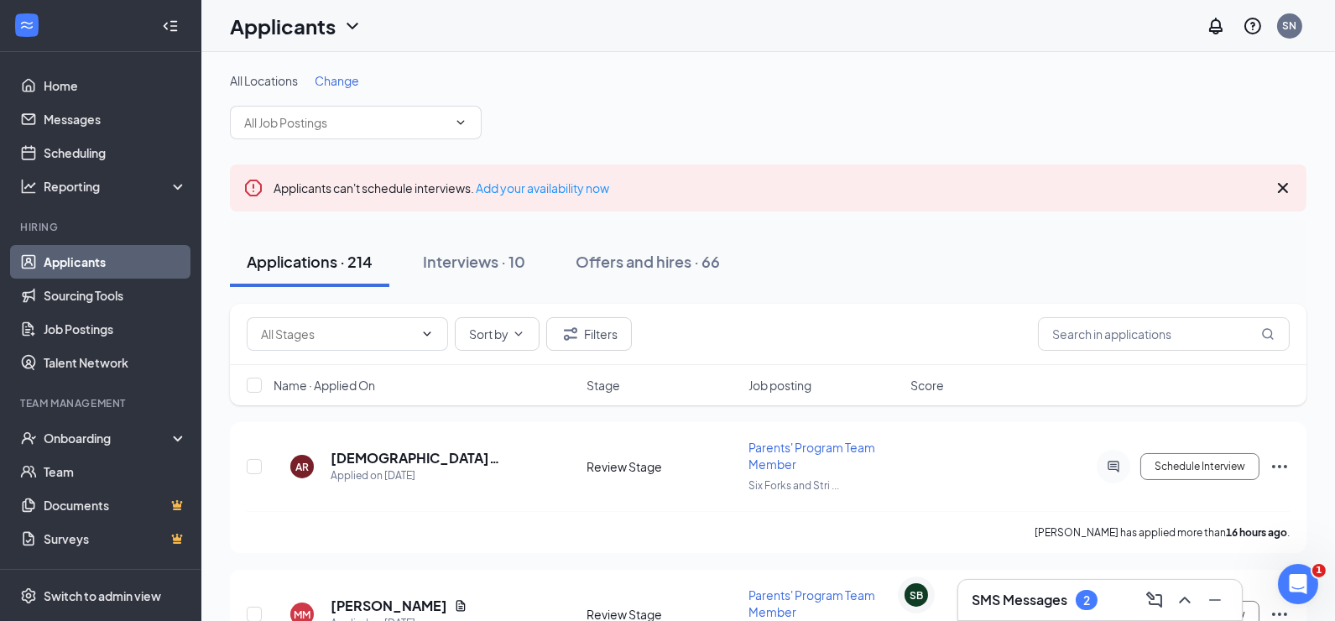
click at [1070, 606] on div "SMS Messages 2" at bounding box center [1034, 600] width 126 height 20
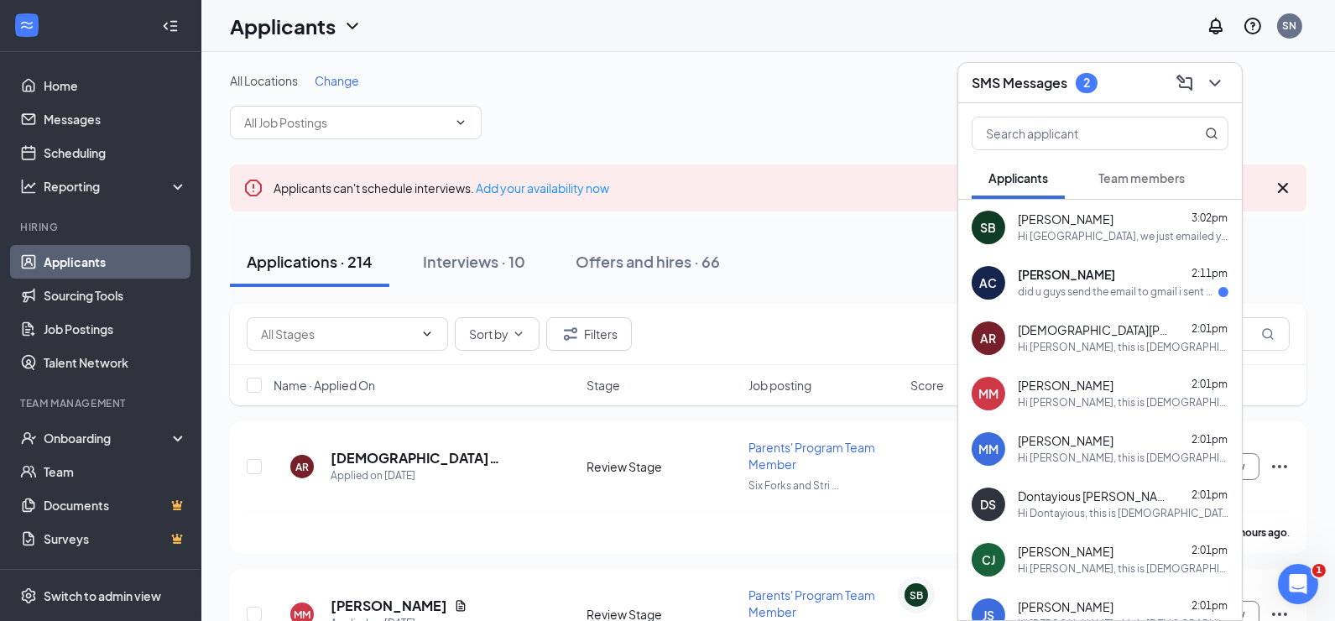
click at [1145, 183] on span "Team members" at bounding box center [1141, 177] width 86 height 15
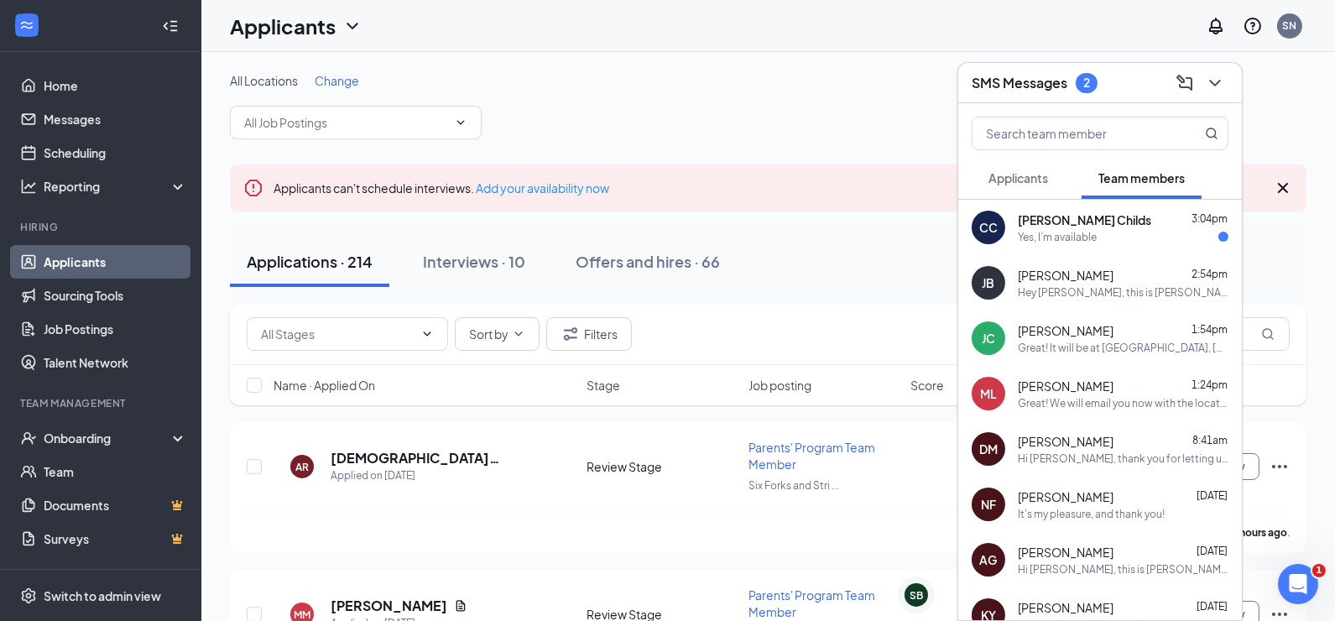
click at [1118, 221] on div "[PERSON_NAME] Childs 3:04pm" at bounding box center [1122, 219] width 211 height 17
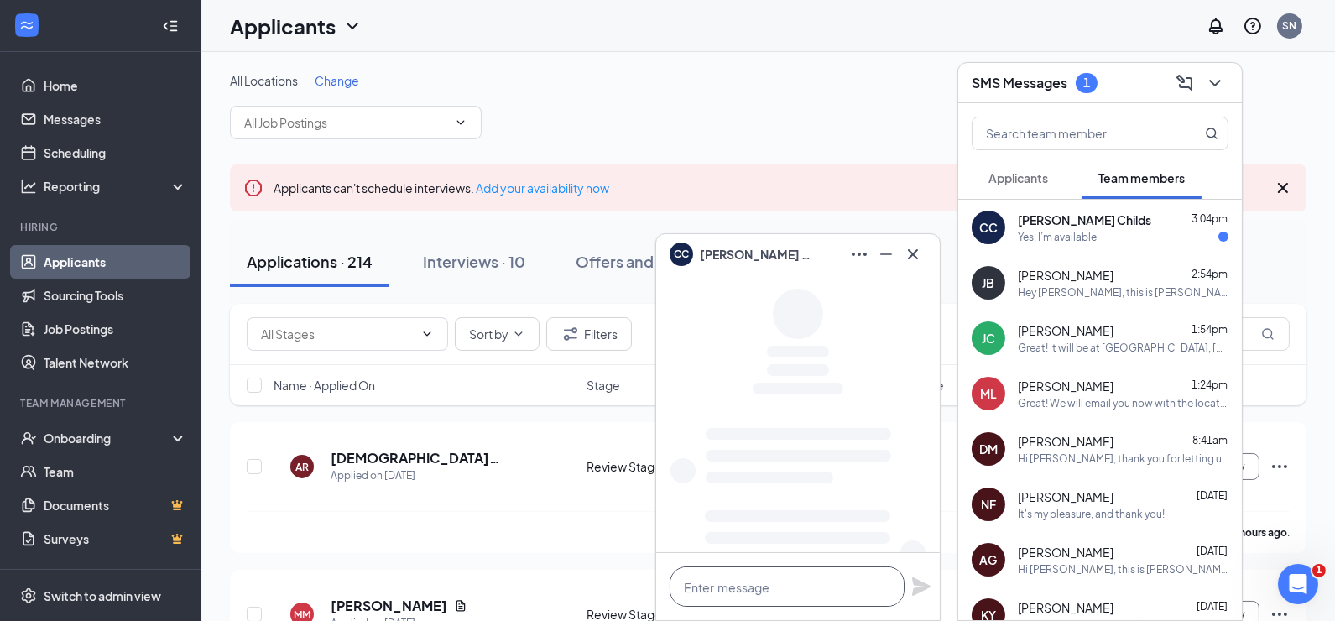
click at [742, 590] on textarea at bounding box center [786, 586] width 235 height 40
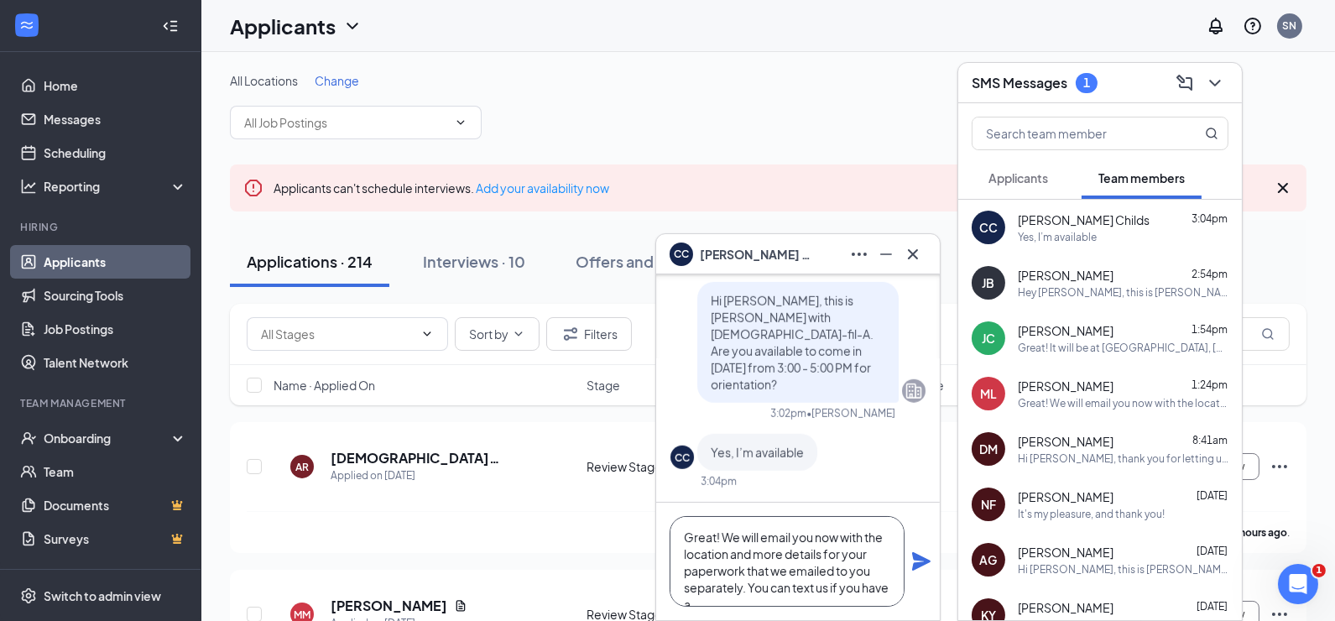
scroll to position [17, 0]
type textarea "Great! We will email you now with the location and more details for your paperw…"
click at [923, 565] on icon "Plane" at bounding box center [921, 561] width 18 height 18
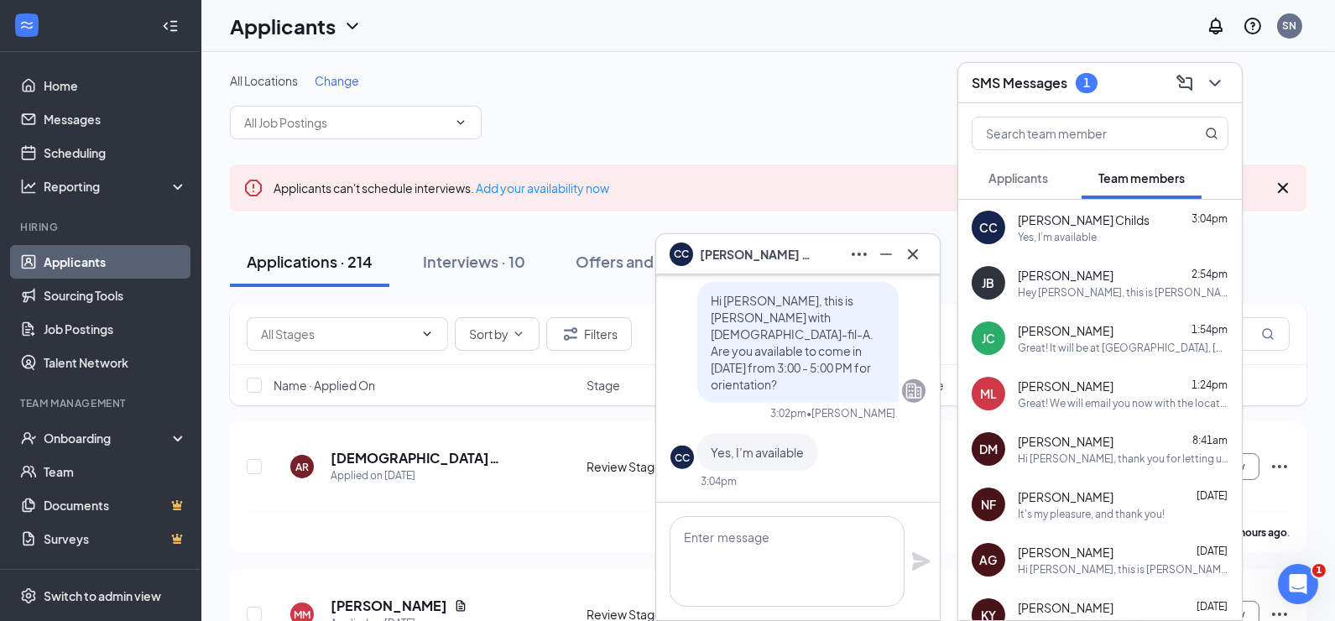
scroll to position [0, 0]
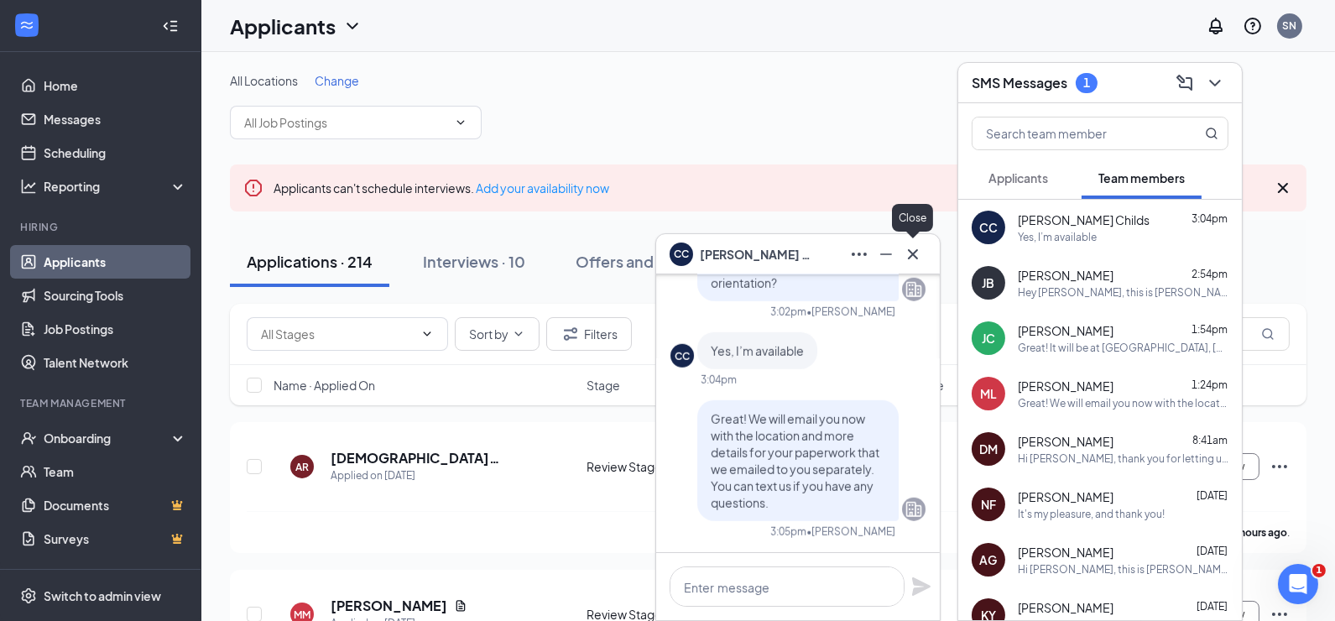
click at [917, 259] on icon "Cross" at bounding box center [913, 254] width 20 height 20
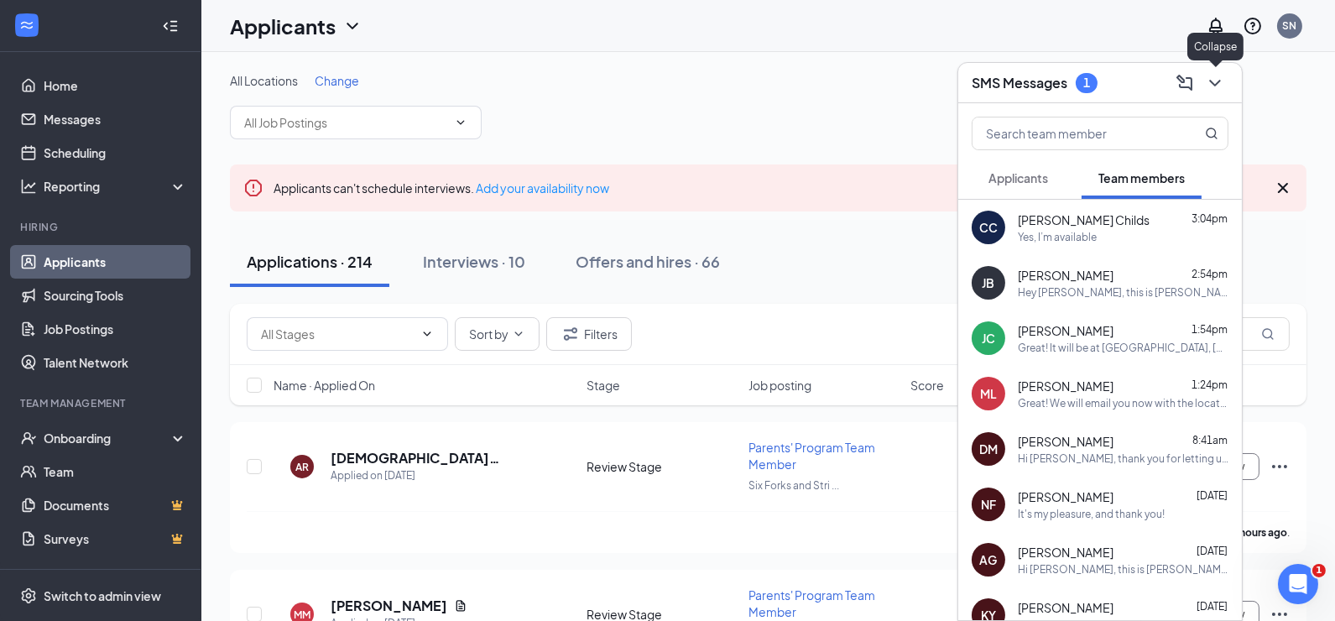
click at [1217, 89] on icon "ChevronDown" at bounding box center [1215, 83] width 20 height 20
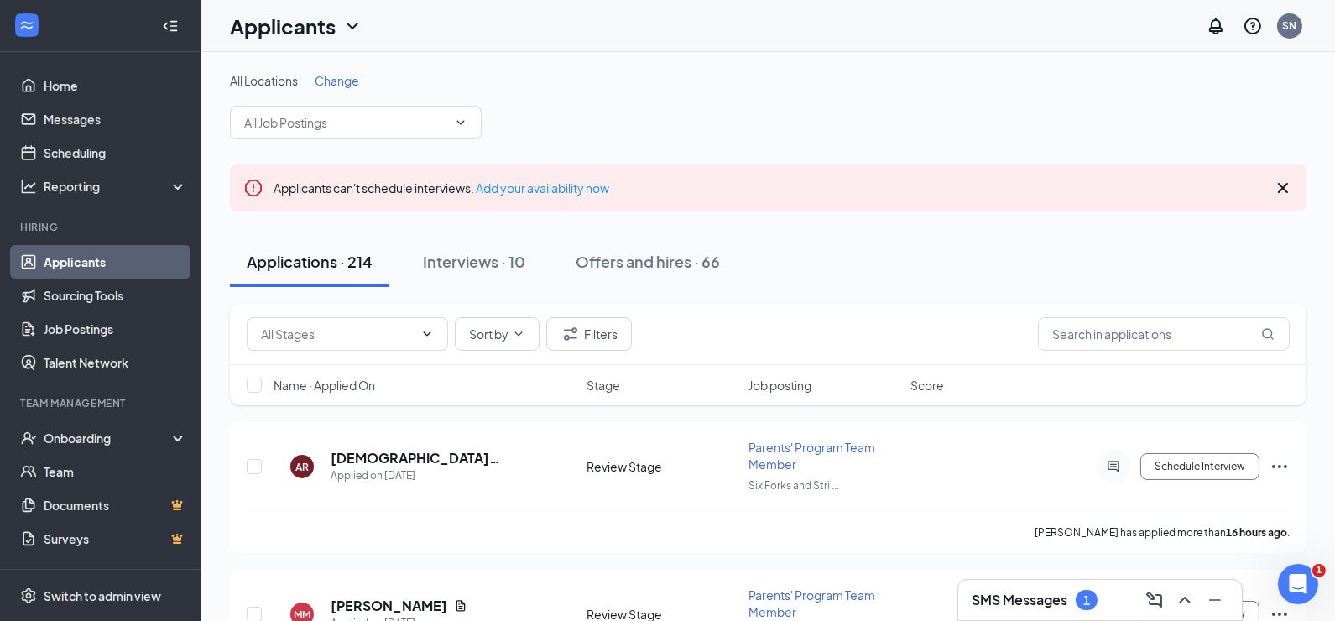
click at [107, 420] on li "Team Management Onboarding Team Documents Surveys" at bounding box center [100, 475] width 200 height 159
click at [1094, 332] on input "text" at bounding box center [1164, 334] width 252 height 34
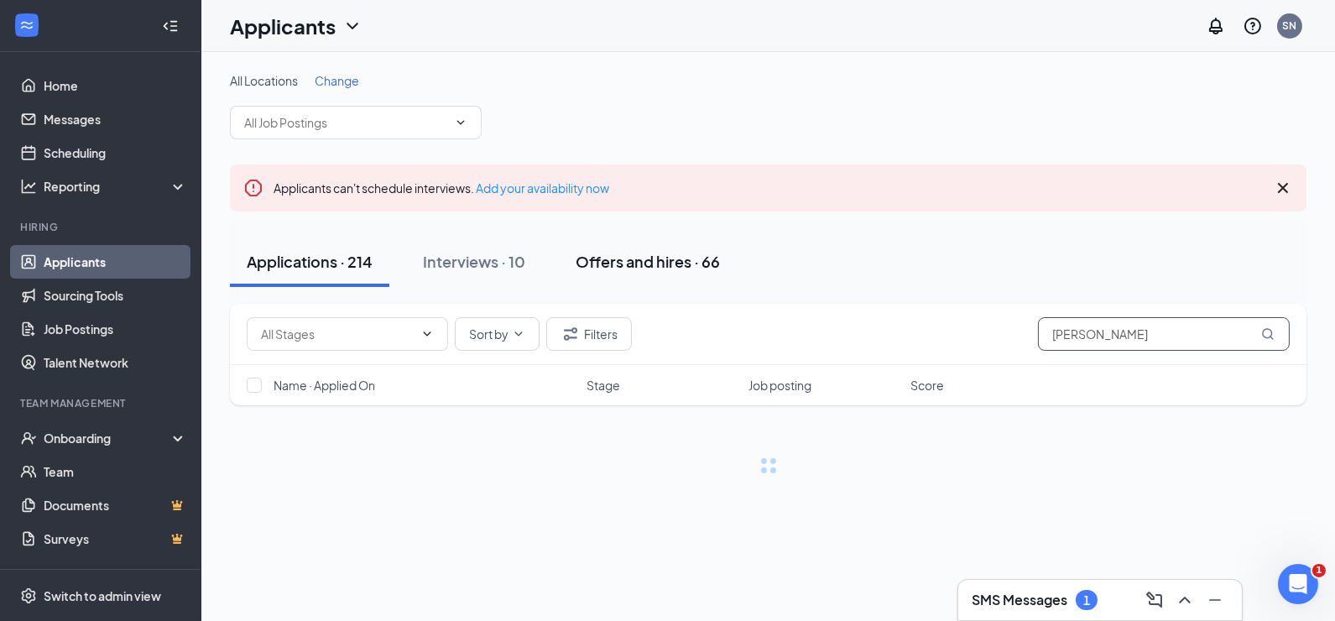
type input "[PERSON_NAME]"
click at [663, 252] on div "Offers and hires · 66" at bounding box center [647, 261] width 144 height 21
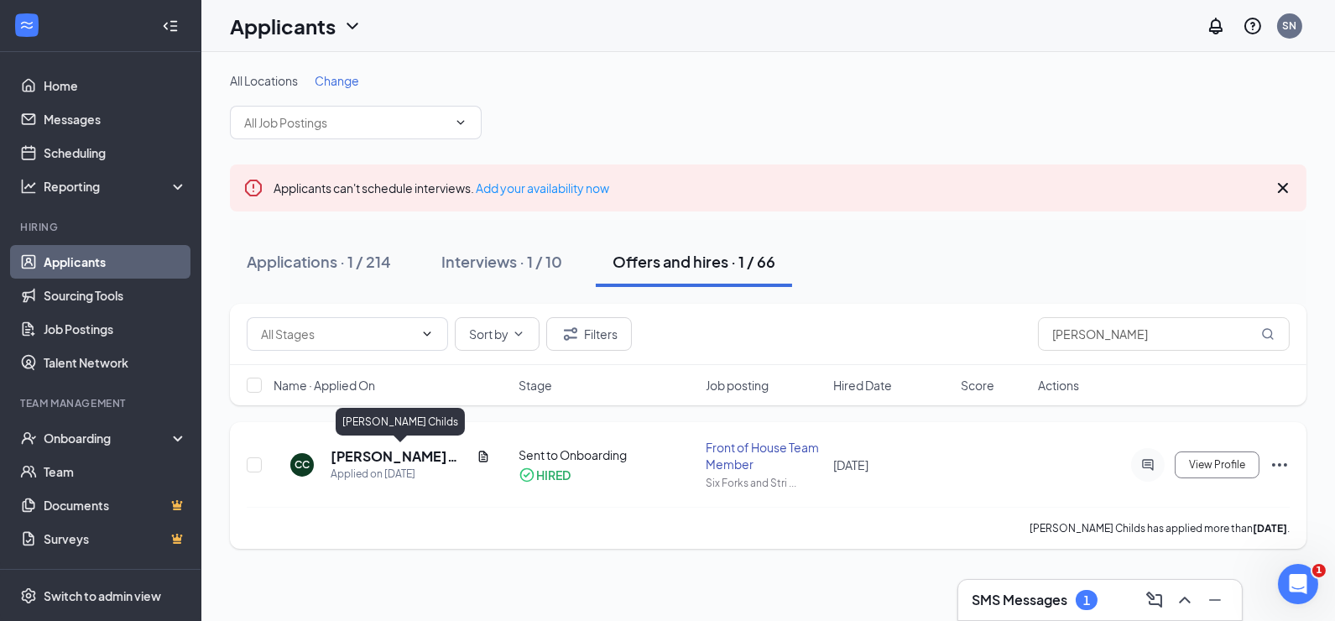
click at [376, 450] on h5 "[PERSON_NAME] Childs" at bounding box center [399, 456] width 139 height 18
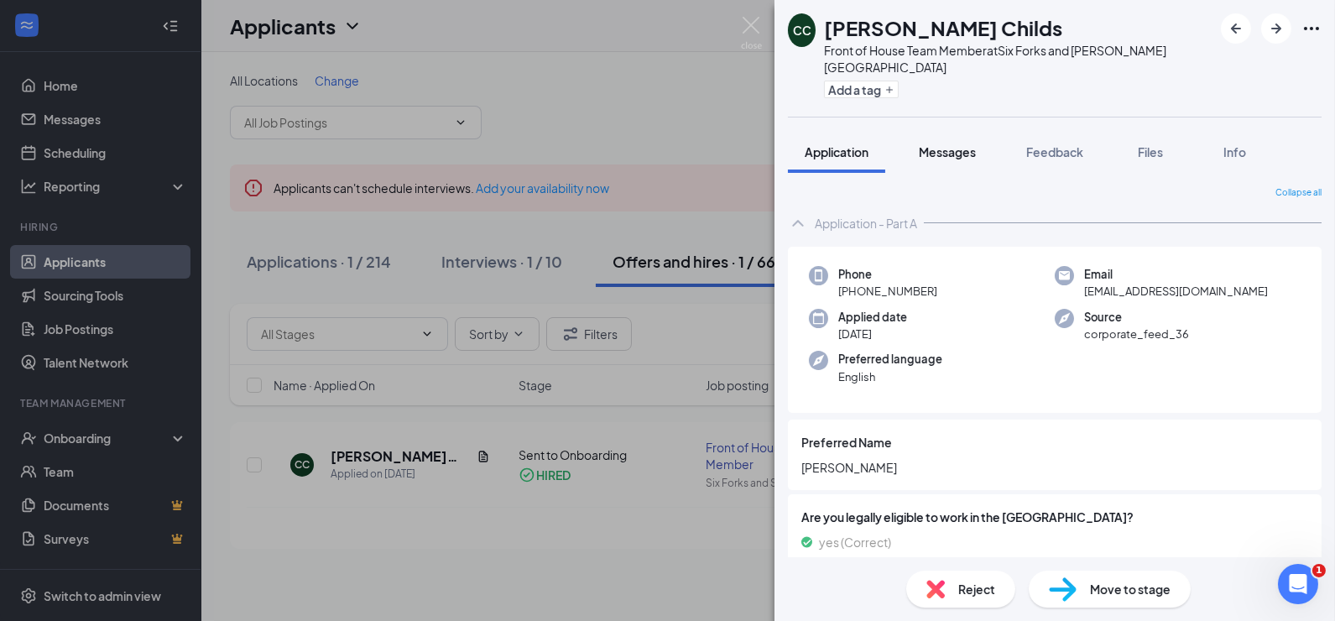
click at [982, 138] on button "Messages" at bounding box center [947, 152] width 91 height 42
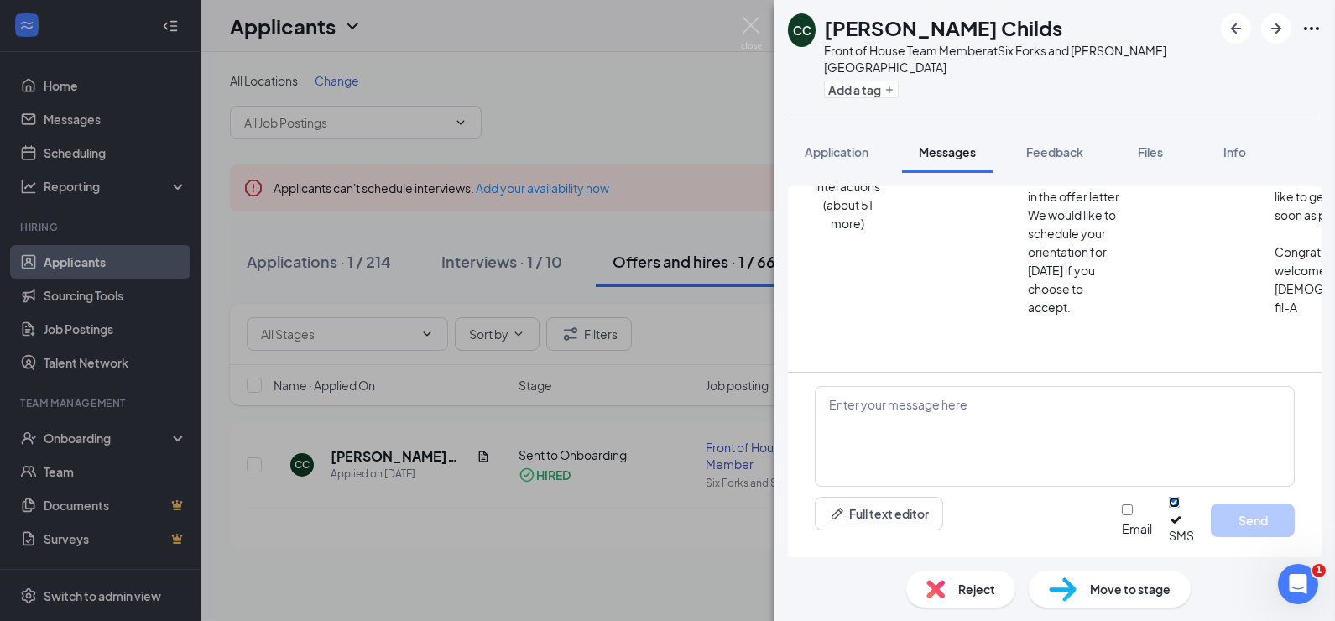
scroll to position [634, 0]
click at [1168, 507] on input "SMS" at bounding box center [1173, 502] width 11 height 11
checkbox input "false"
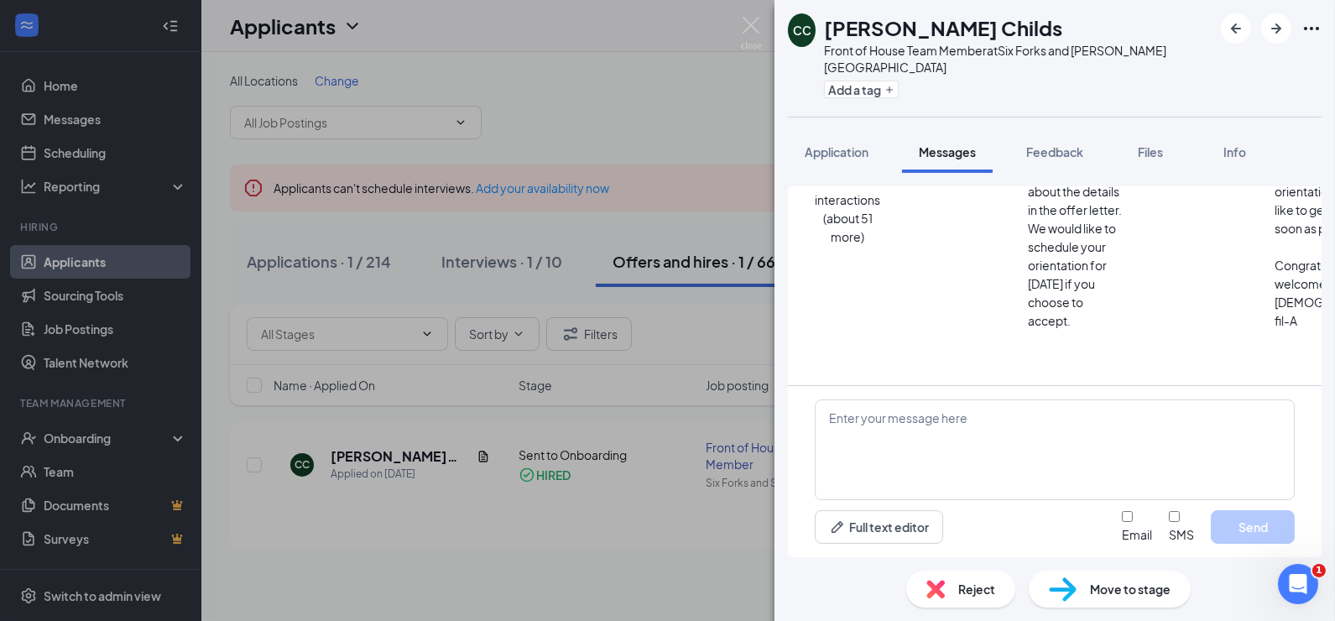
click at [1072, 527] on div "Full text editor Email SMS Send" at bounding box center [1054, 527] width 480 height 34
click at [1121, 522] on input "Email" at bounding box center [1126, 516] width 11 height 11
checkbox input "true"
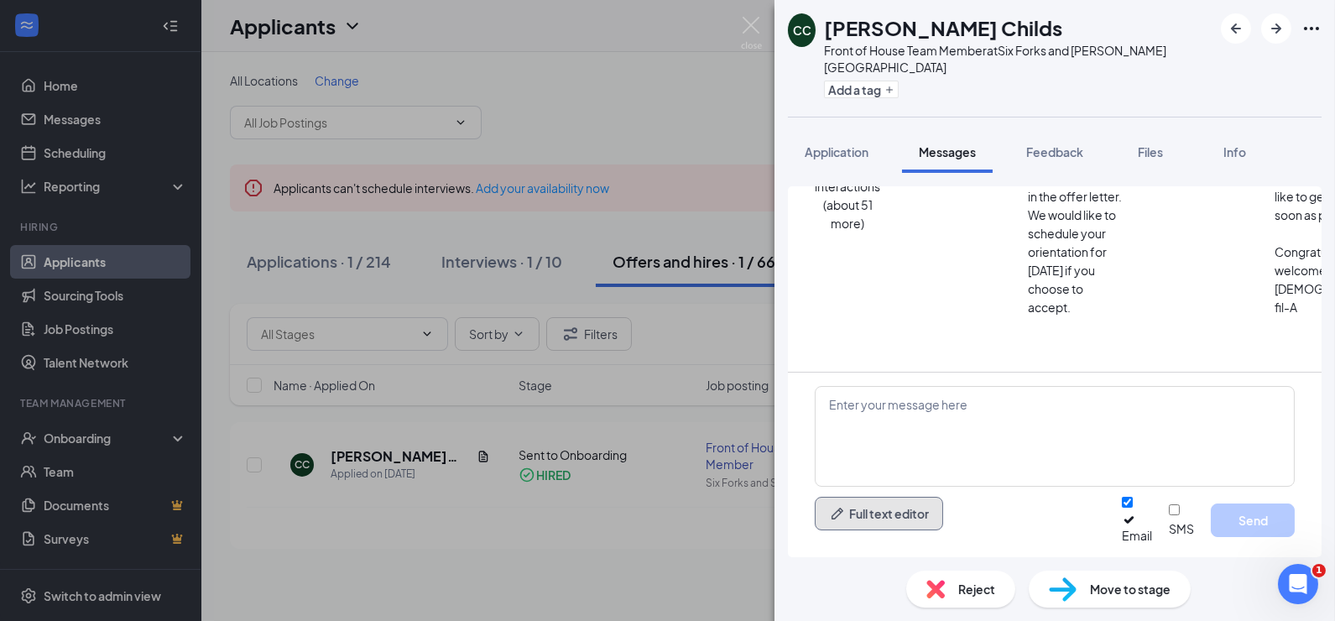
click at [890, 520] on button "Full text editor" at bounding box center [878, 514] width 128 height 34
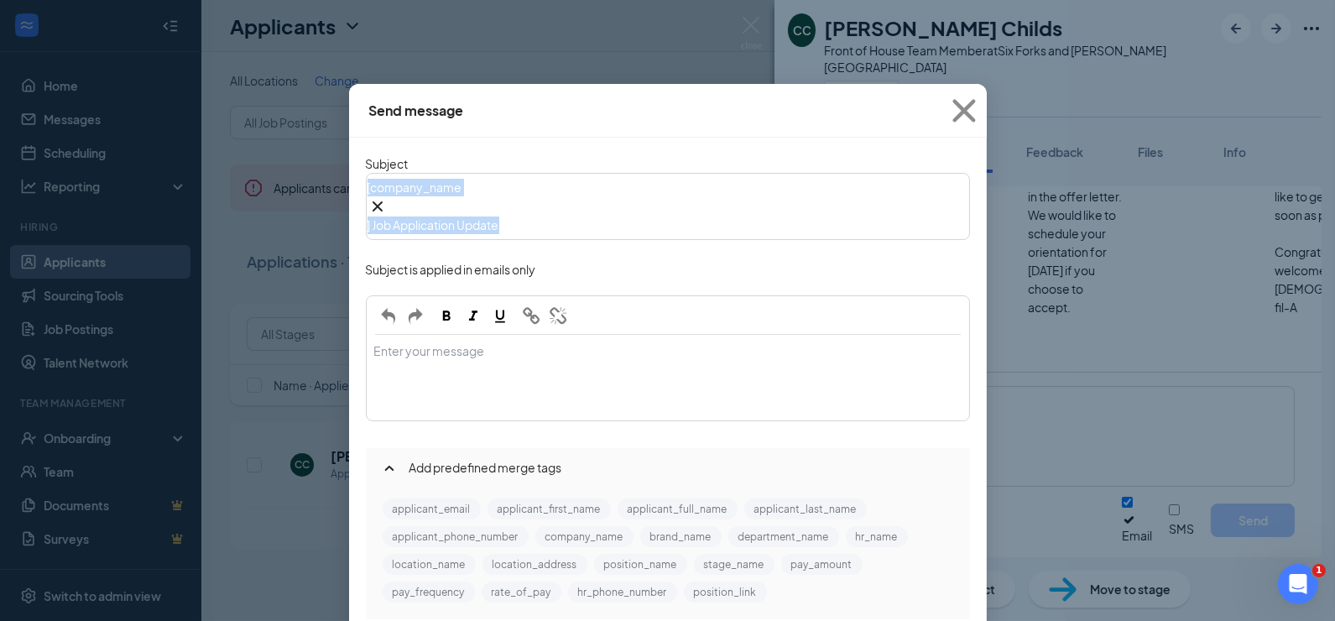
drag, startPoint x: 632, startPoint y: 195, endPoint x: 371, endPoint y: 190, distance: 261.8
click at [383, 191] on div "[ company_name‌‌‌‌ {{company_name}} ] Job Application Update" at bounding box center [667, 206] width 601 height 64
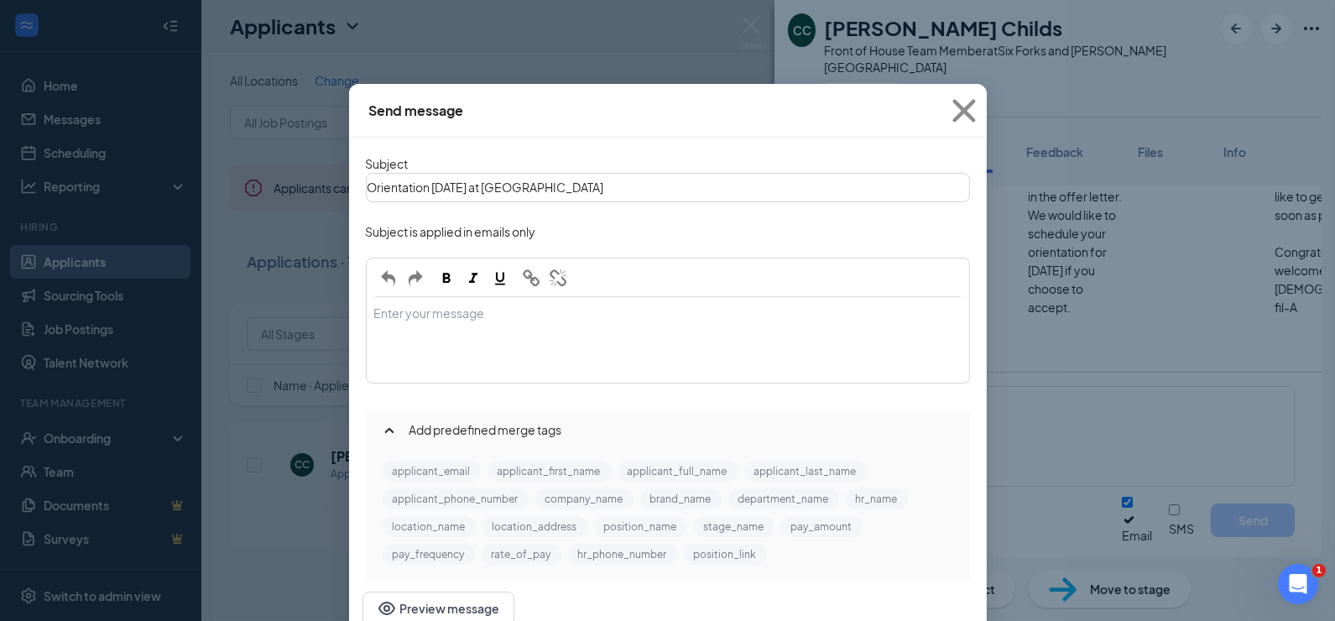
click at [528, 304] on div "Enter your message" at bounding box center [667, 340] width 601 height 84
click at [561, 481] on button "applicant_first_name" at bounding box center [548, 470] width 123 height 21
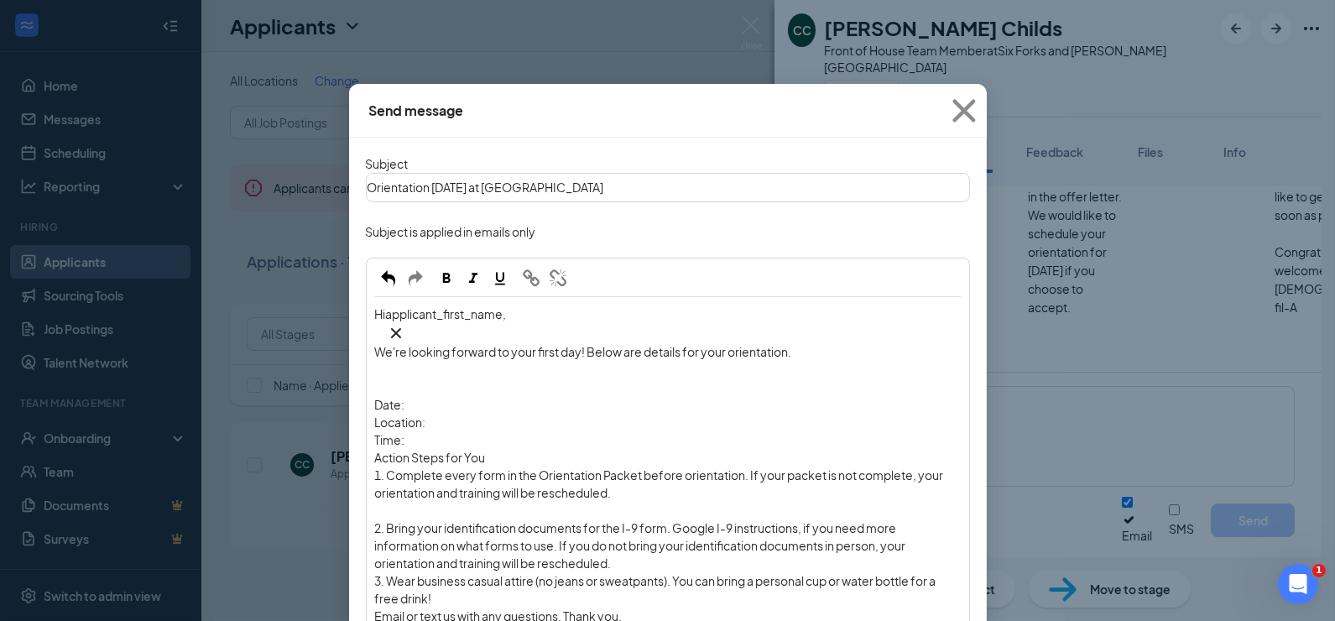
click at [554, 344] on span "We're looking forward to your first day! Below are details for your orientation." at bounding box center [583, 351] width 417 height 15
click at [539, 305] on div "Hi applicant_first_name‌‌‌‌ {{applicant_first_name}} ," at bounding box center [667, 324] width 585 height 38
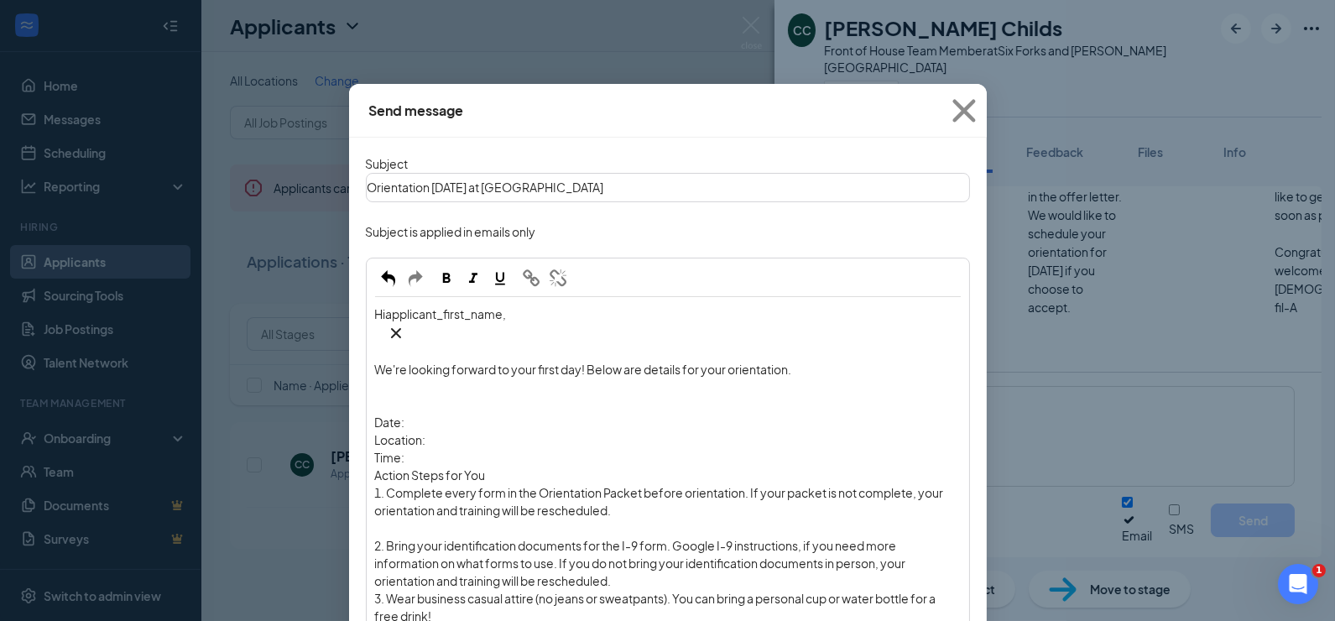
click at [419, 396] on div "Enter your message" at bounding box center [667, 405] width 585 height 18
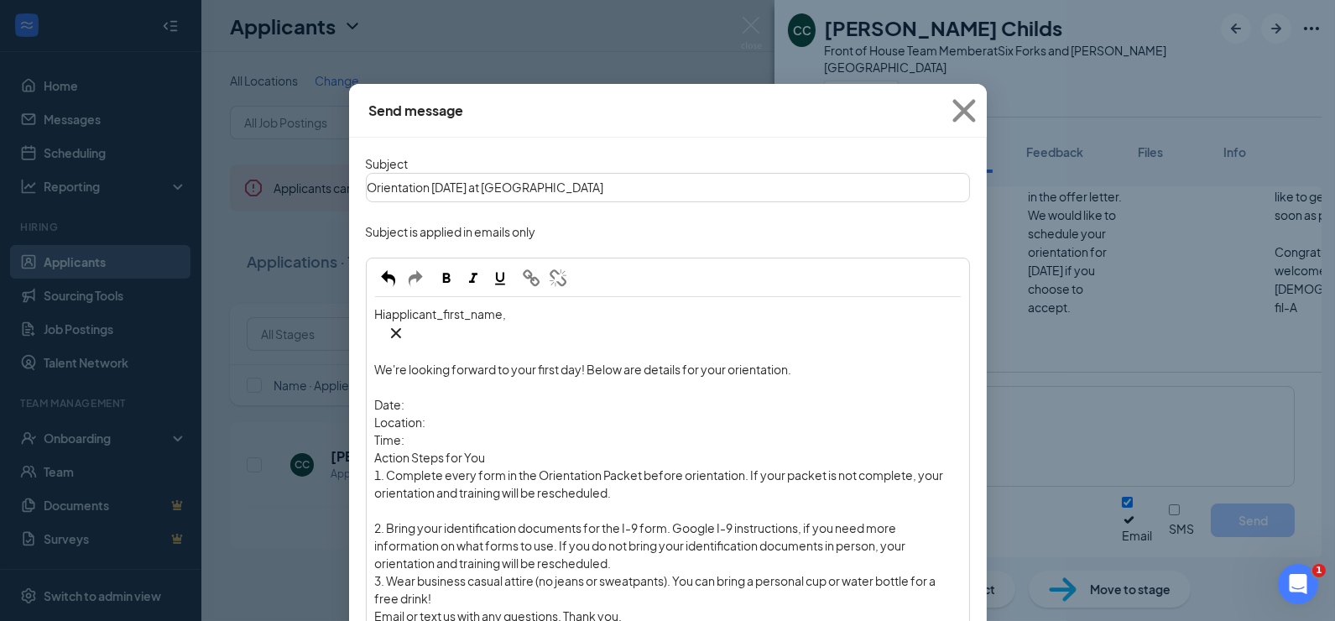
click at [412, 396] on div "Date:" at bounding box center [667, 405] width 585 height 18
click at [457, 414] on div "Location:" at bounding box center [667, 423] width 585 height 18
click at [453, 431] on div "Time:" at bounding box center [667, 440] width 585 height 18
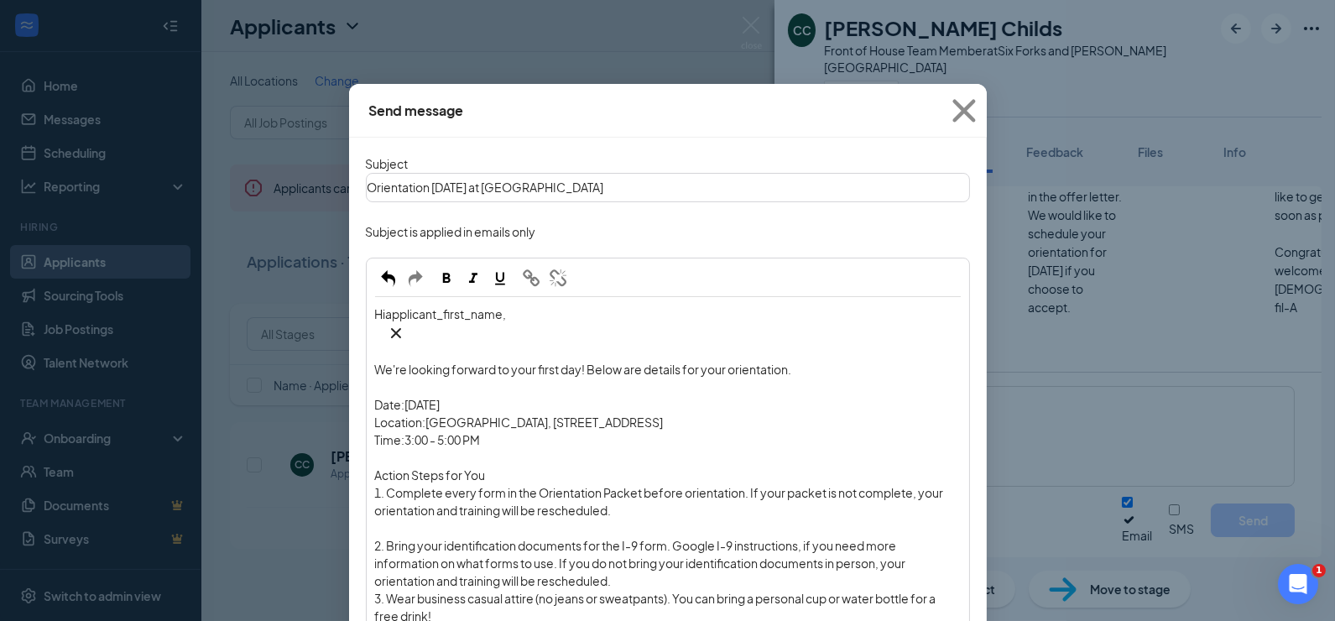
drag, startPoint x: 497, startPoint y: 420, endPoint x: 299, endPoint y: 419, distance: 198.0
click at [300, 419] on div "Send message Subject Orientation [DATE] at [GEOGRAPHIC_DATA] Subject is applied…" at bounding box center [667, 310] width 1335 height 621
drag, startPoint x: 410, startPoint y: 351, endPoint x: 346, endPoint y: 347, distance: 63.8
click at [351, 348] on div "Subject Orientation [DATE] at [GEOGRAPHIC_DATA] Subject is applied in emails on…" at bounding box center [667, 502] width 637 height 729
drag, startPoint x: 430, startPoint y: 370, endPoint x: 373, endPoint y: 370, distance: 57.0
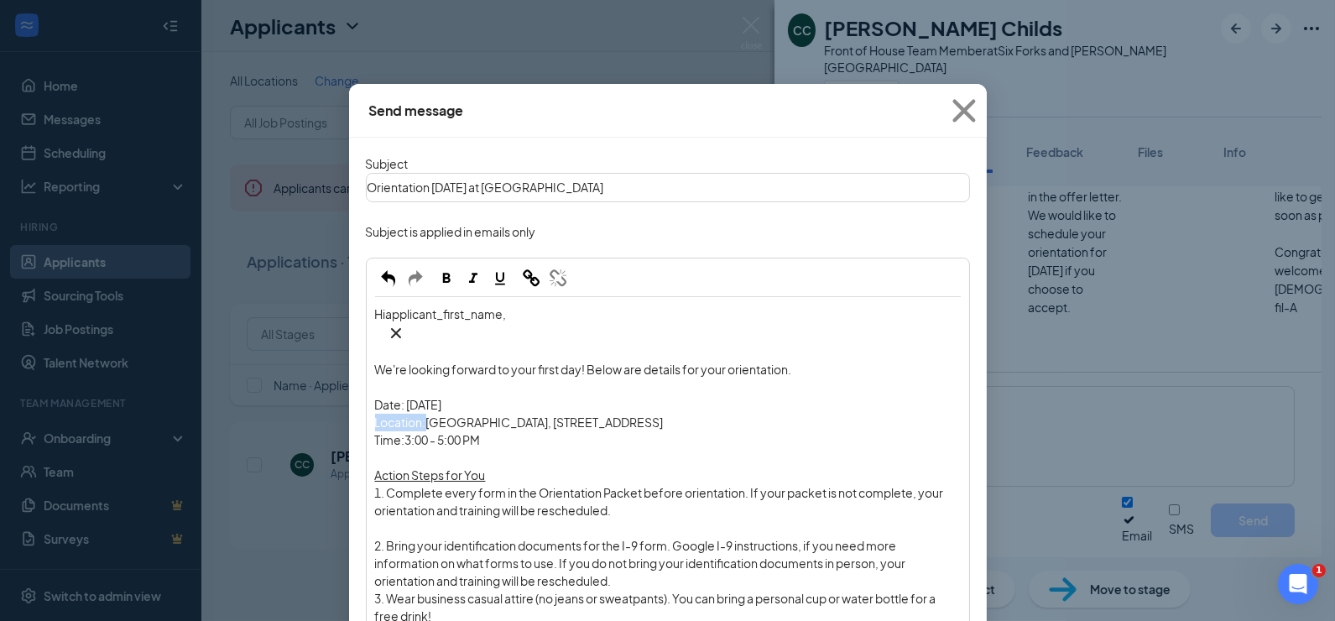
click at [373, 370] on div "Hi applicant_first_name‌‌‌‌ {{applicant_first_name}} , We're looking forward to…" at bounding box center [667, 474] width 601 height 352
click at [502, 396] on div "Date: [DATE]" at bounding box center [667, 405] width 585 height 18
drag, startPoint x: 781, startPoint y: 367, endPoint x: 435, endPoint y: 371, distance: 345.6
click at [435, 414] on div "Location: [GEOGRAPHIC_DATA], [STREET_ADDRESS]" at bounding box center [667, 423] width 585 height 18
click at [396, 397] on span "Date:" at bounding box center [390, 404] width 30 height 15
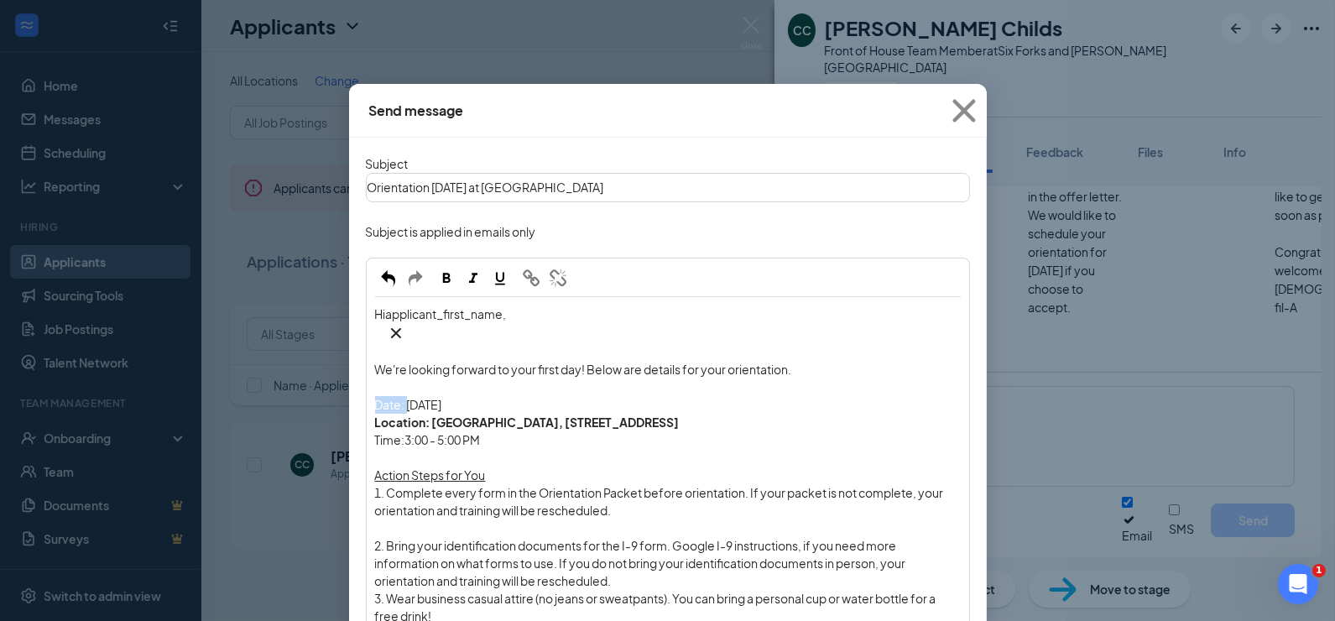
drag, startPoint x: 411, startPoint y: 351, endPoint x: 367, endPoint y: 351, distance: 44.5
click at [367, 351] on div "Hi applicant_first_name‌‌‌‌ {{applicant_first_name}} , We're looking forward to…" at bounding box center [667, 474] width 601 height 352
drag, startPoint x: 414, startPoint y: 388, endPoint x: 369, endPoint y: 388, distance: 44.5
click at [369, 388] on div "Hi applicant_first_name‌‌‌‌ {{applicant_first_name}} , We're looking forward to…" at bounding box center [667, 474] width 601 height 352
click at [524, 431] on div "Time: 3:00 - 5:00 PM" at bounding box center [667, 440] width 585 height 18
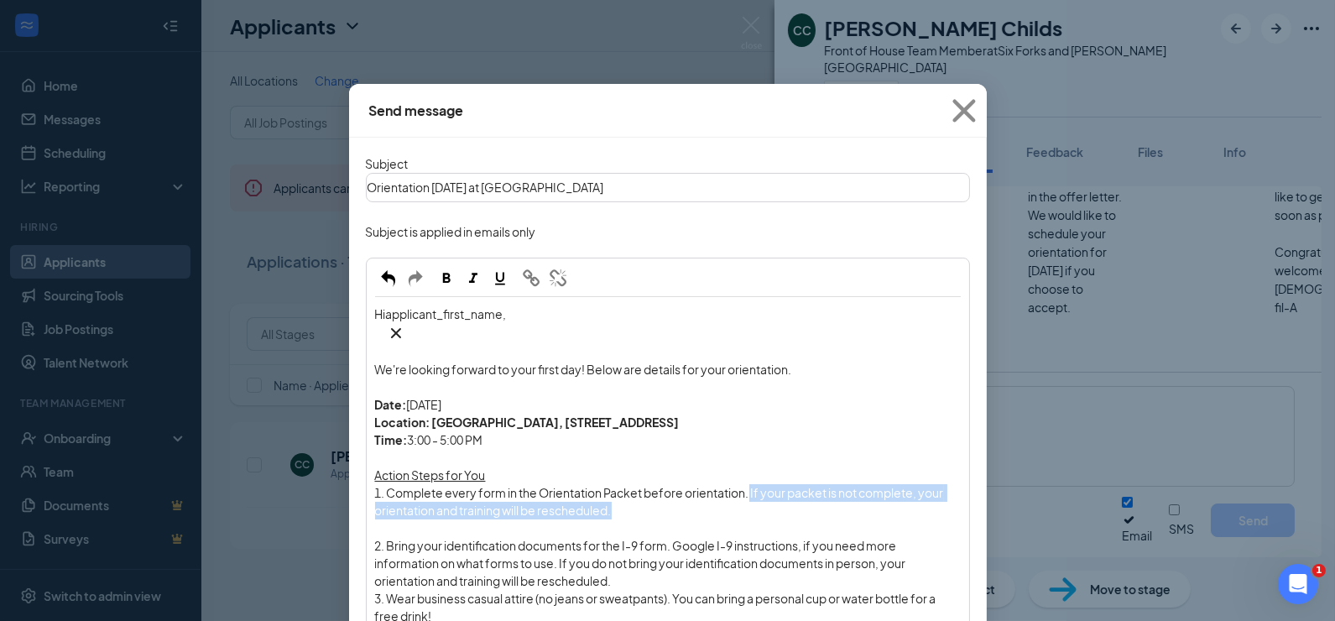
drag, startPoint x: 681, startPoint y: 455, endPoint x: 756, endPoint y: 440, distance: 76.2
click at [756, 484] on div "1. Complete every form in the Orientation Packet before orientation. If your pa…" at bounding box center [667, 501] width 585 height 35
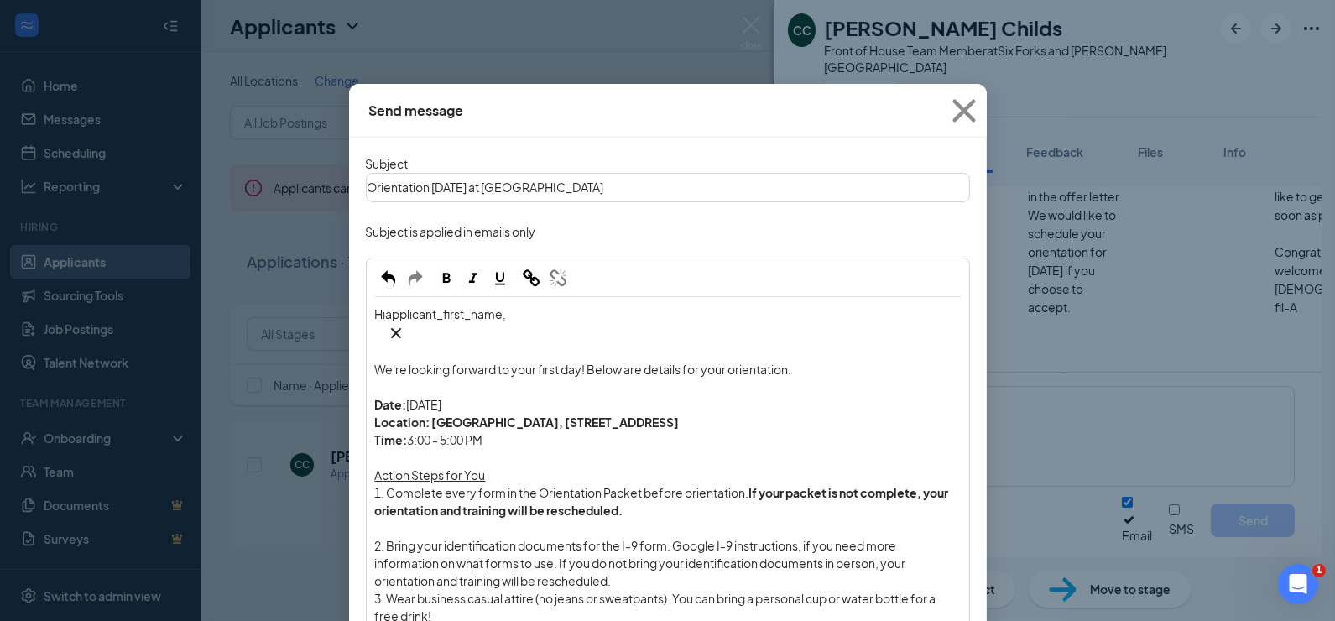
click at [703, 591] on span "3. Wear business casual attire (no jeans or sweatpants). You can bring a person…" at bounding box center [656, 607] width 563 height 33
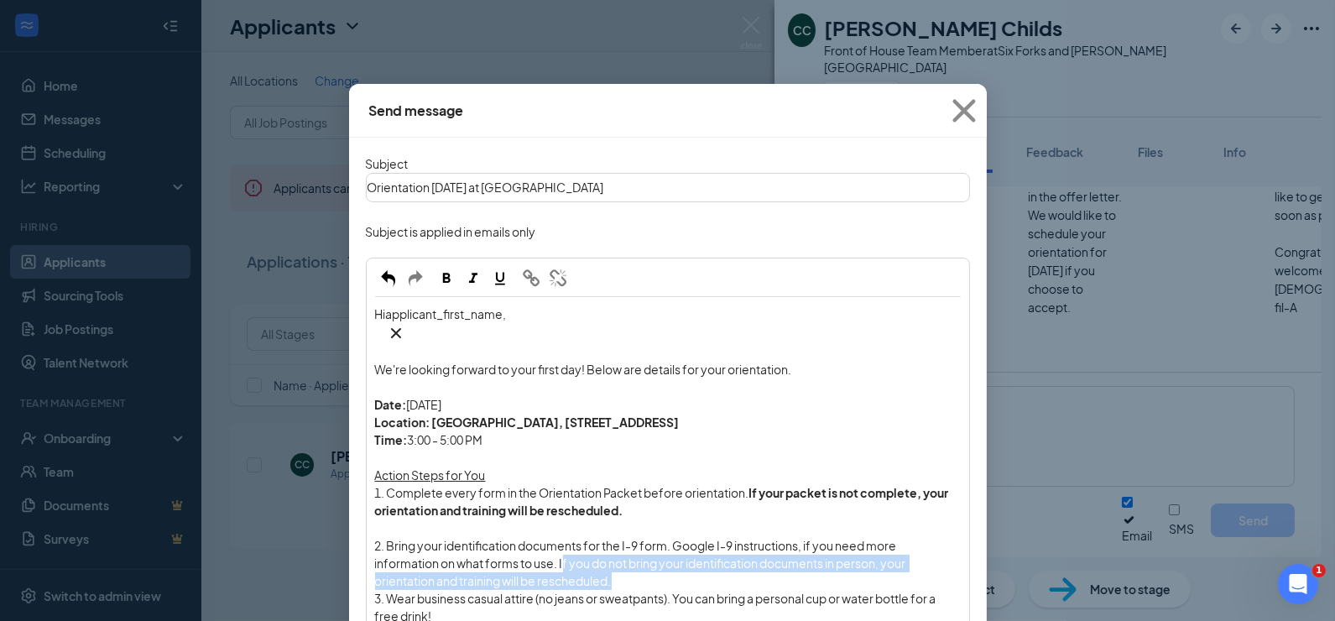
drag, startPoint x: 645, startPoint y: 520, endPoint x: 569, endPoint y: 509, distance: 77.1
click at [569, 537] on div "2. Bring your identification documents for the I-9 form. Google I-9 instruction…" at bounding box center [667, 563] width 585 height 53
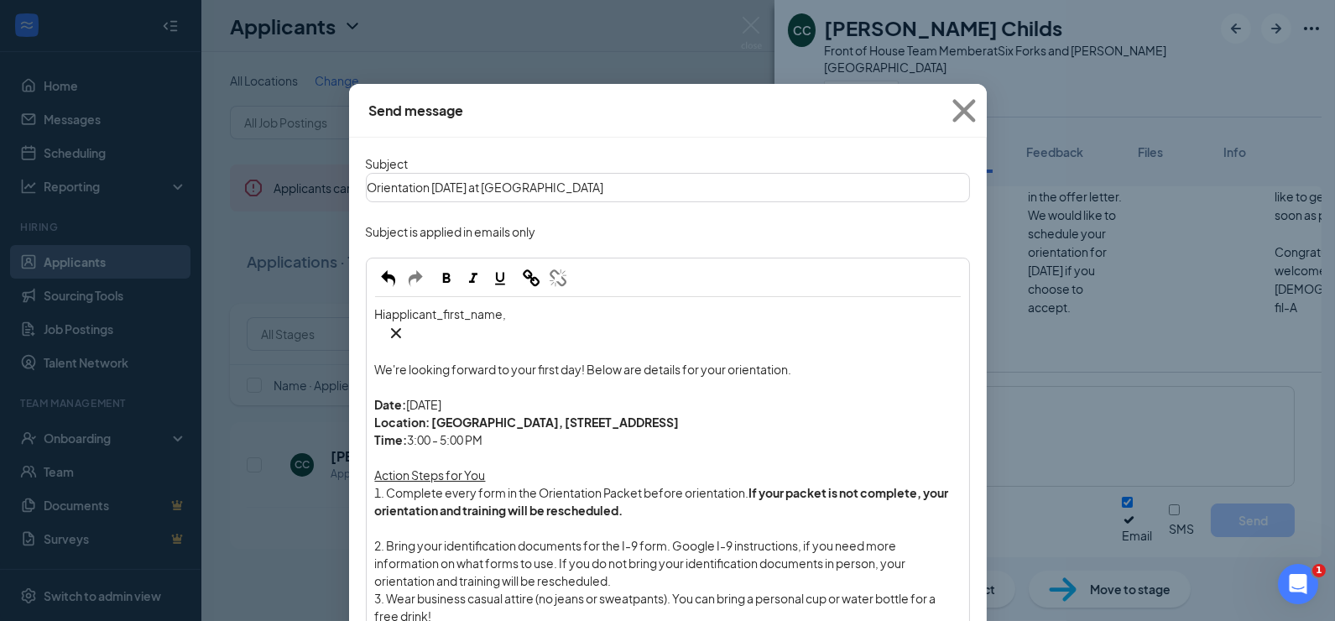
click at [634, 537] on div "2. Bring your identification documents for the I-9 form. Google I-9 instruction…" at bounding box center [667, 563] width 585 height 53
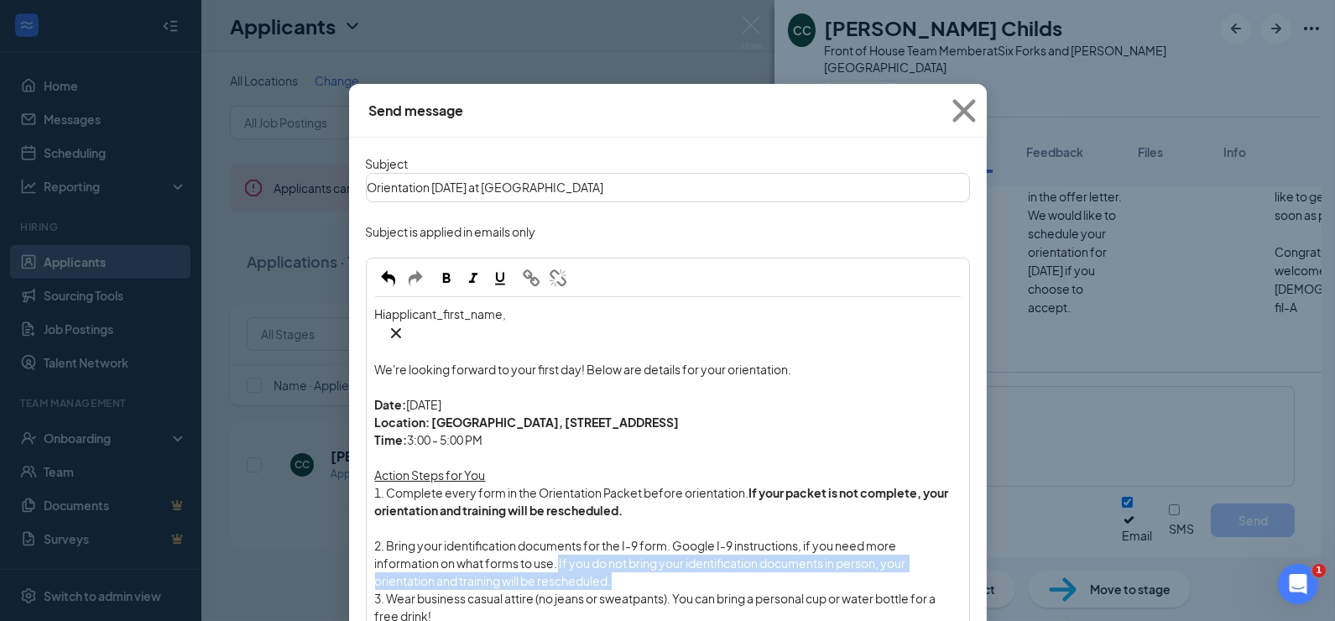
drag, startPoint x: 633, startPoint y: 528, endPoint x: 562, endPoint y: 510, distance: 73.6
click at [562, 537] on div "2. Bring your identification documents for the I-9 form. Google I-9 instruction…" at bounding box center [667, 563] width 585 height 53
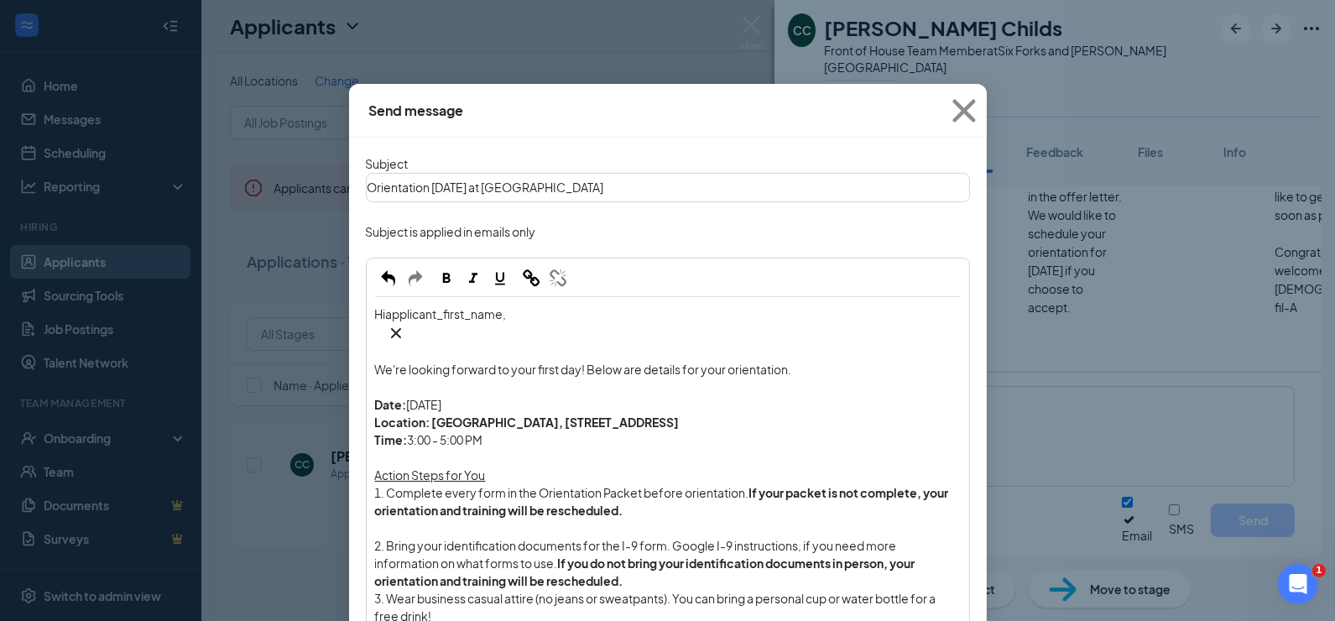
click at [684, 537] on div "2. Bring your identification documents for the I-9 form. Google I-9 instruction…" at bounding box center [667, 563] width 585 height 53
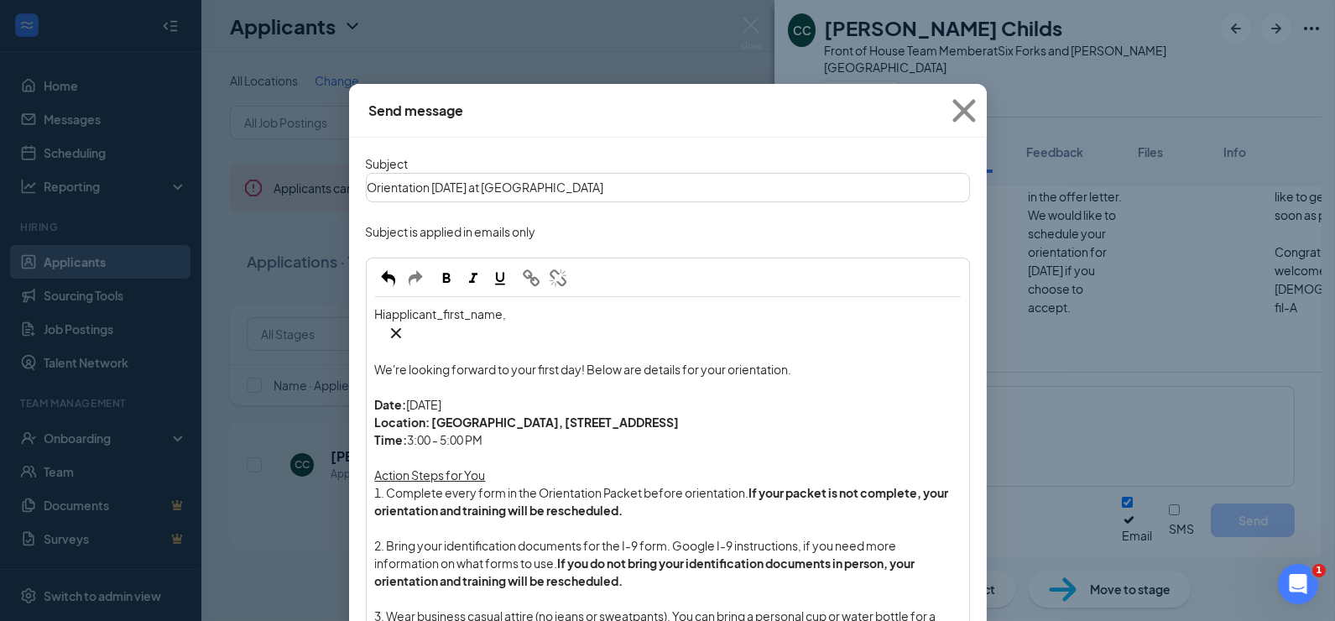
scroll to position [57, 0]
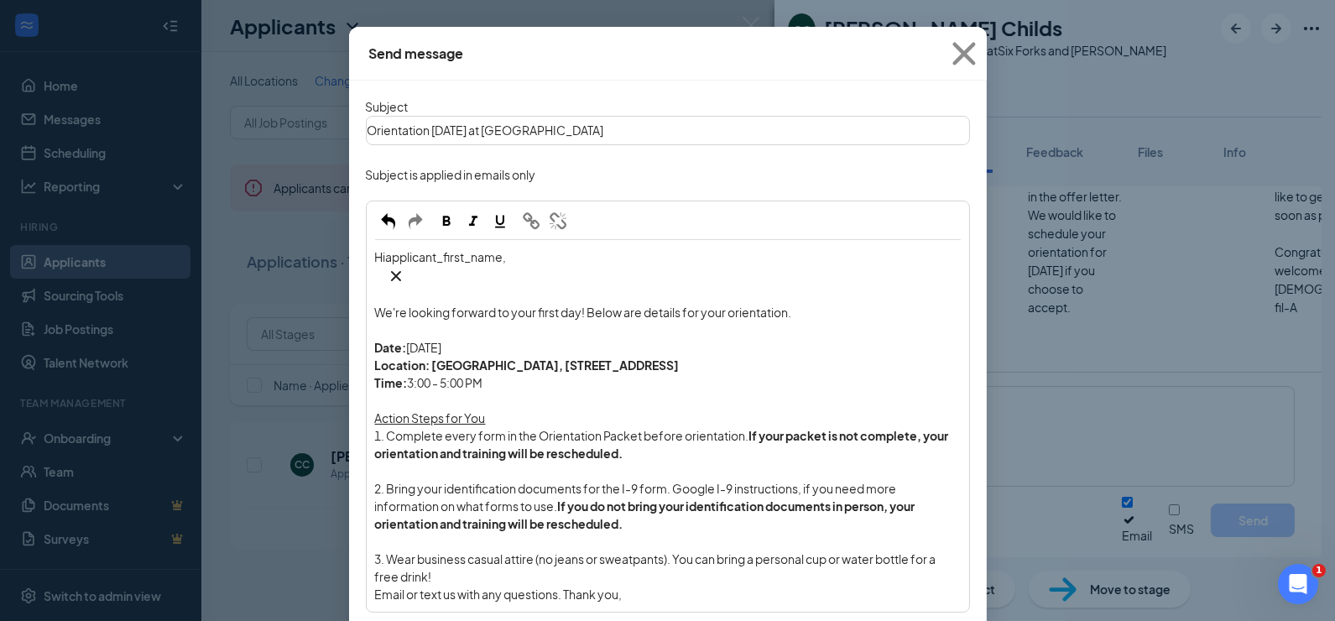
click at [558, 550] on div "3. Wear business casual attire (no jeans or sweatpants). You can bring a person…" at bounding box center [667, 567] width 585 height 35
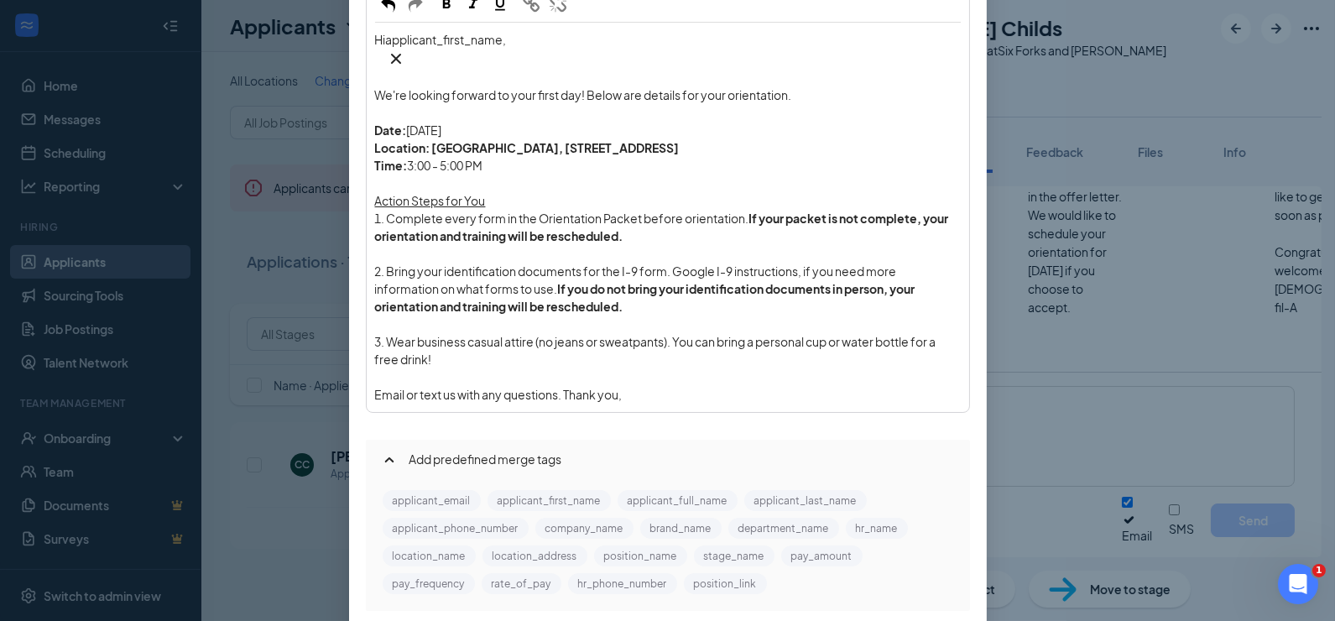
scroll to position [335, 0]
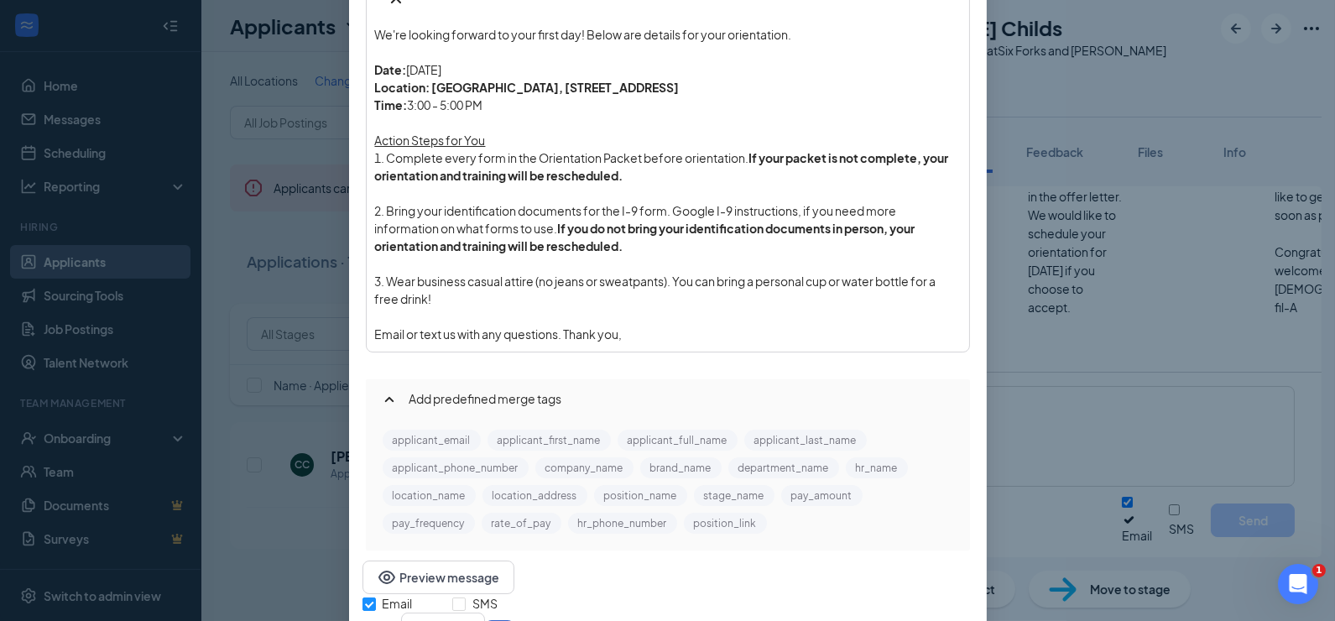
click at [514, 620] on button "Send" at bounding box center [499, 629] width 29 height 18
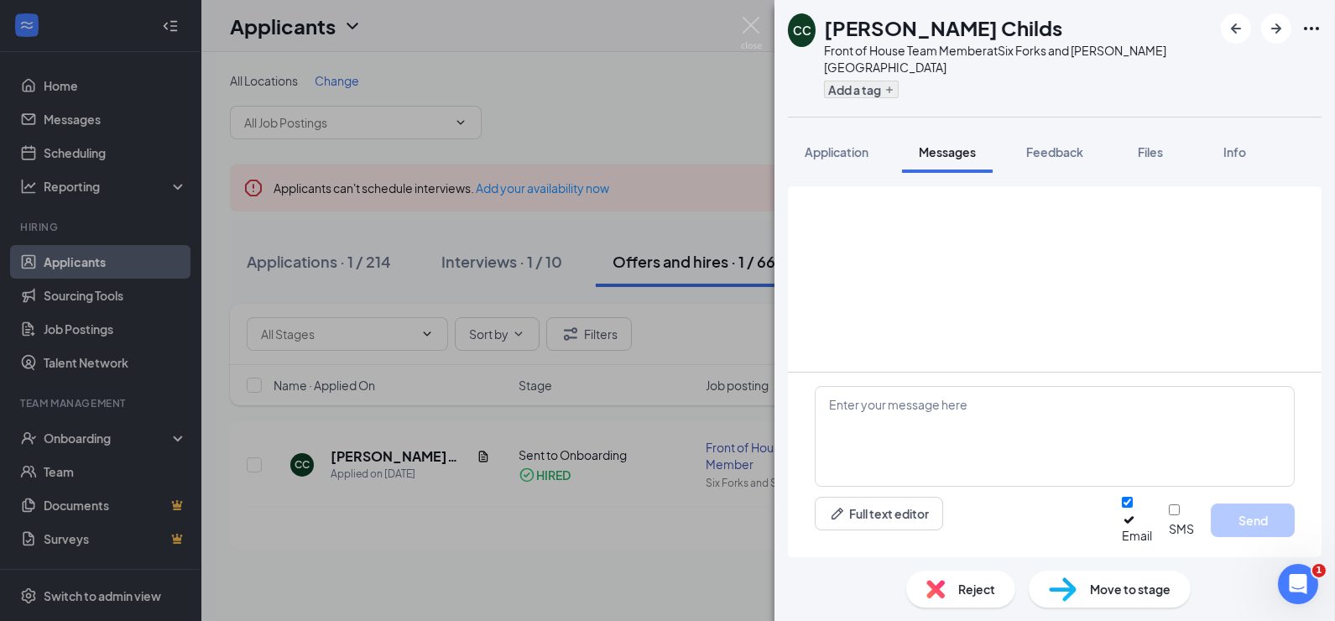
scroll to position [1202, 0]
click at [883, 81] on button "Add a tag" at bounding box center [861, 90] width 75 height 18
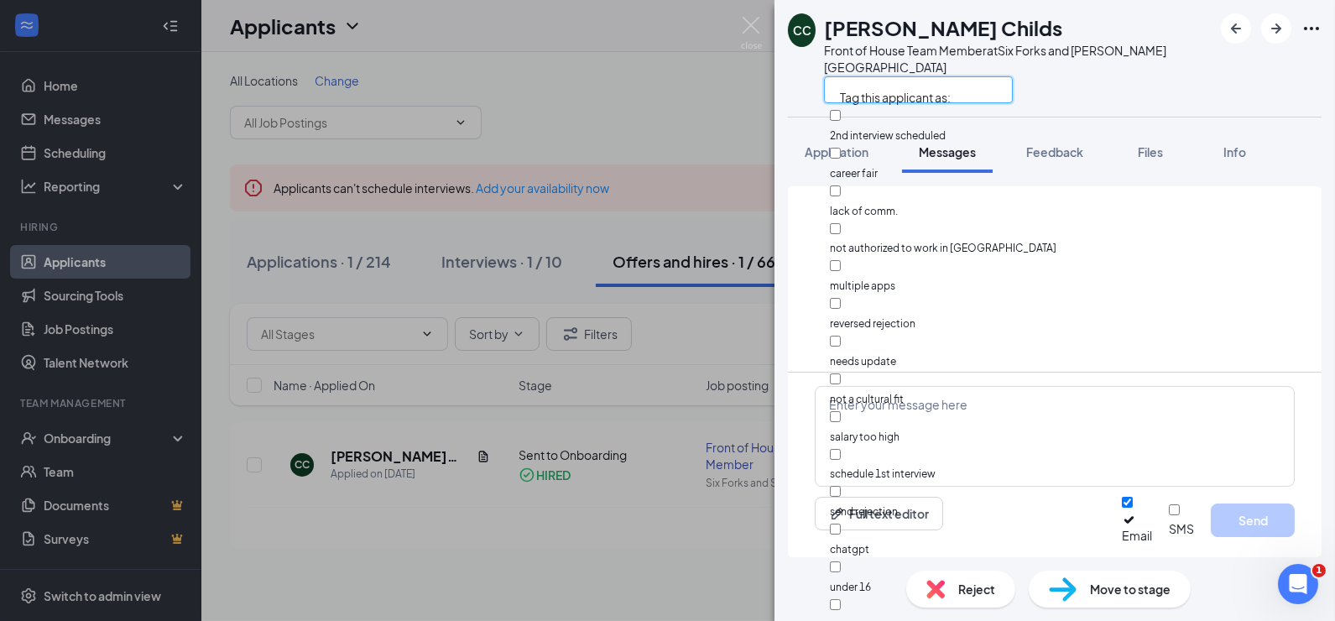
click at [883, 76] on input "text" at bounding box center [918, 89] width 189 height 27
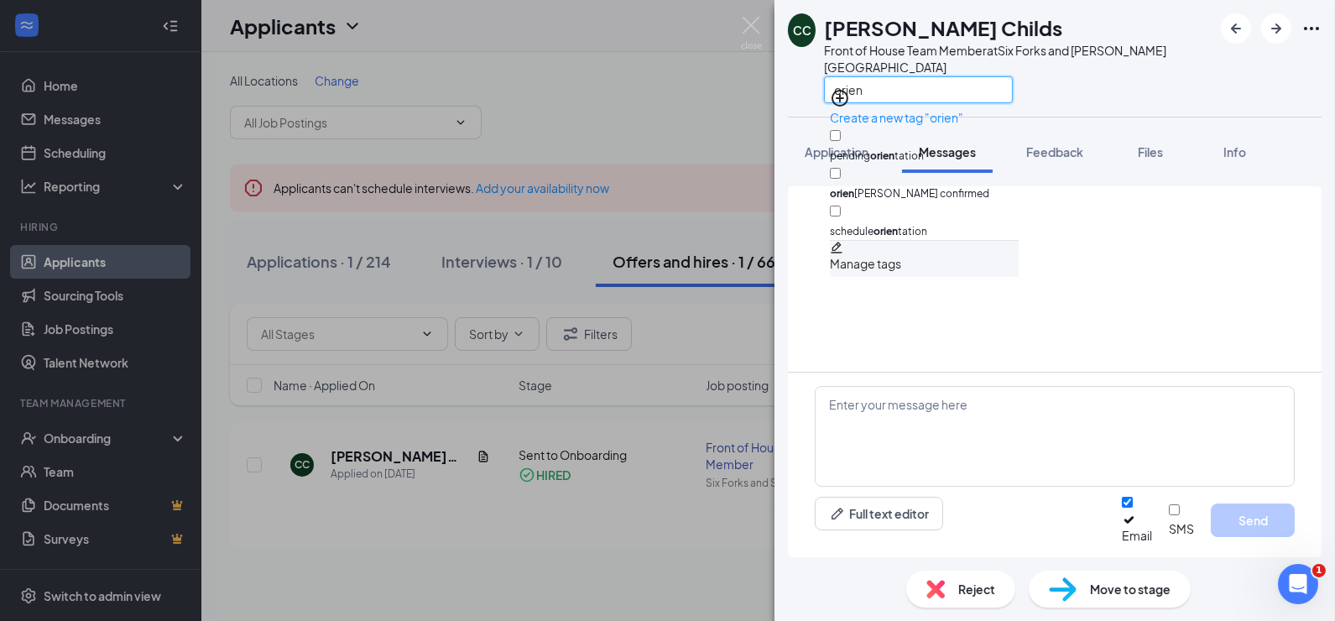
type input "orien"
click at [840, 168] on input "orien tation confirmed" at bounding box center [835, 173] width 11 height 11
checkbox input "true"
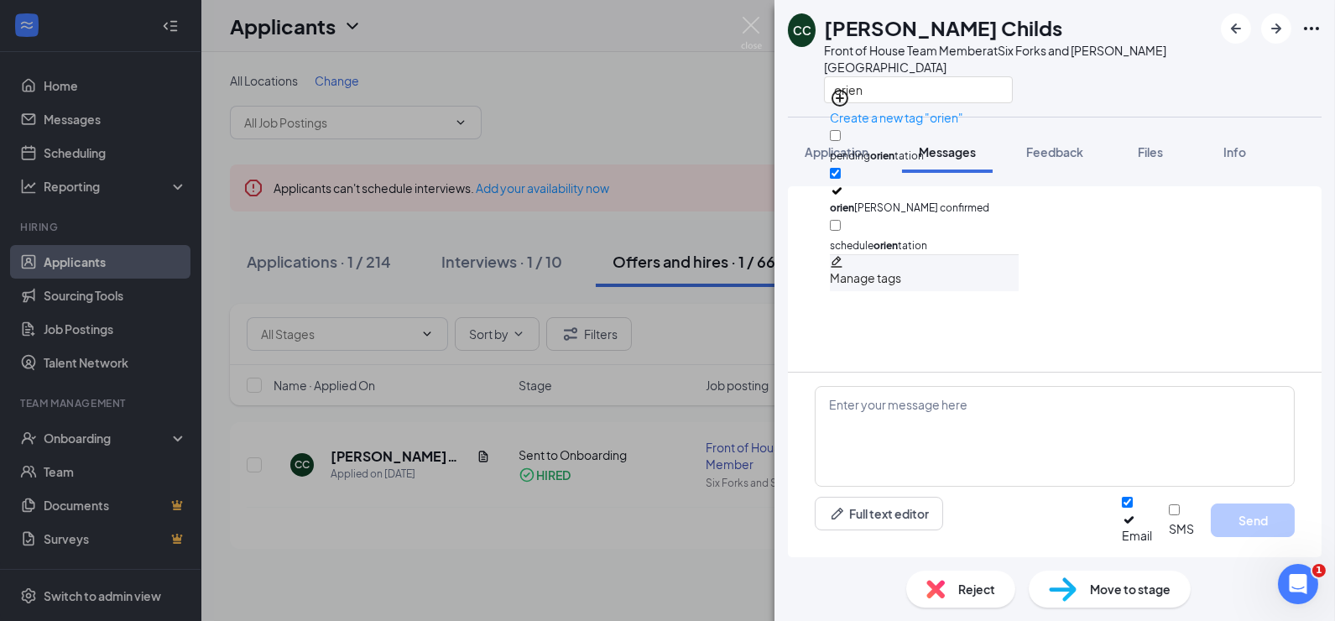
click at [1116, 75] on div "orien" at bounding box center [1018, 89] width 388 height 28
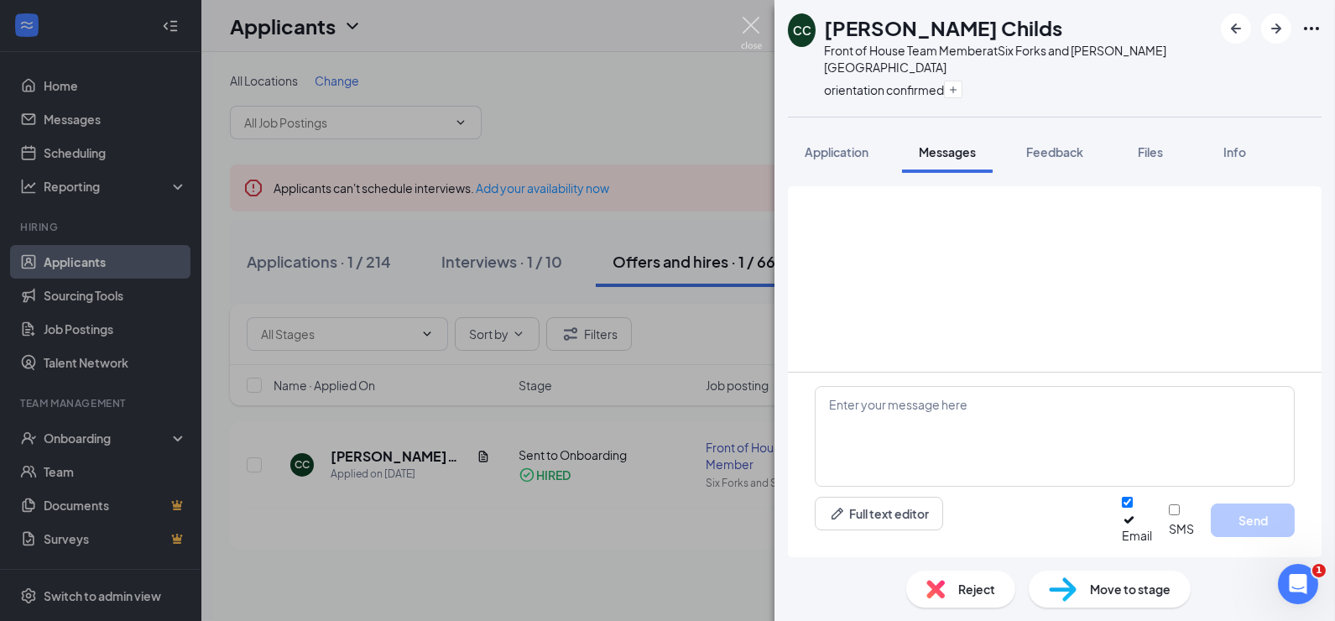
click at [747, 32] on img at bounding box center [751, 33] width 21 height 33
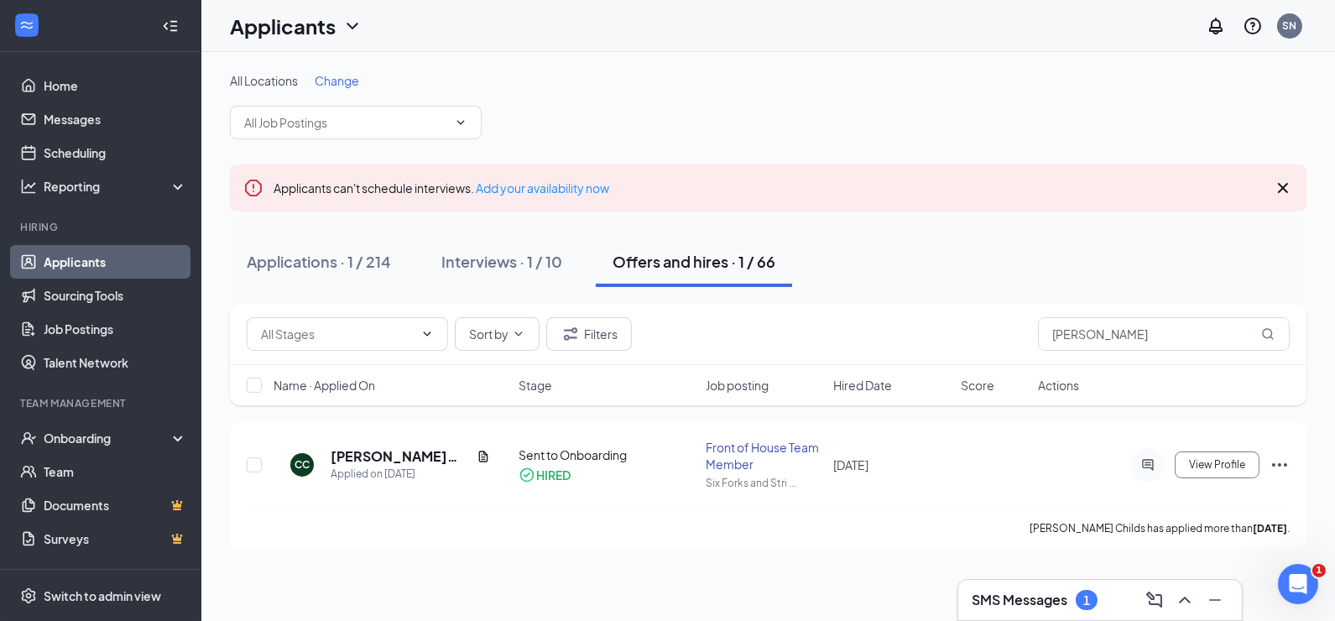
click at [1048, 610] on div "SMS Messages 1" at bounding box center [1099, 599] width 257 height 27
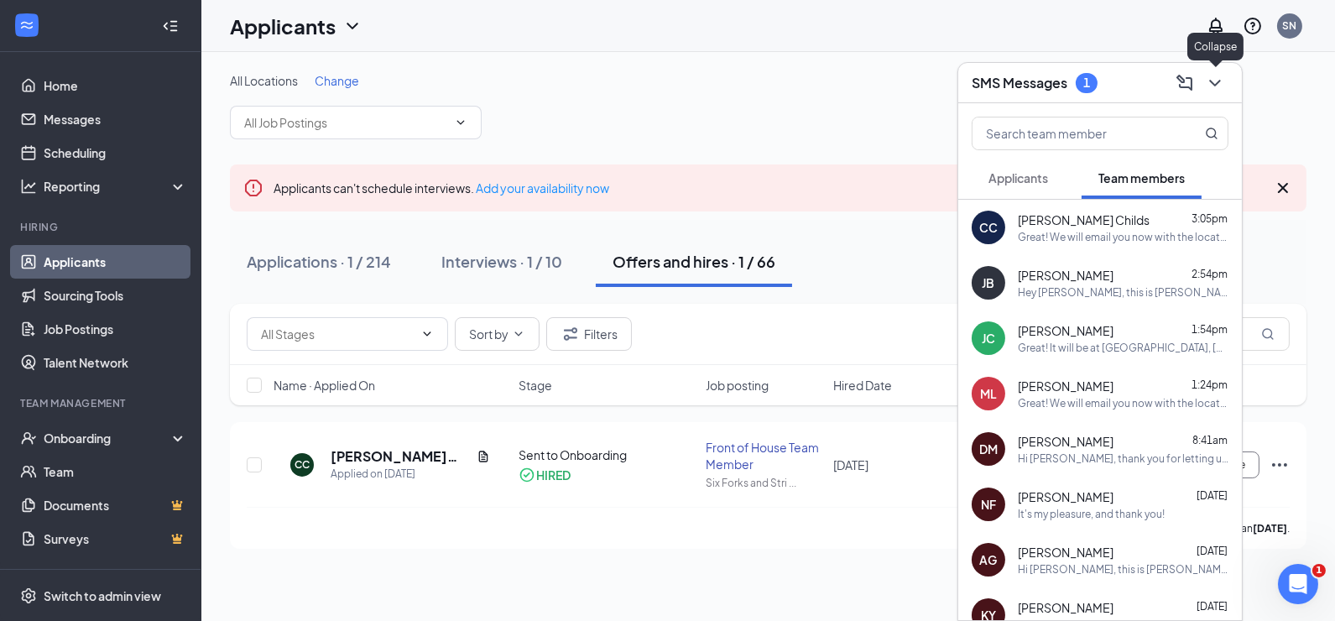
click at [1227, 80] on button at bounding box center [1214, 83] width 27 height 27
